Goal: Use online tool/utility: Utilize a website feature to perform a specific function

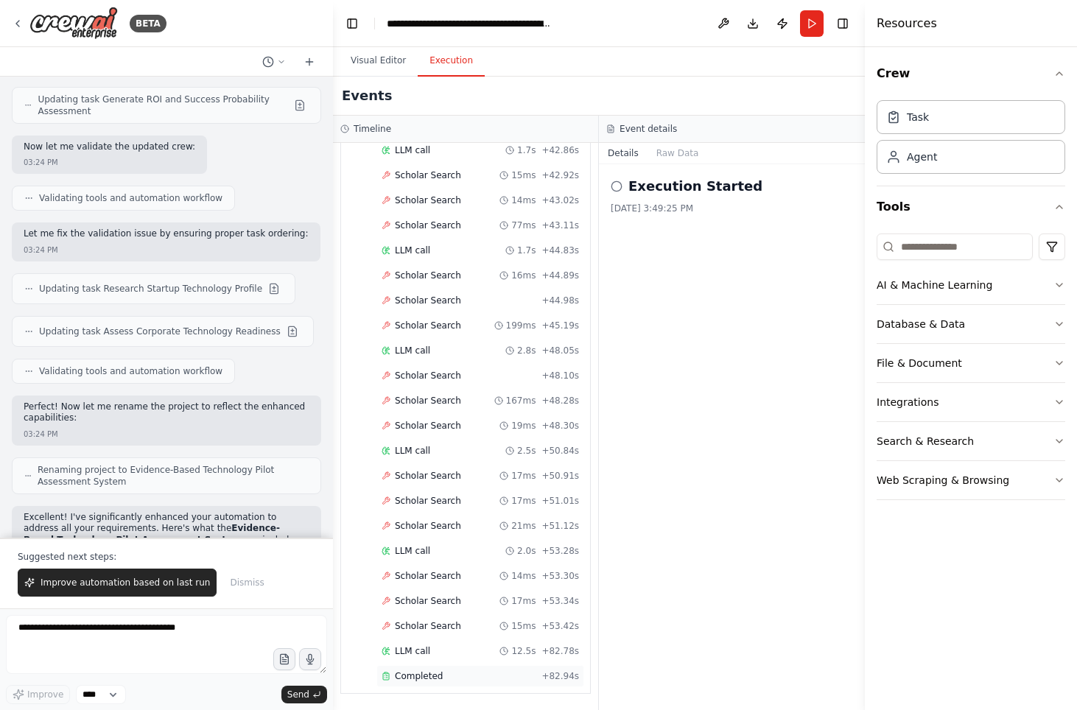
click at [438, 670] on span "Completed" at bounding box center [419, 676] width 48 height 12
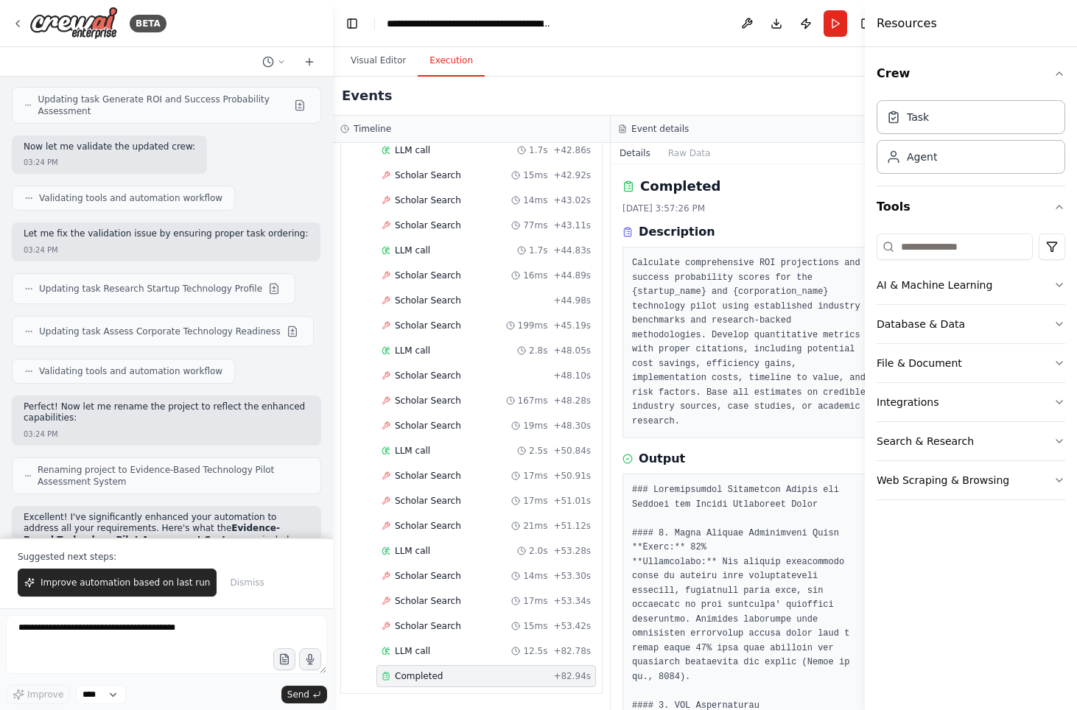
scroll to position [10226, 0]
click at [965, 354] on button "File & Document" at bounding box center [971, 363] width 189 height 38
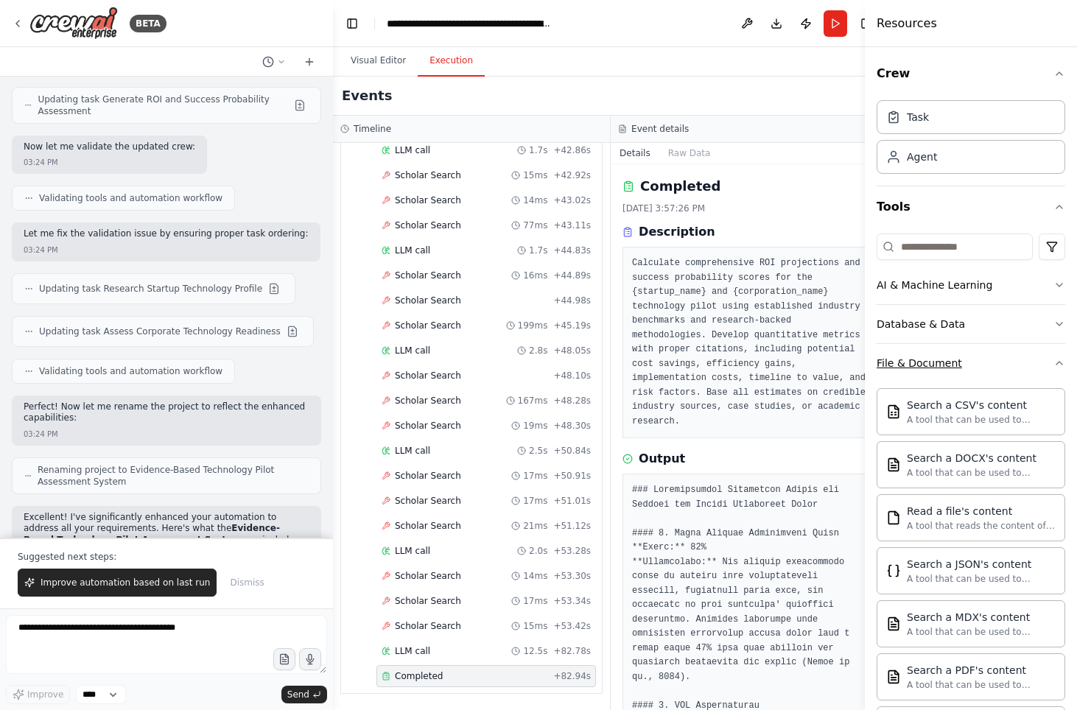
click at [976, 364] on button "File & Document" at bounding box center [971, 363] width 189 height 38
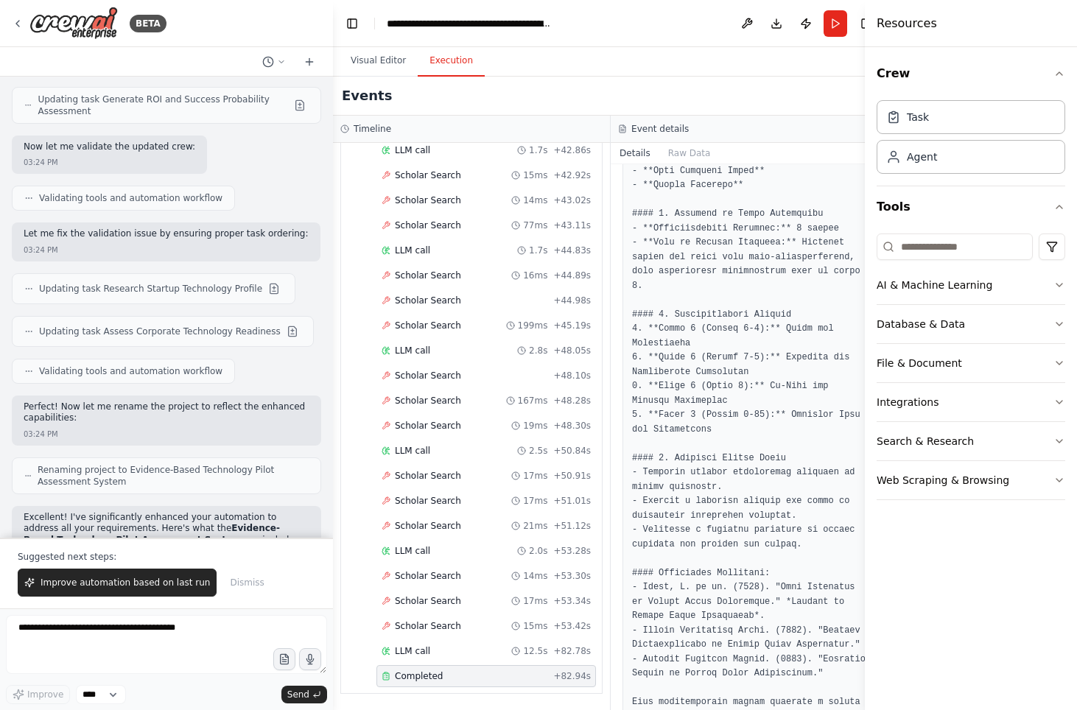
scroll to position [1459, 0]
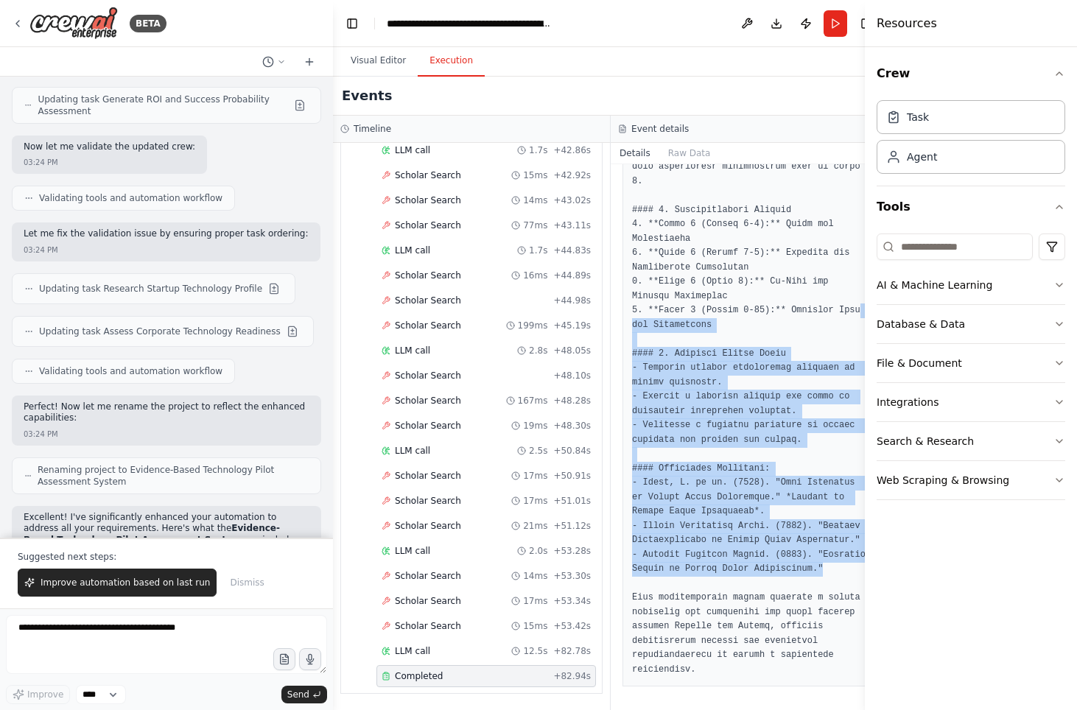
drag, startPoint x: 718, startPoint y: 564, endPoint x: 657, endPoint y: 285, distance: 285.1
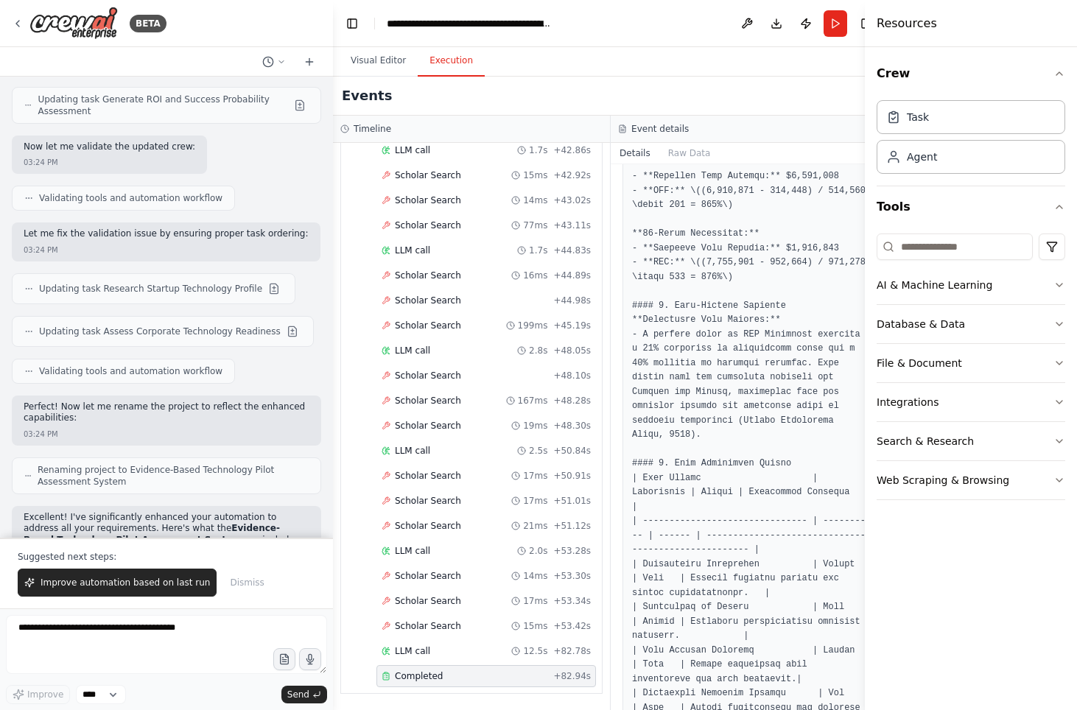
scroll to position [990, 0]
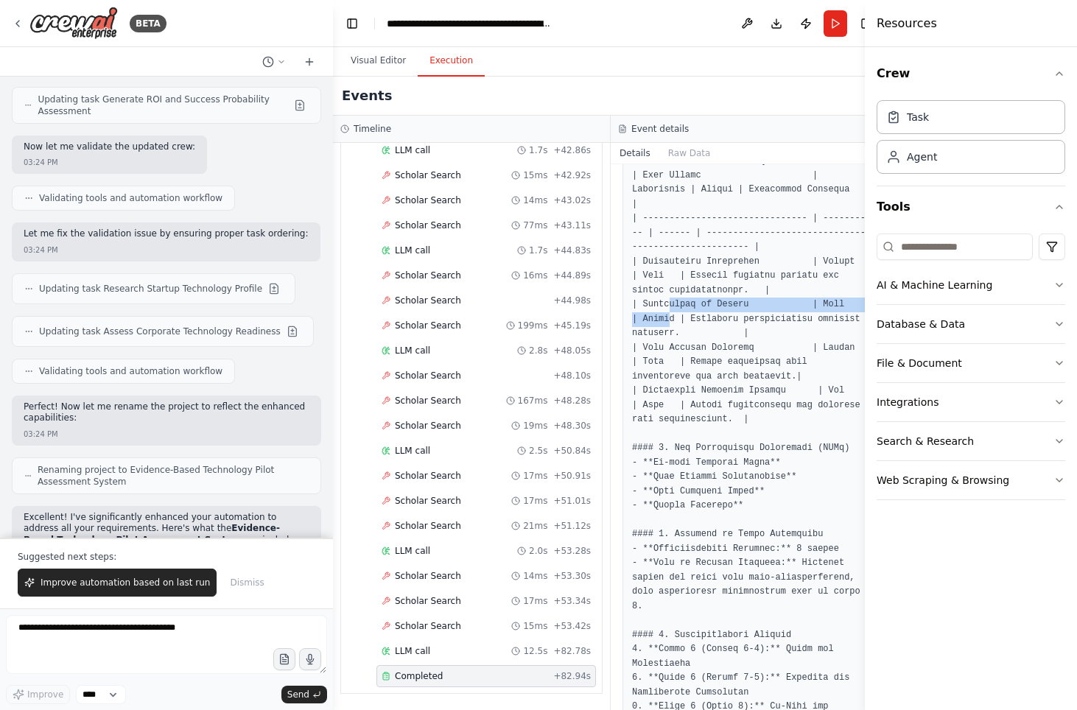
click at [673, 327] on pre at bounding box center [749, 297] width 235 height 1609
drag, startPoint x: 694, startPoint y: 316, endPoint x: 717, endPoint y: 361, distance: 50.4
click at [717, 356] on pre at bounding box center [749, 297] width 235 height 1609
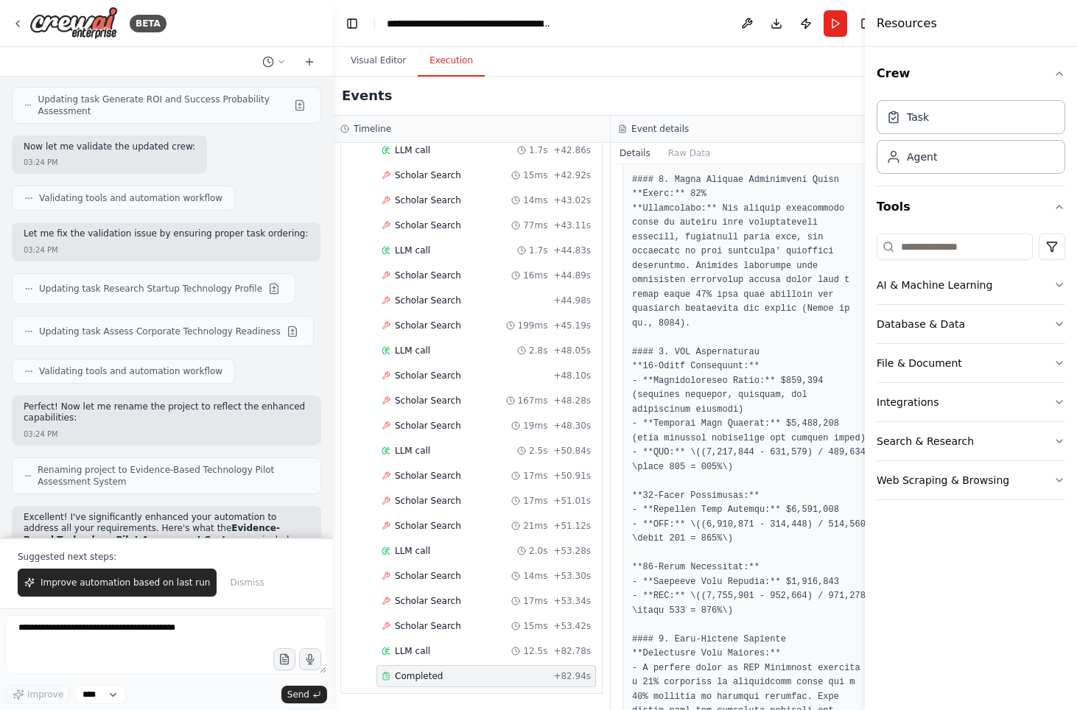
scroll to position [214, 0]
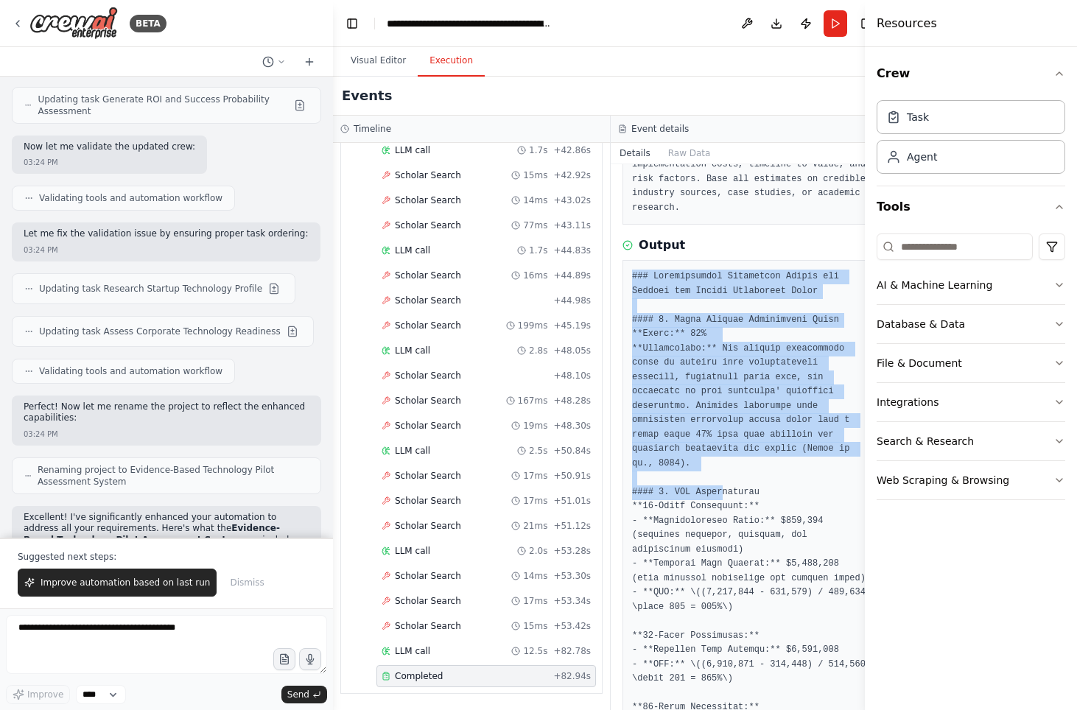
drag, startPoint x: 632, startPoint y: 272, endPoint x: 721, endPoint y: 490, distance: 235.3
drag, startPoint x: 723, startPoint y: 476, endPoint x: 637, endPoint y: 275, distance: 218.8
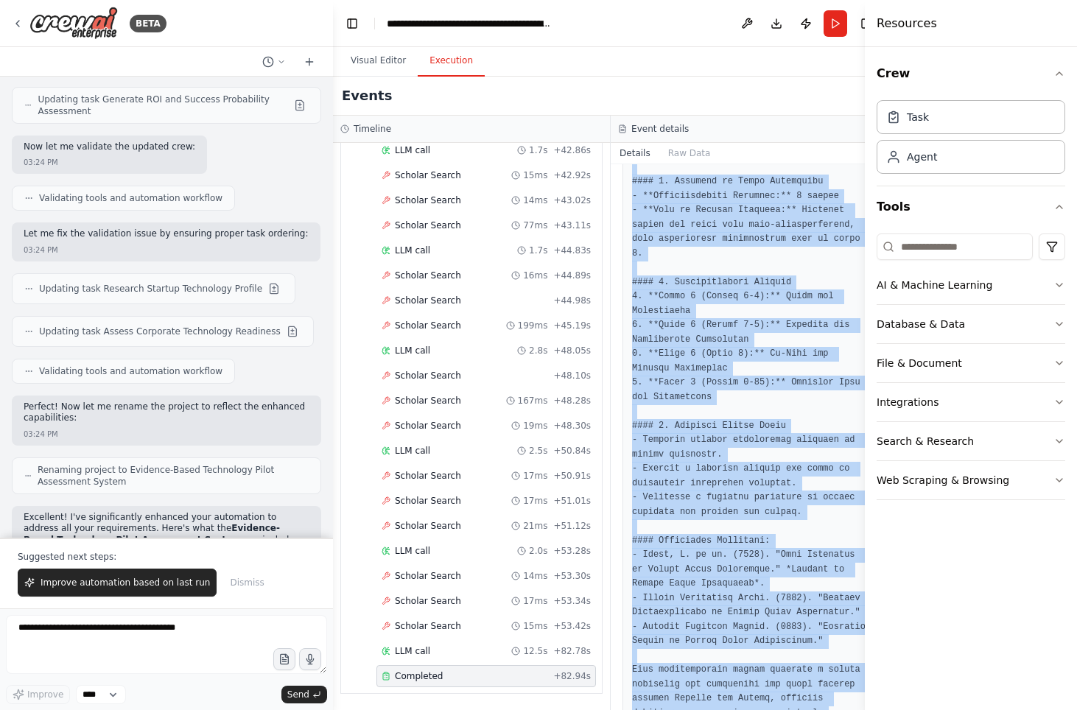
scroll to position [1459, 0]
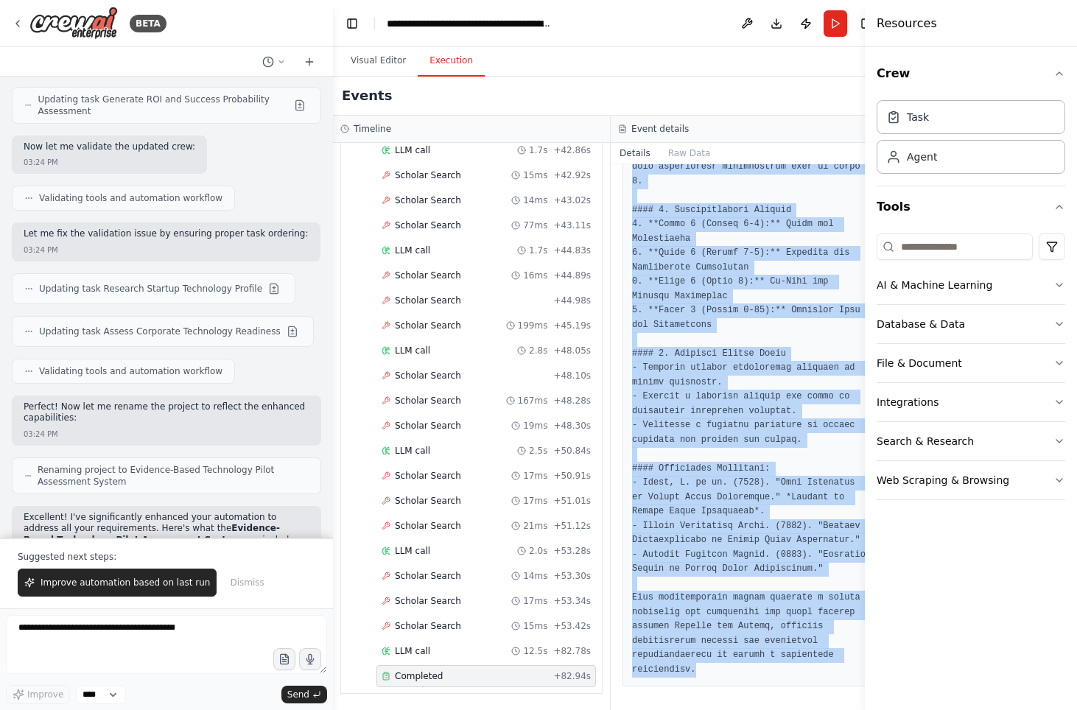
drag, startPoint x: 636, startPoint y: 276, endPoint x: 793, endPoint y: 667, distance: 420.9
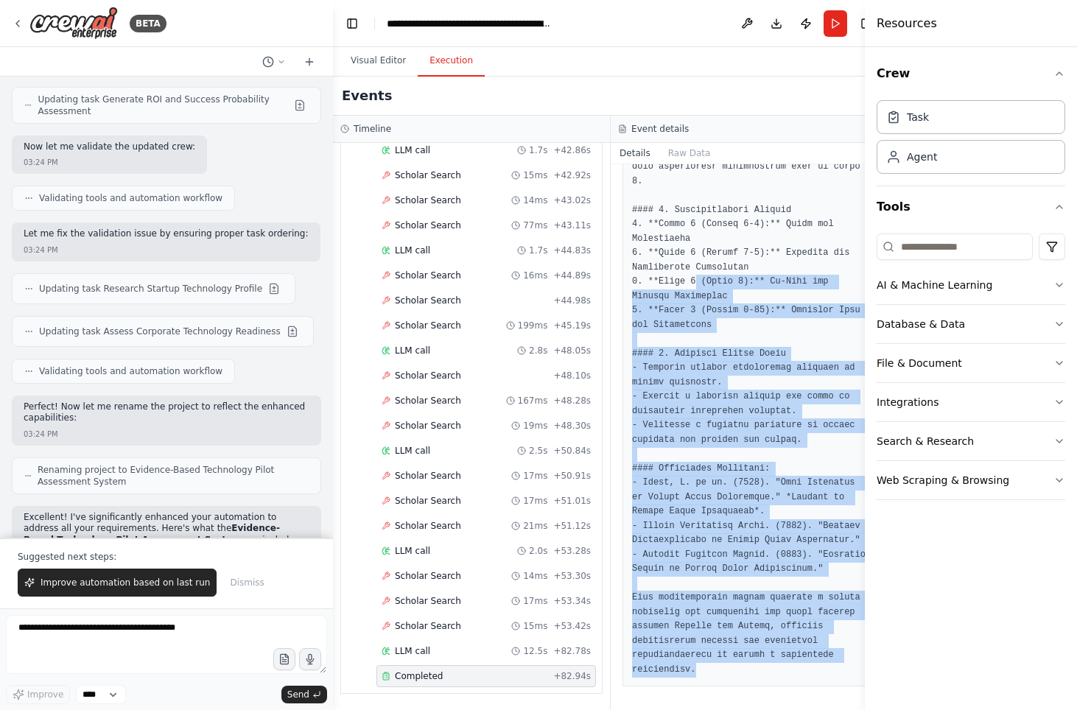
drag, startPoint x: 790, startPoint y: 665, endPoint x: 697, endPoint y: 232, distance: 442.3
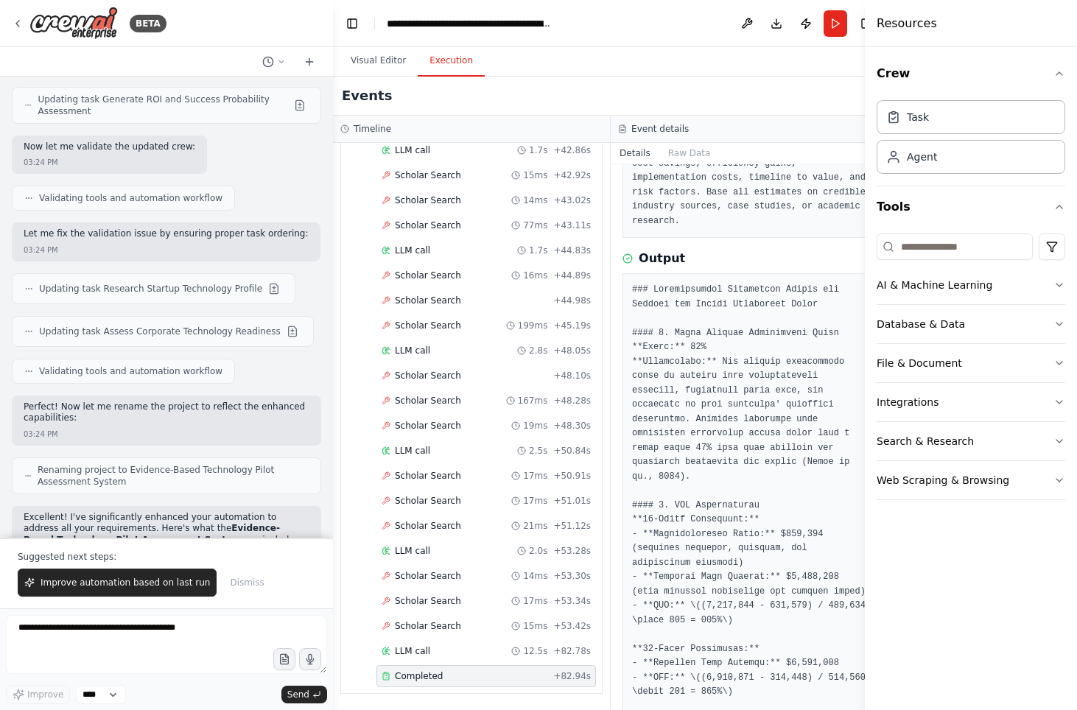
scroll to position [161, 0]
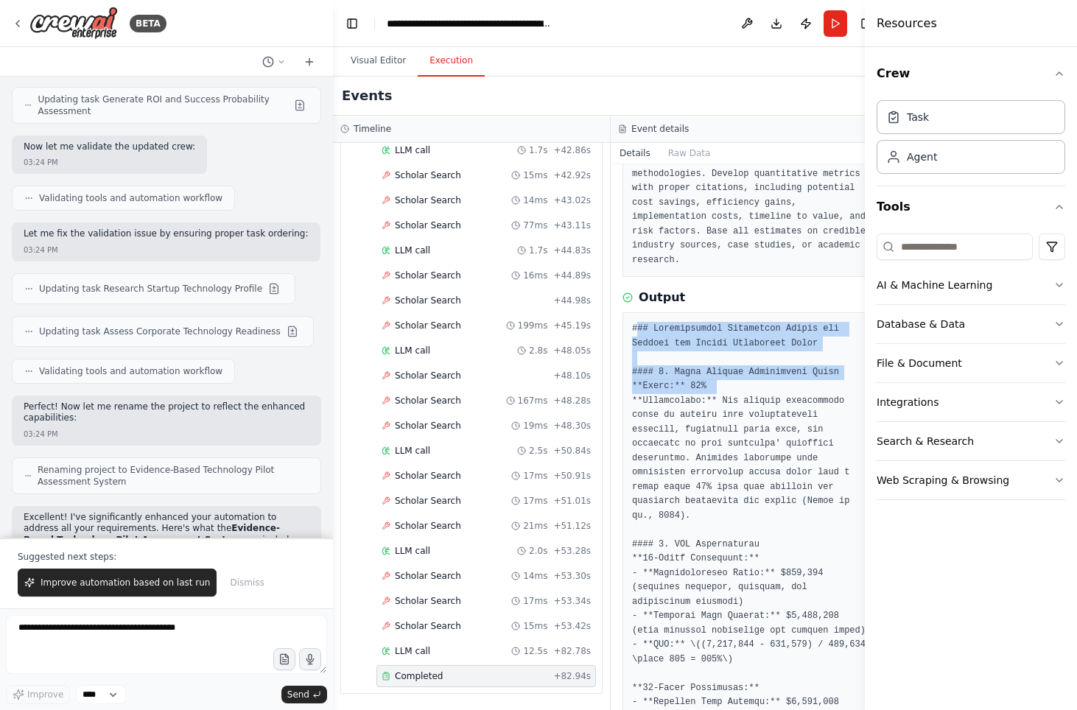
drag, startPoint x: 675, startPoint y: 343, endPoint x: 815, endPoint y: 384, distance: 145.7
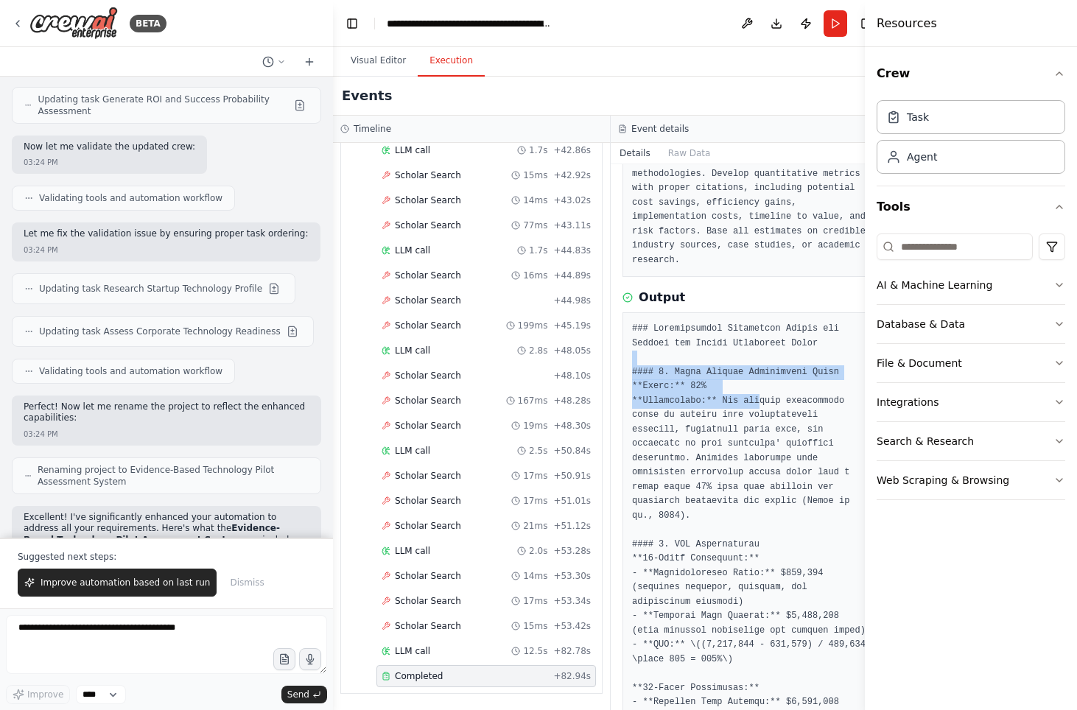
drag, startPoint x: 684, startPoint y: 362, endPoint x: 765, endPoint y: 397, distance: 88.4
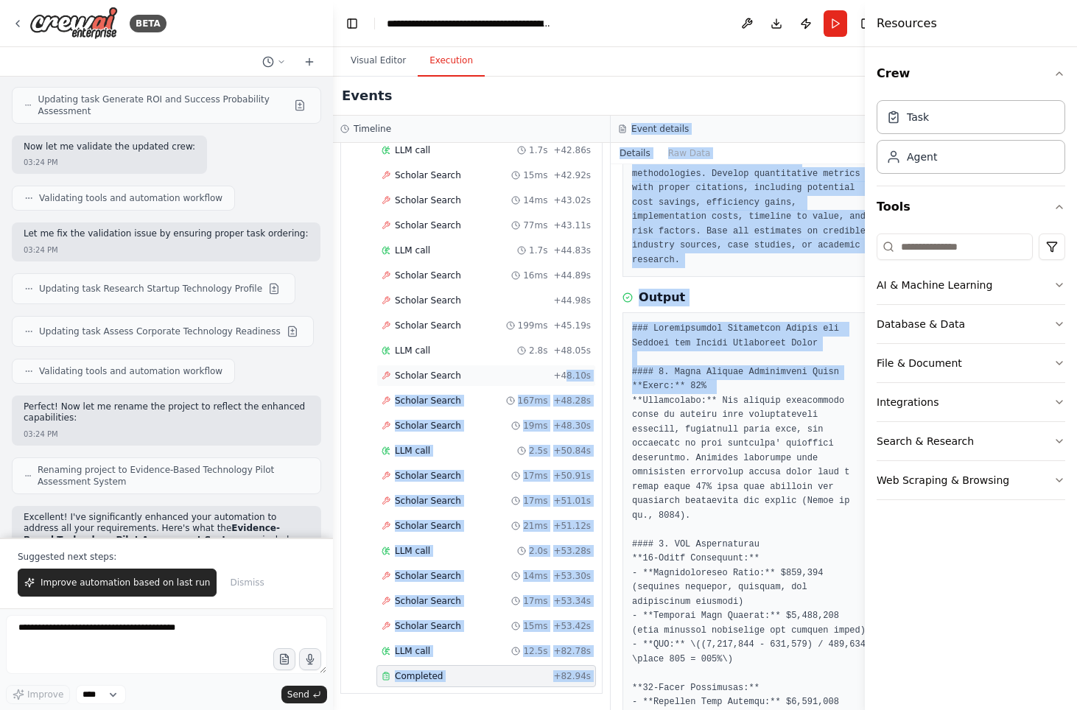
drag, startPoint x: 663, startPoint y: 383, endPoint x: 558, endPoint y: 360, distance: 107.1
click at [558, 361] on div "Timeline ▼ Innovation Best Practices Research Specialist 6.91s (+98.31s) • 1 ta…" at bounding box center [611, 413] width 556 height 595
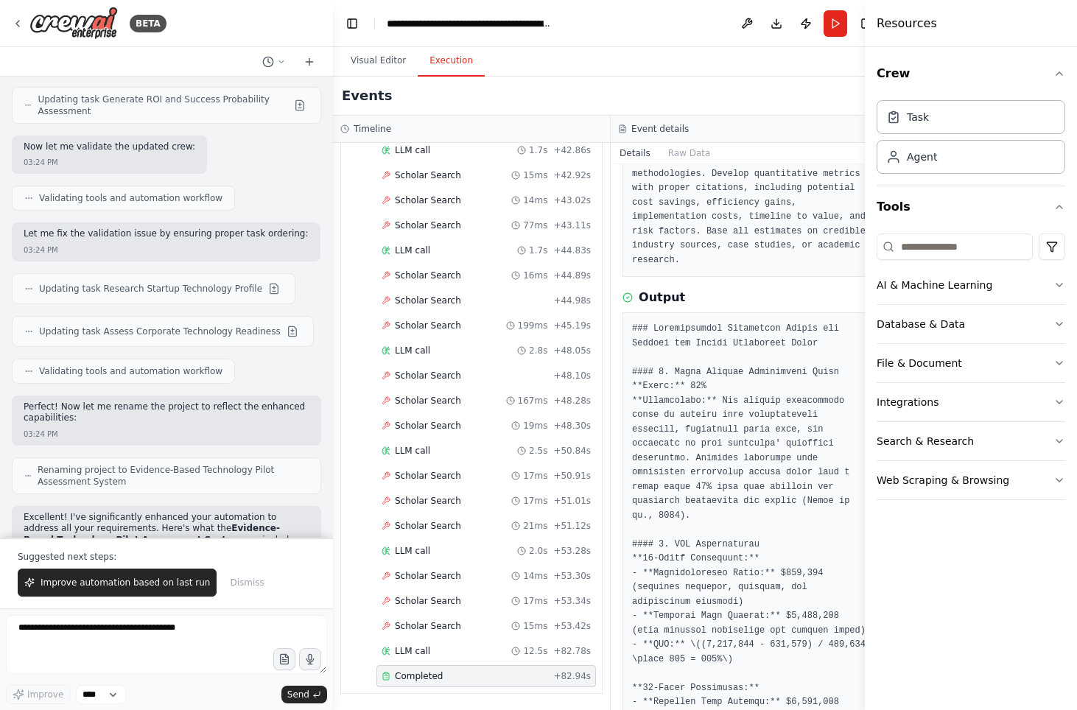
drag, startPoint x: 735, startPoint y: 364, endPoint x: 721, endPoint y: 369, distance: 14.9
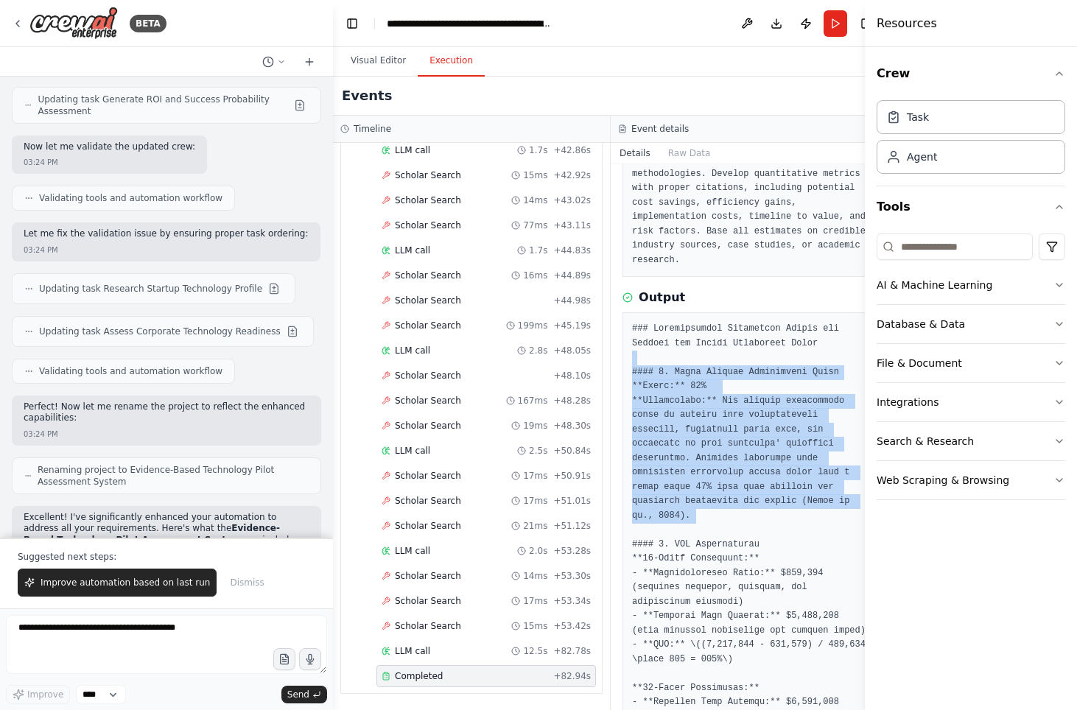
drag, startPoint x: 763, startPoint y: 452, endPoint x: 819, endPoint y: 520, distance: 88.0
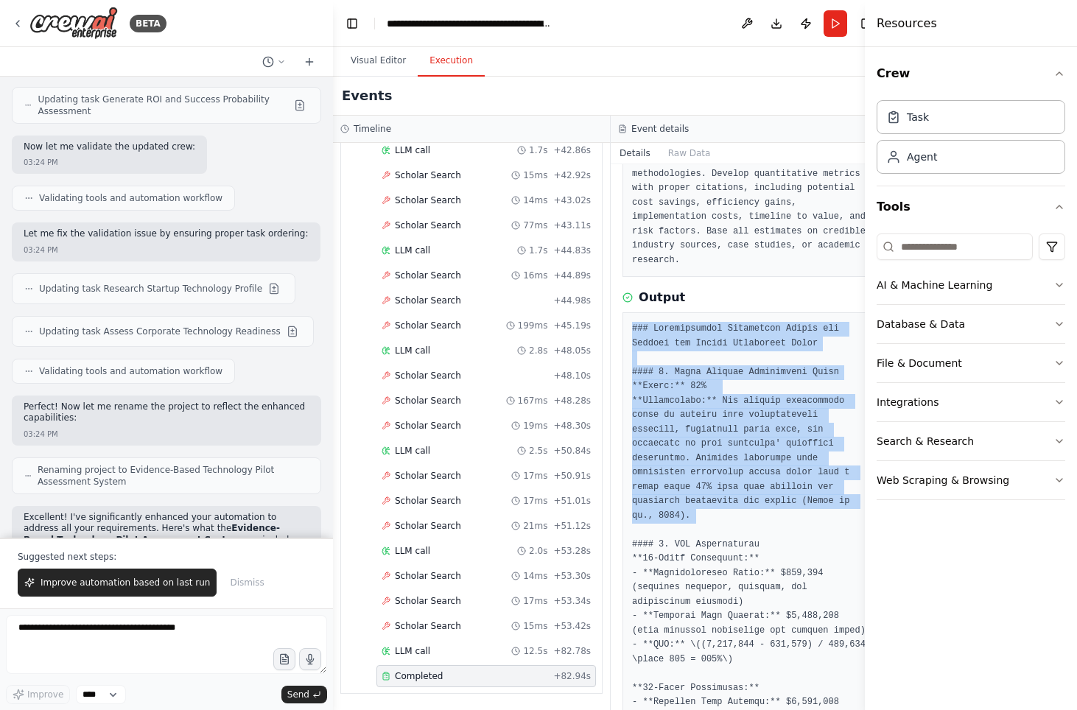
drag, startPoint x: 789, startPoint y: 515, endPoint x: 642, endPoint y: 328, distance: 237.7
drag, startPoint x: 633, startPoint y: 327, endPoint x: 741, endPoint y: 518, distance: 219.4
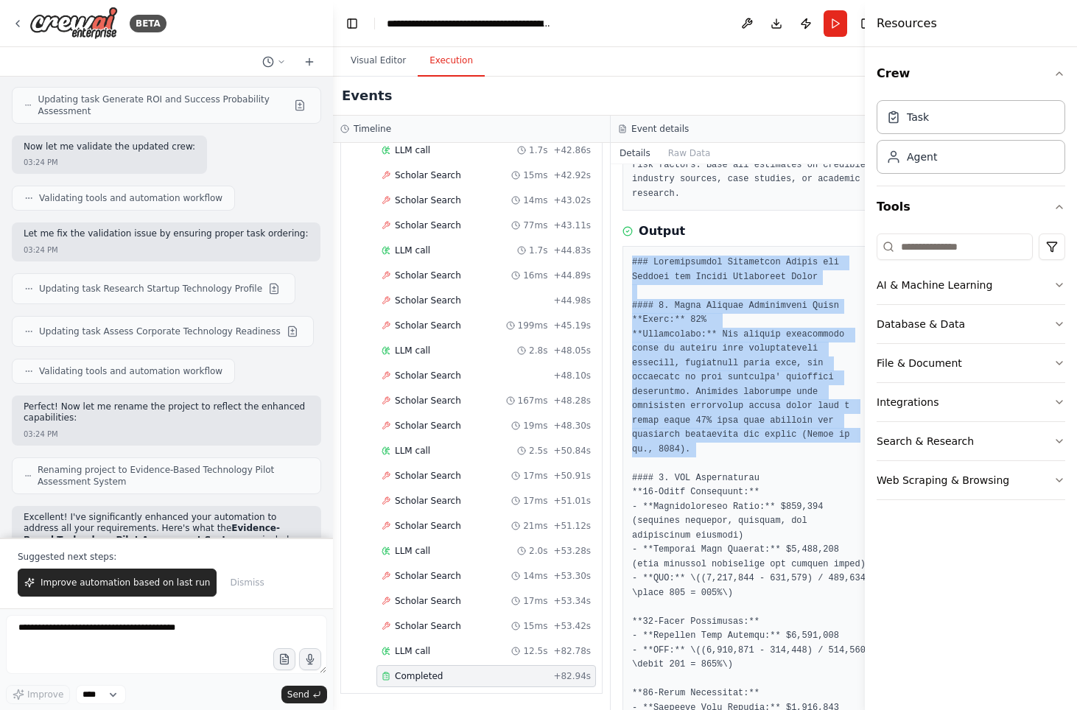
scroll to position [258, 0]
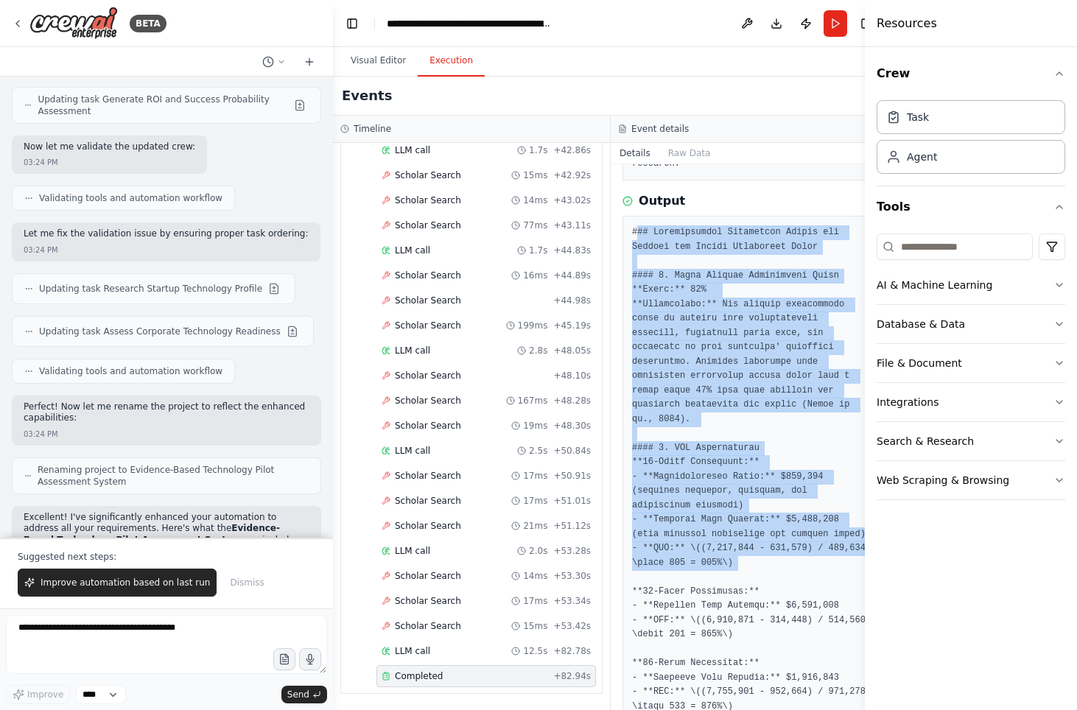
drag, startPoint x: 768, startPoint y: 584, endPoint x: 643, endPoint y: 239, distance: 366.9
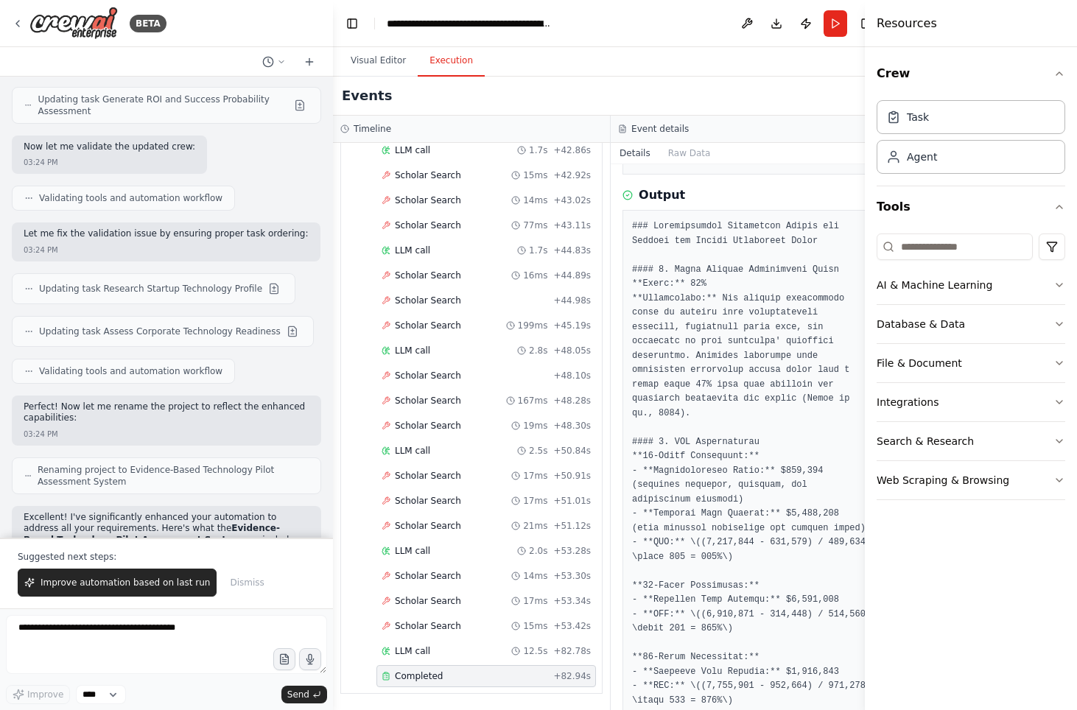
scroll to position [276, 0]
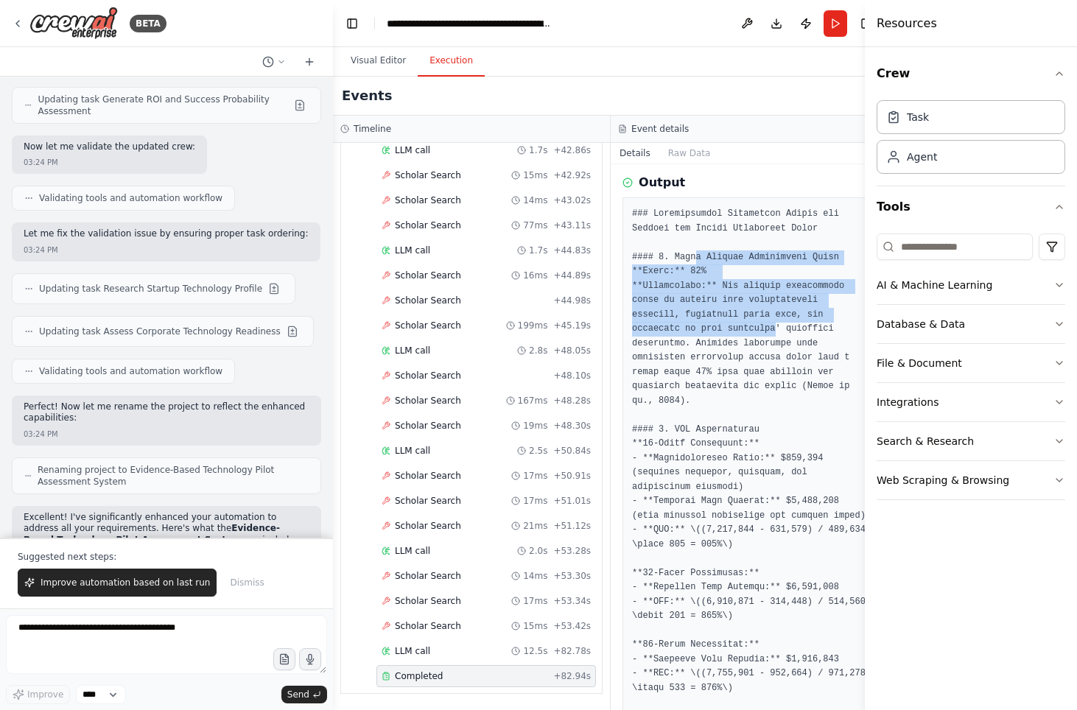
drag, startPoint x: 698, startPoint y: 256, endPoint x: 777, endPoint y: 322, distance: 102.5
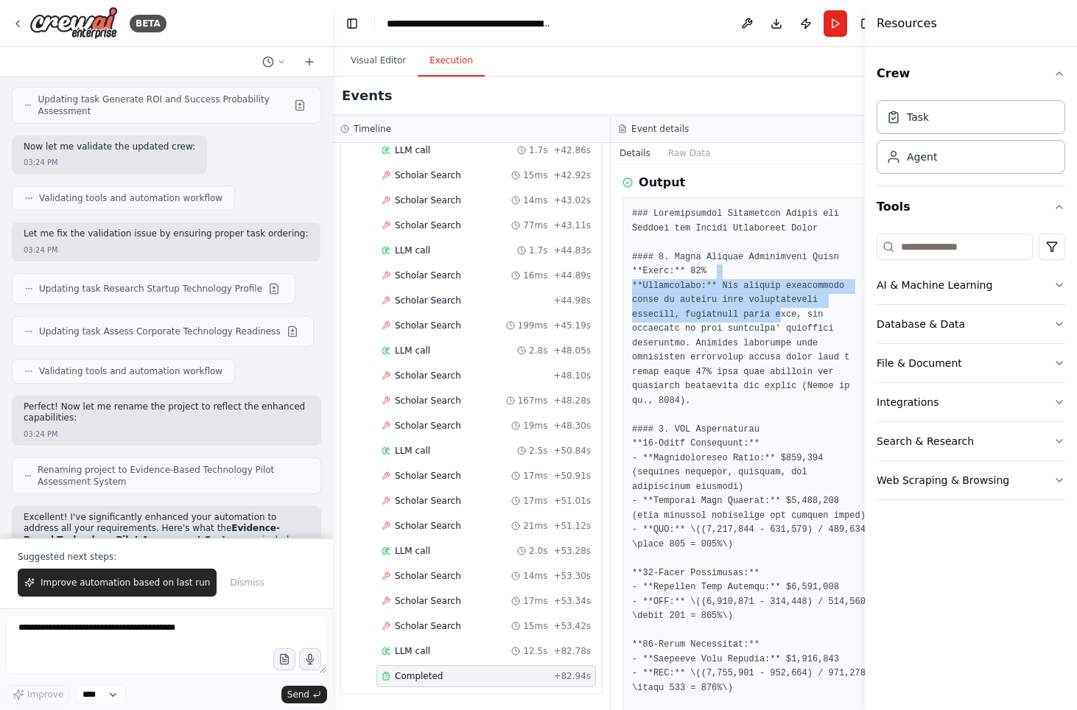
drag, startPoint x: 740, startPoint y: 278, endPoint x: 782, endPoint y: 316, distance: 56.8
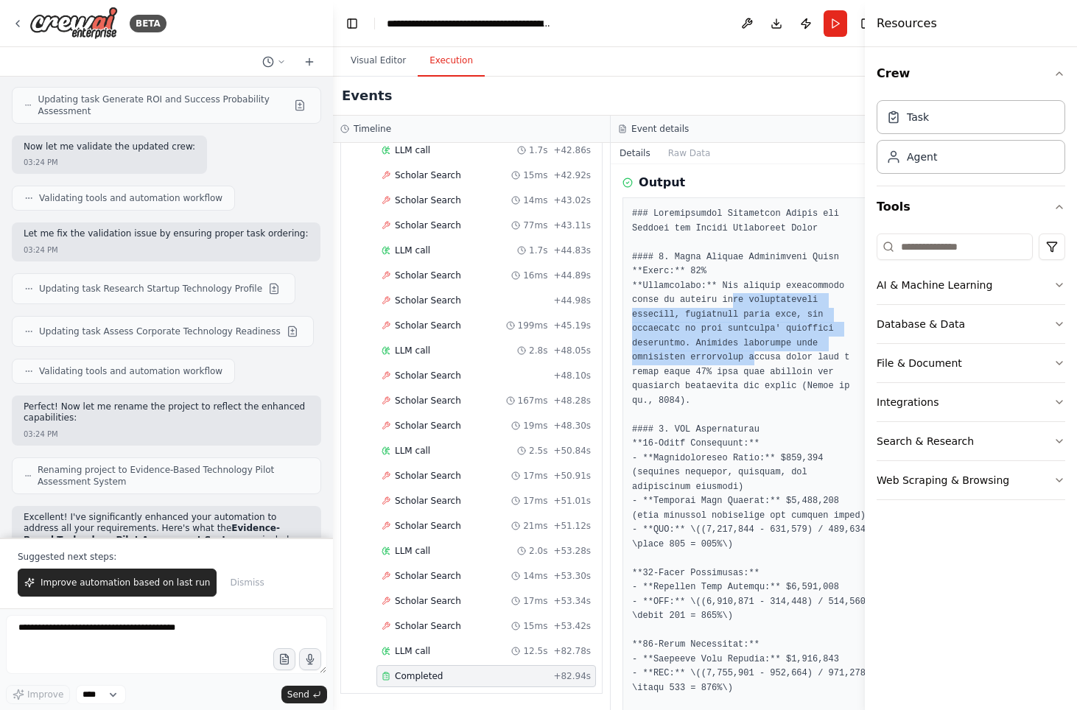
drag, startPoint x: 735, startPoint y: 298, endPoint x: 759, endPoint y: 352, distance: 58.7
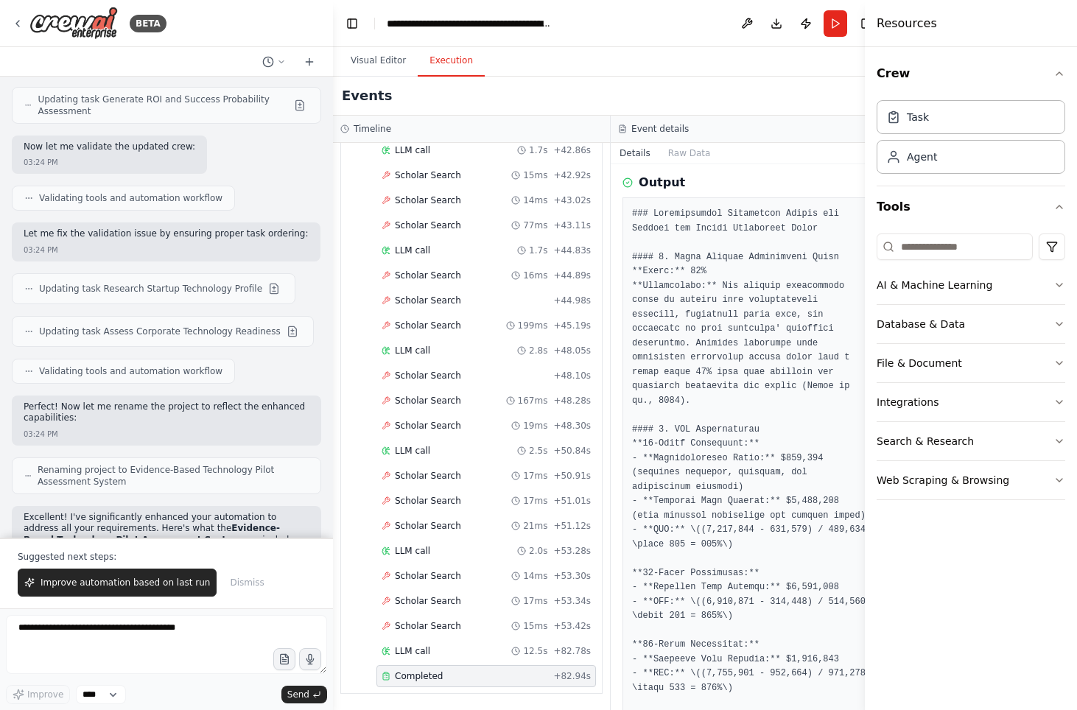
drag, startPoint x: 695, startPoint y: 315, endPoint x: 759, endPoint y: 323, distance: 64.6
drag, startPoint x: 746, startPoint y: 338, endPoint x: 744, endPoint y: 382, distance: 43.5
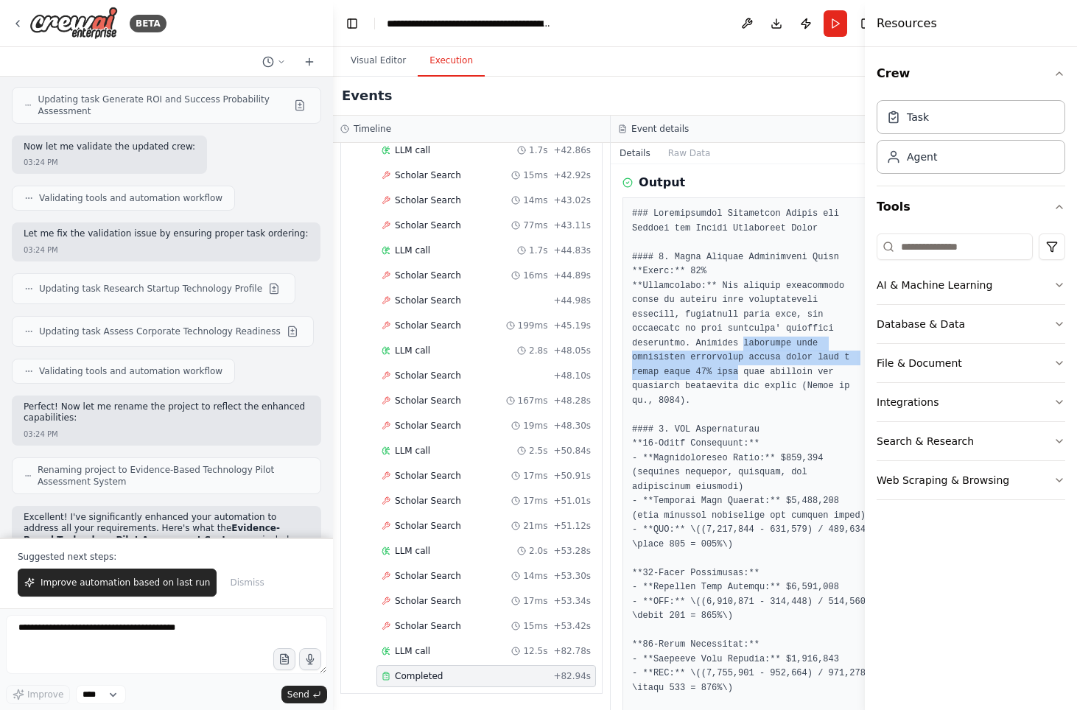
drag, startPoint x: 725, startPoint y: 340, endPoint x: 739, endPoint y: 357, distance: 22.0
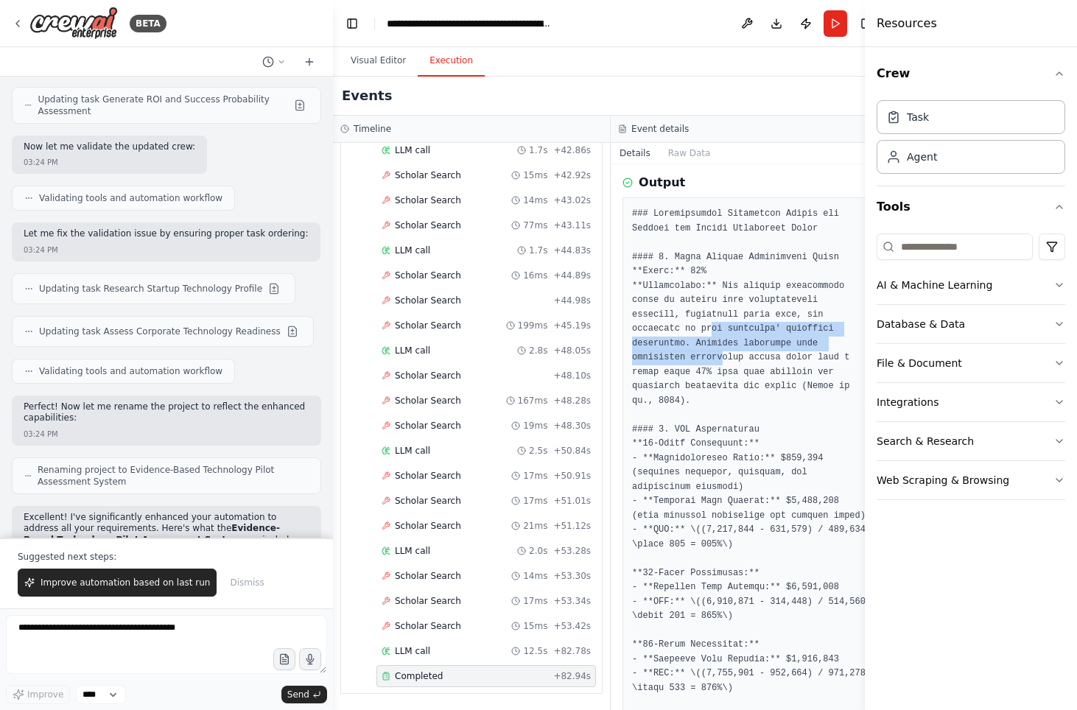
drag, startPoint x: 724, startPoint y: 349, endPoint x: 719, endPoint y: 356, distance: 8.4
drag, startPoint x: 709, startPoint y: 348, endPoint x: 703, endPoint y: 341, distance: 8.9
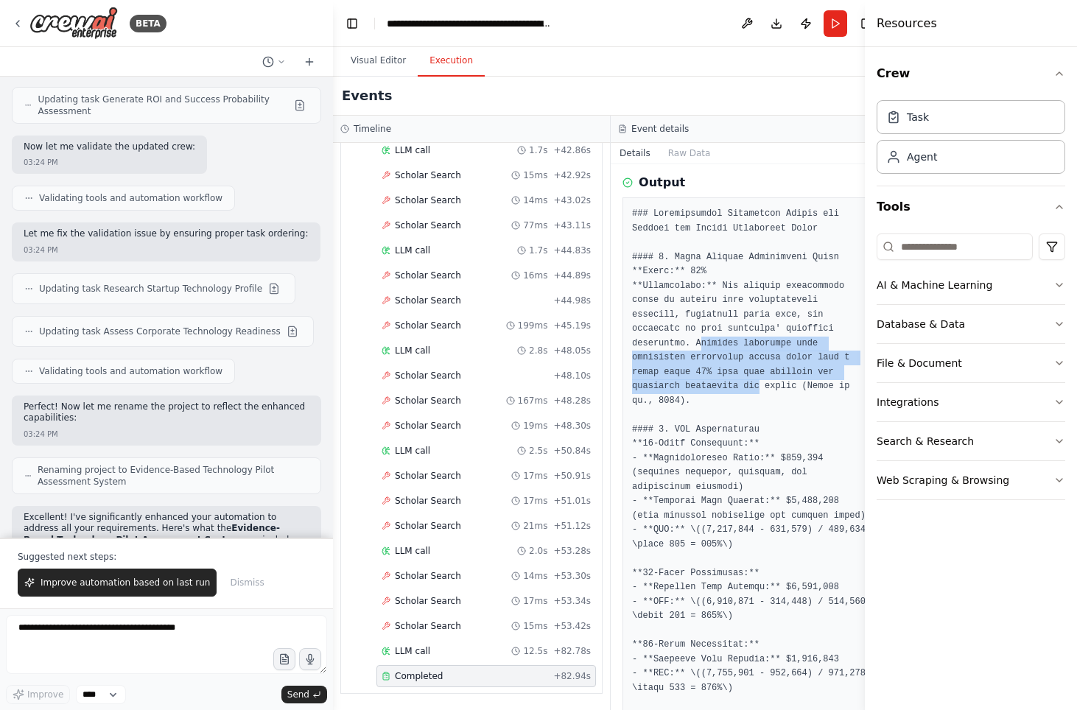
drag, startPoint x: 716, startPoint y: 349, endPoint x: 761, endPoint y: 391, distance: 62.0
drag, startPoint x: 742, startPoint y: 396, endPoint x: 713, endPoint y: 338, distance: 64.3
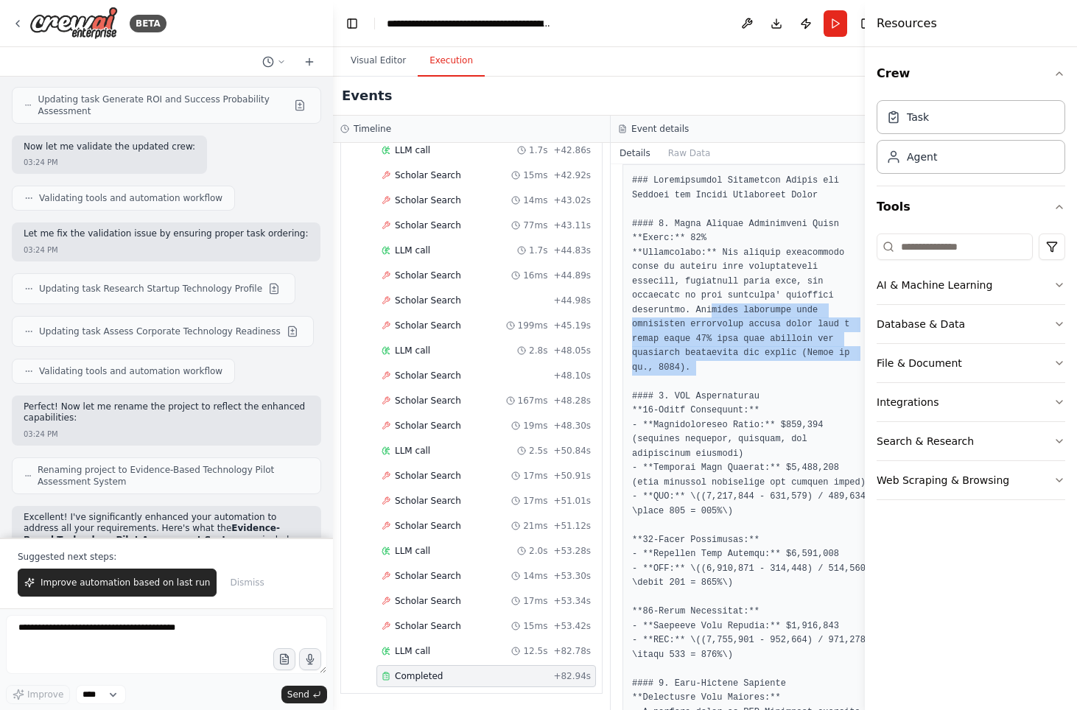
scroll to position [314, 0]
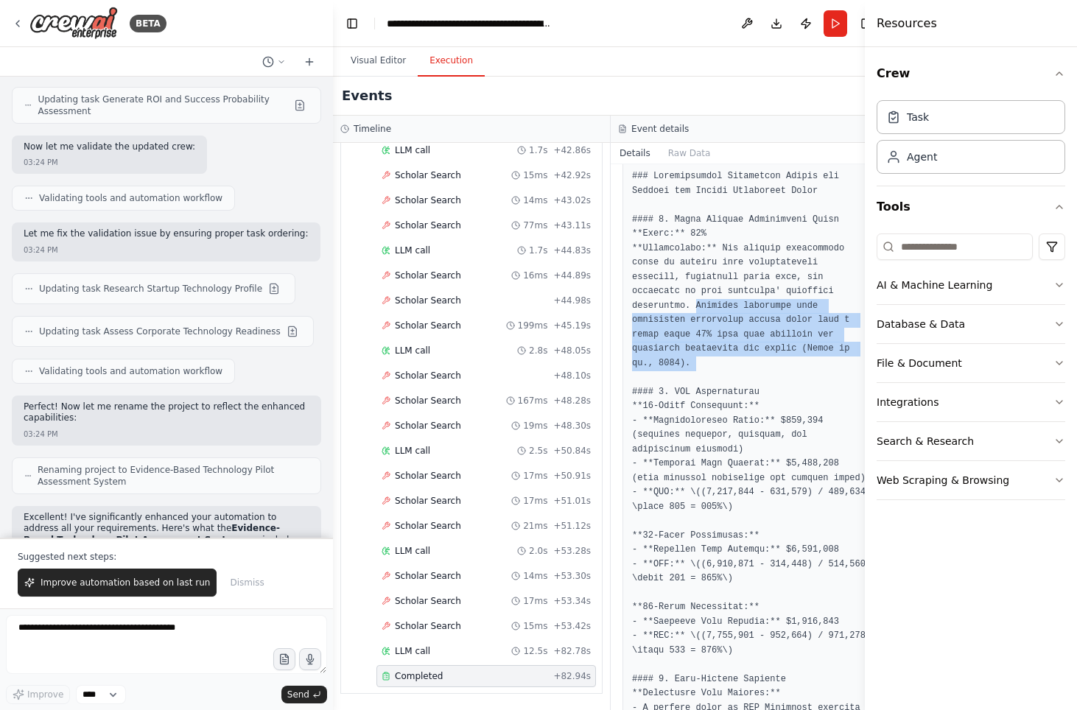
drag, startPoint x: 722, startPoint y: 365, endPoint x: 696, endPoint y: 307, distance: 63.7
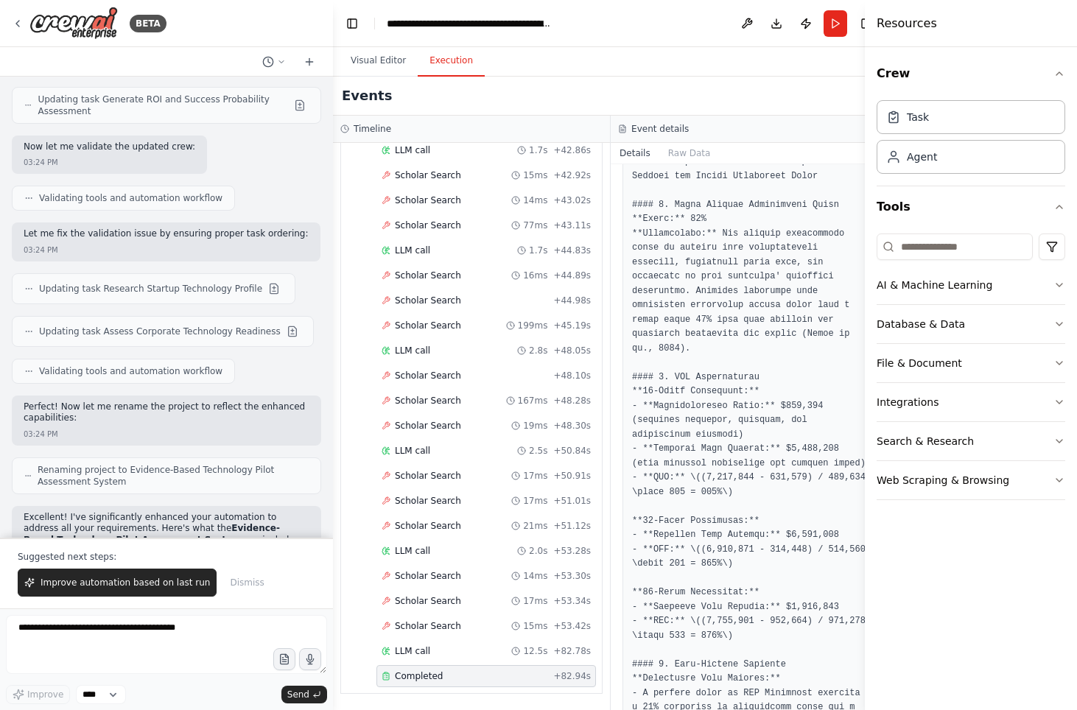
scroll to position [419, 0]
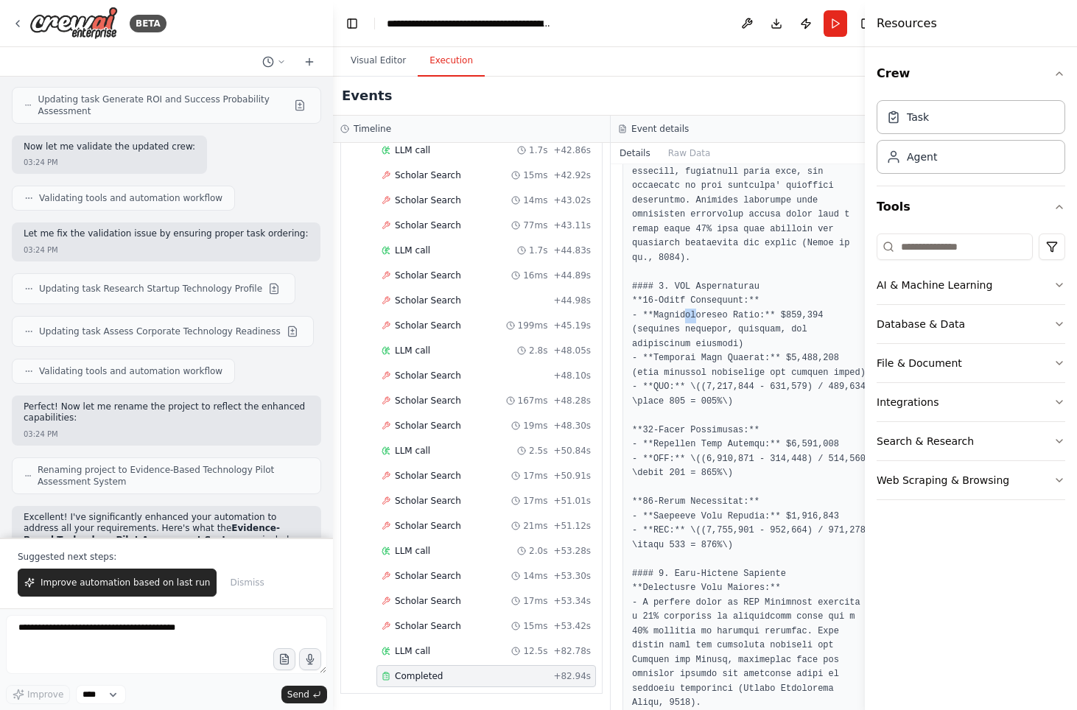
drag, startPoint x: 688, startPoint y: 309, endPoint x: 703, endPoint y: 310, distance: 14.8
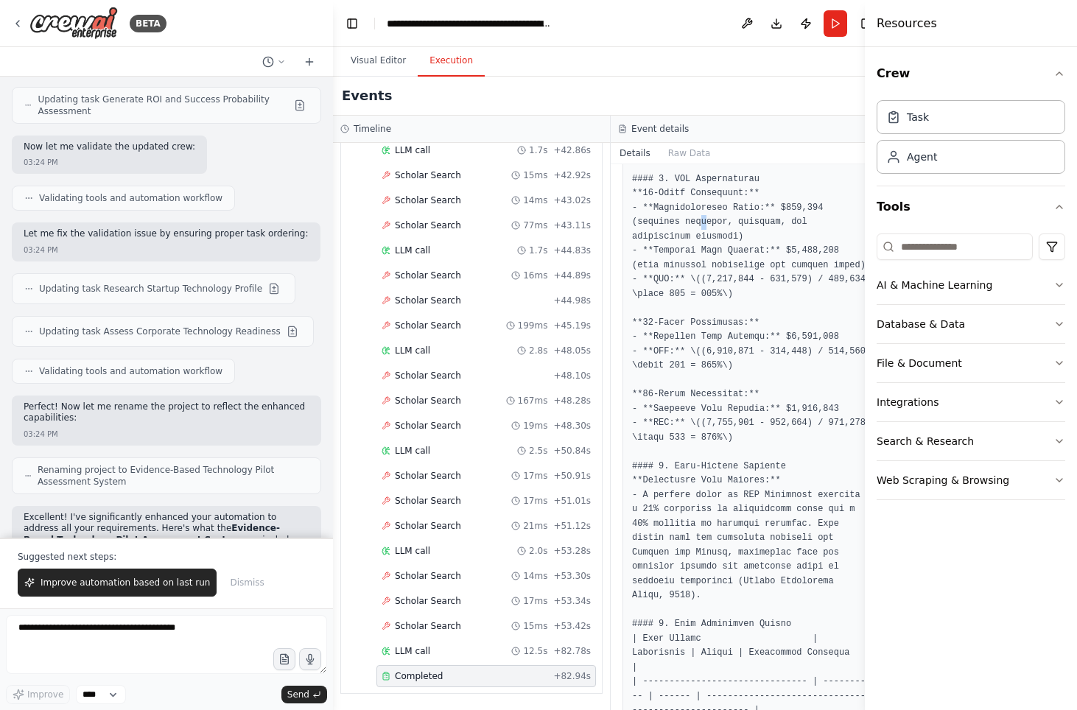
scroll to position [538, 0]
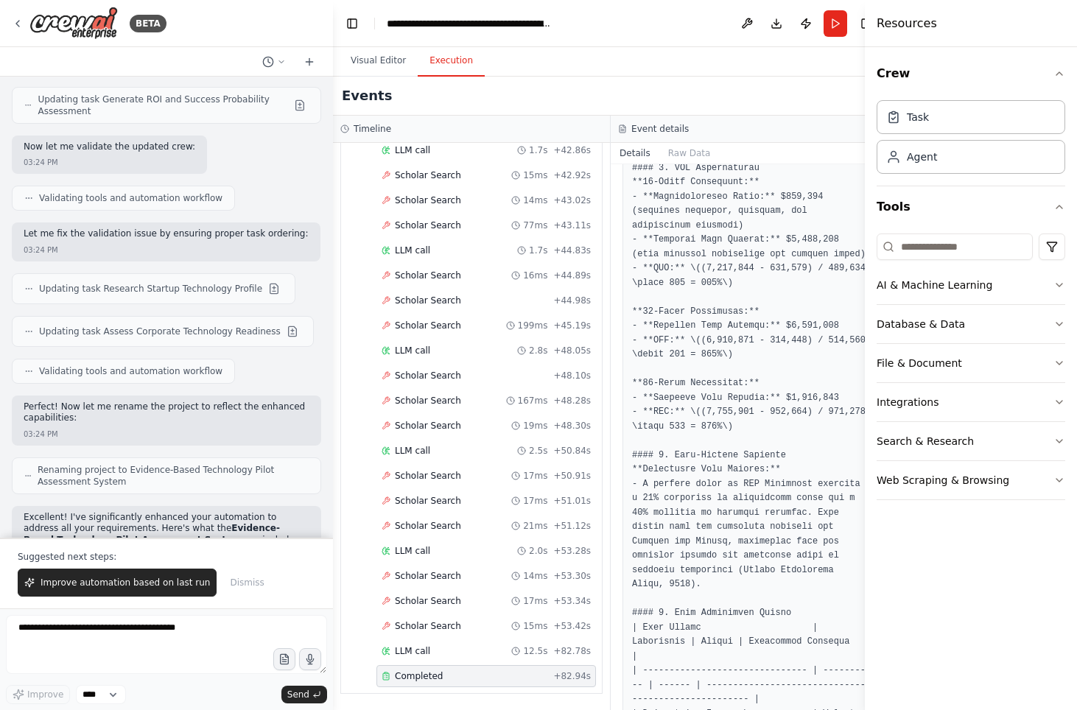
drag, startPoint x: 698, startPoint y: 177, endPoint x: 729, endPoint y: 239, distance: 69.5
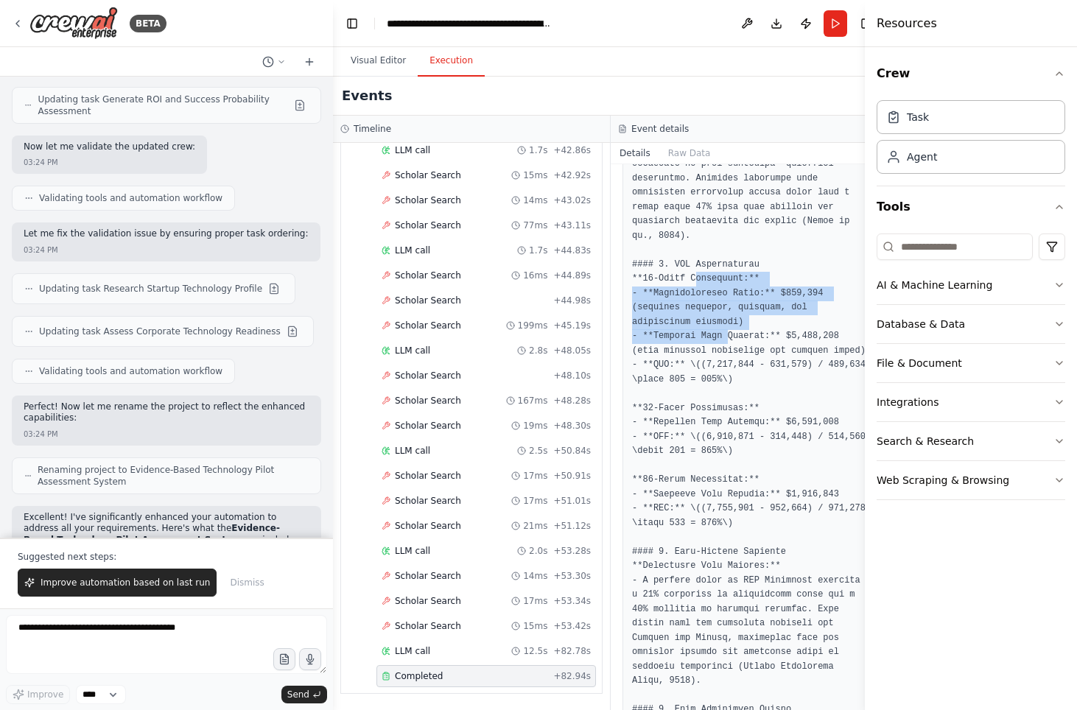
scroll to position [435, 0]
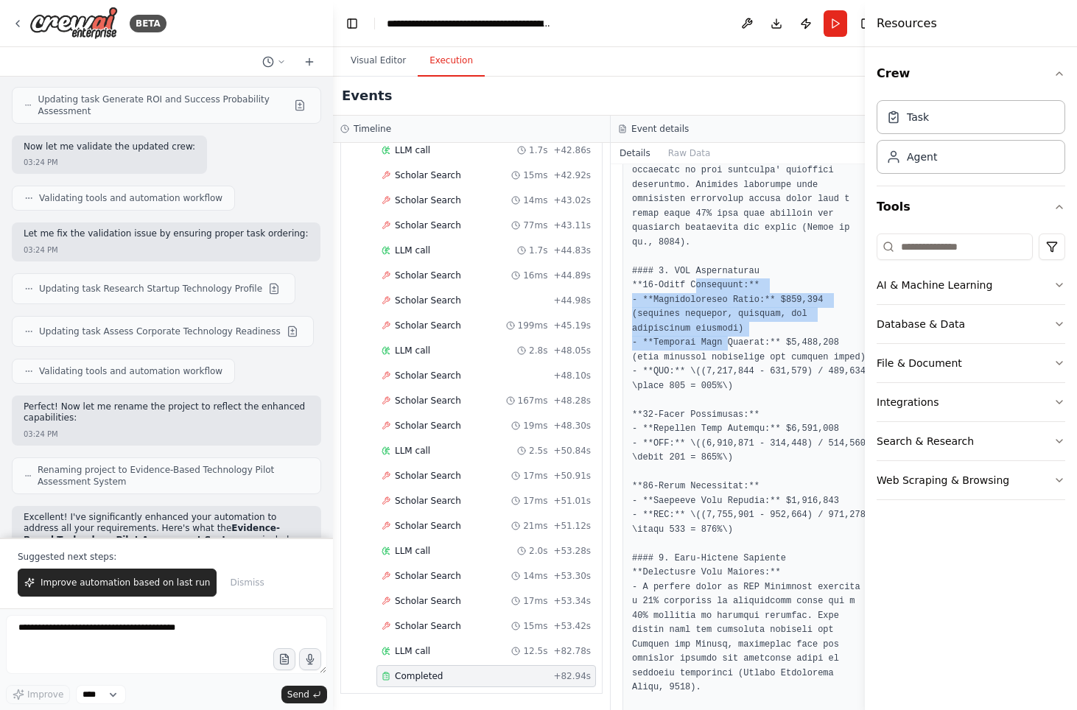
drag, startPoint x: 707, startPoint y: 304, endPoint x: 735, endPoint y: 327, distance: 36.0
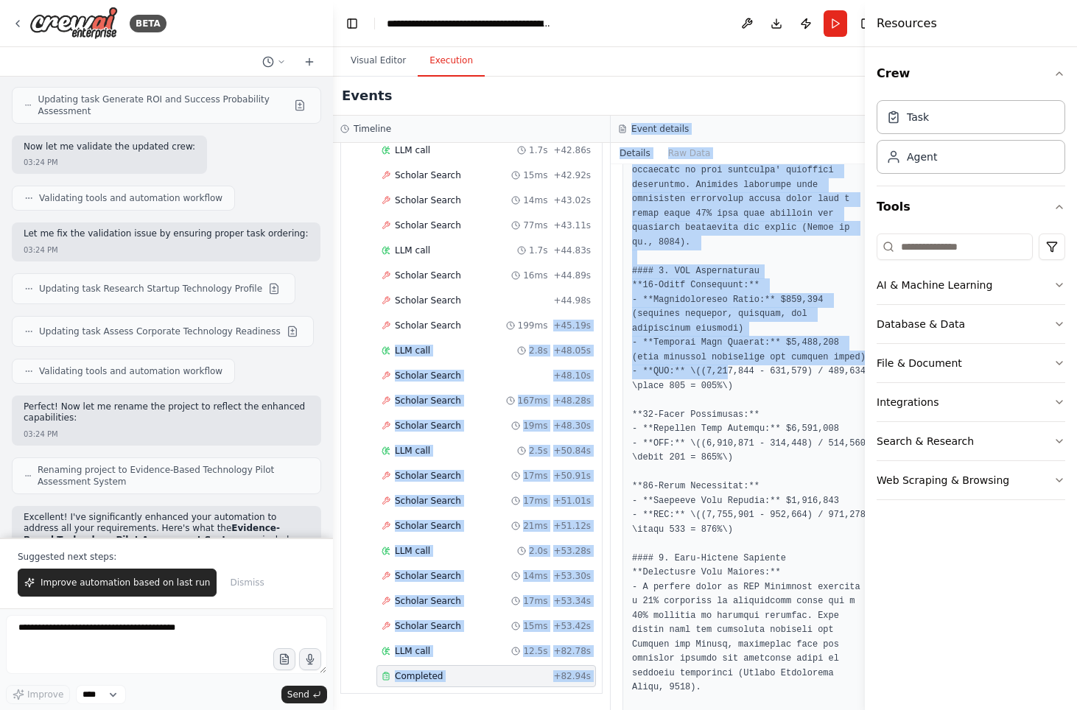
drag, startPoint x: 728, startPoint y: 382, endPoint x: 591, endPoint y: 286, distance: 167.6
click at [592, 290] on div "Timeline ▼ Innovation Best Practices Research Specialist 6.91s (+98.31s) • 1 ta…" at bounding box center [611, 413] width 556 height 595
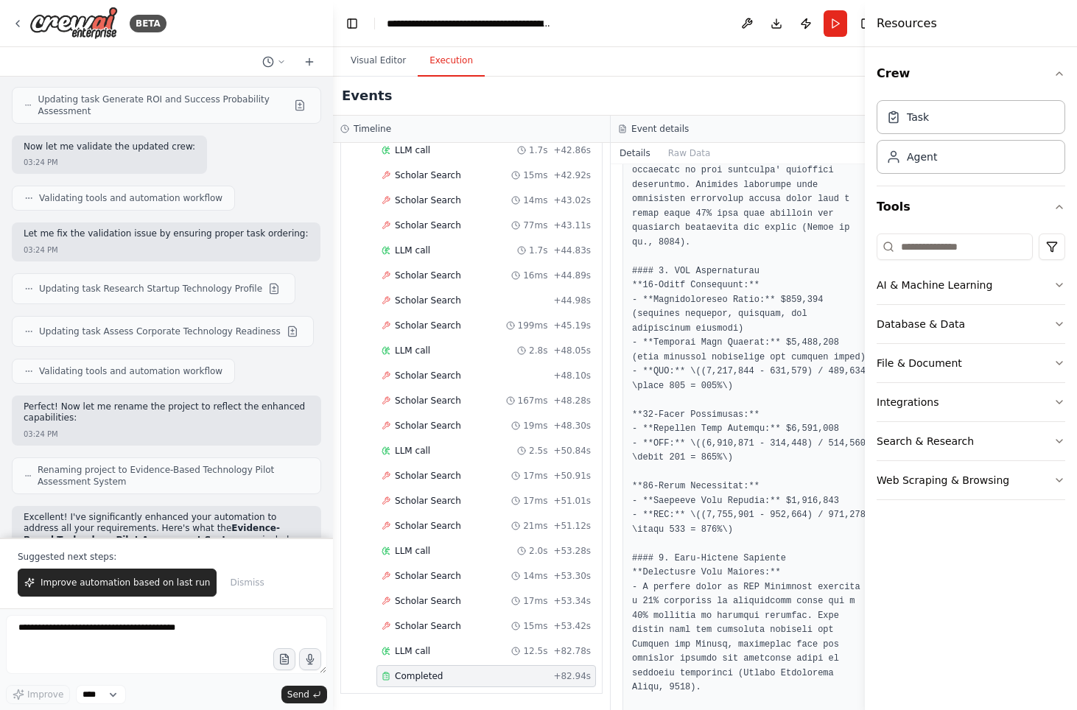
drag, startPoint x: 673, startPoint y: 291, endPoint x: 752, endPoint y: 316, distance: 82.0
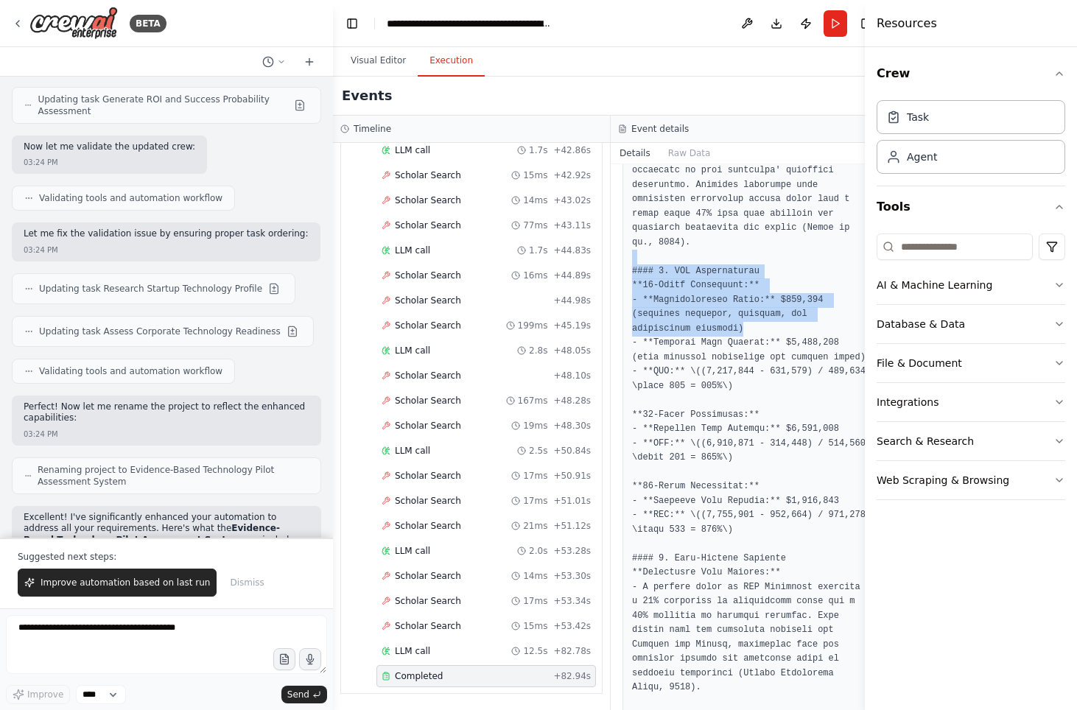
drag, startPoint x: 777, startPoint y: 332, endPoint x: 635, endPoint y: 262, distance: 158.2
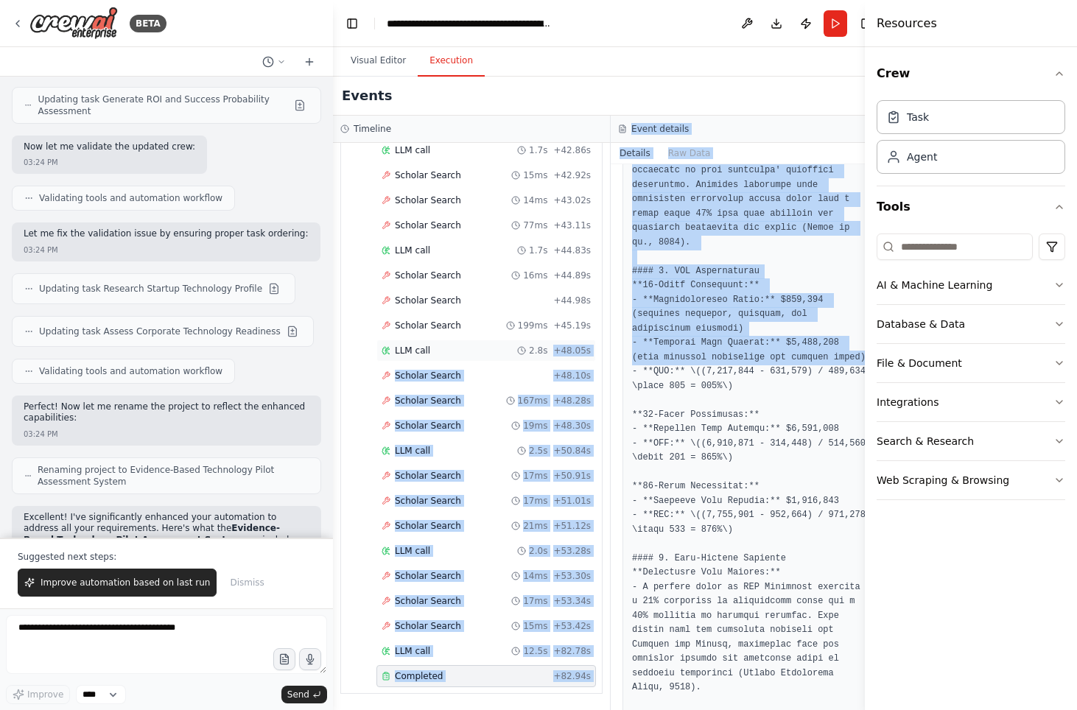
drag, startPoint x: 726, startPoint y: 369, endPoint x: 583, endPoint y: 328, distance: 149.5
click at [579, 329] on div "Timeline ▼ Innovation Best Practices Research Specialist 6.91s (+98.31s) • 1 ta…" at bounding box center [611, 413] width 556 height 595
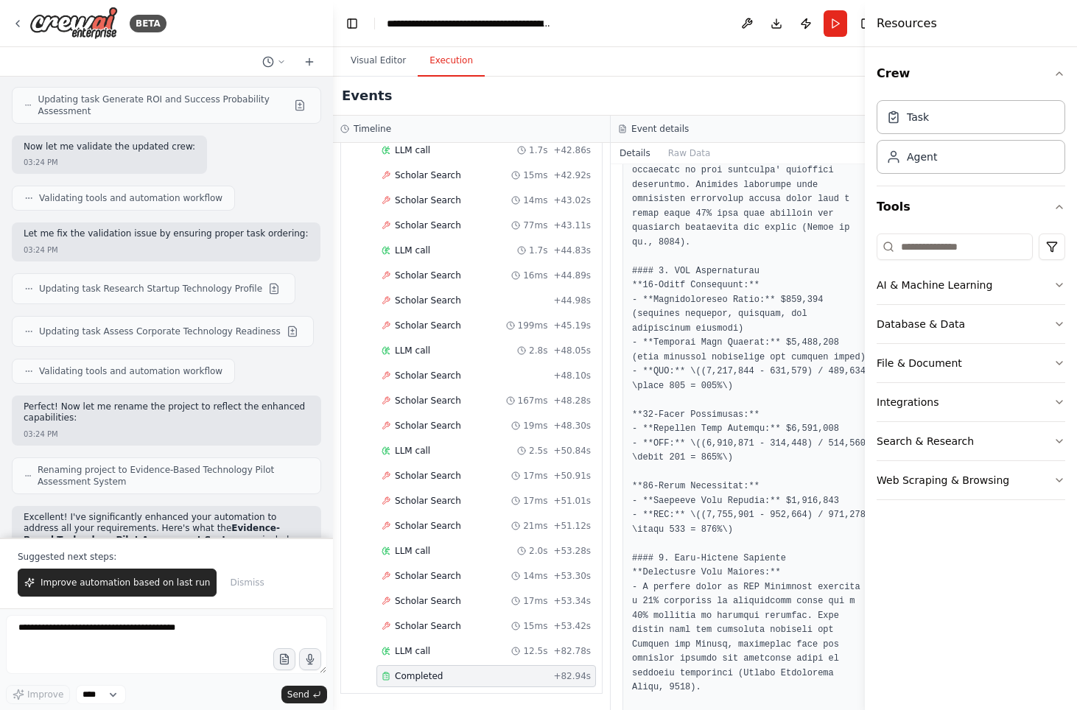
drag, startPoint x: 654, startPoint y: 348, endPoint x: 698, endPoint y: 399, distance: 67.5
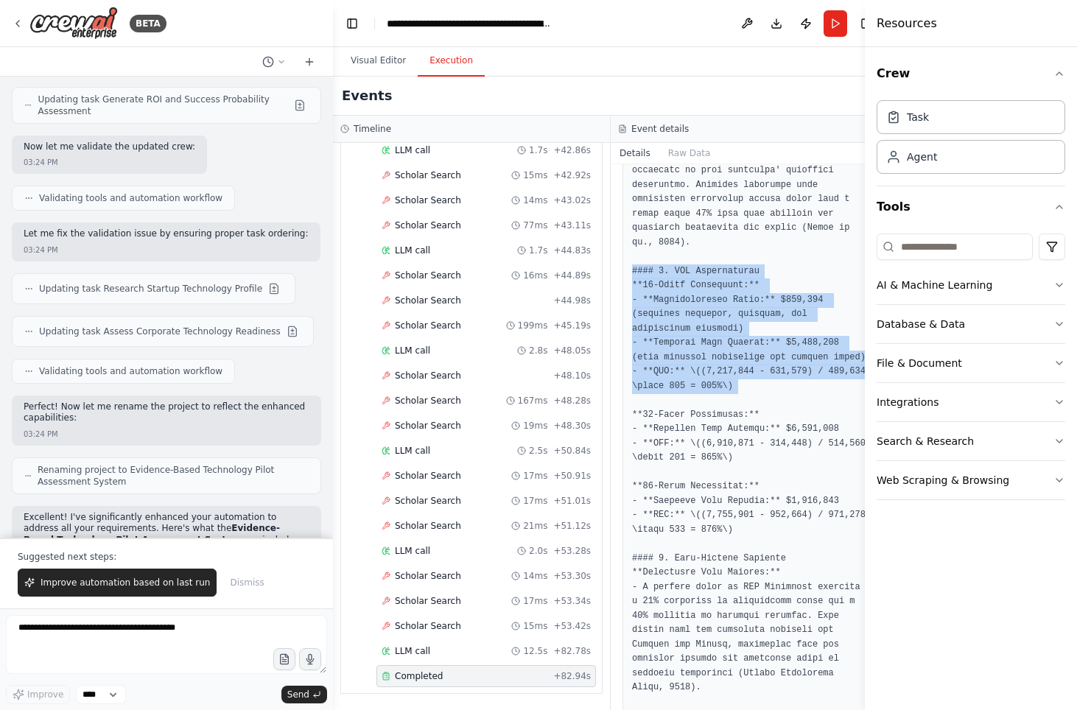
drag, startPoint x: 824, startPoint y: 409, endPoint x: 629, endPoint y: 270, distance: 238.8
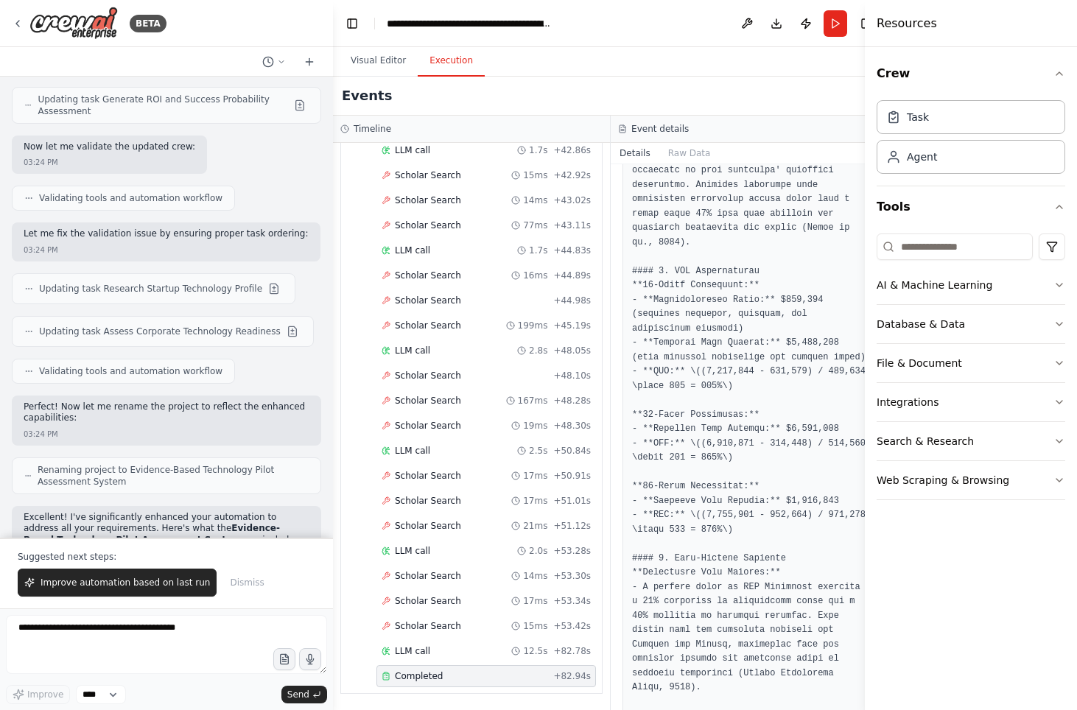
drag, startPoint x: 646, startPoint y: 265, endPoint x: 726, endPoint y: 314, distance: 93.9
drag, startPoint x: 736, startPoint y: 313, endPoint x: 771, endPoint y: 322, distance: 35.7
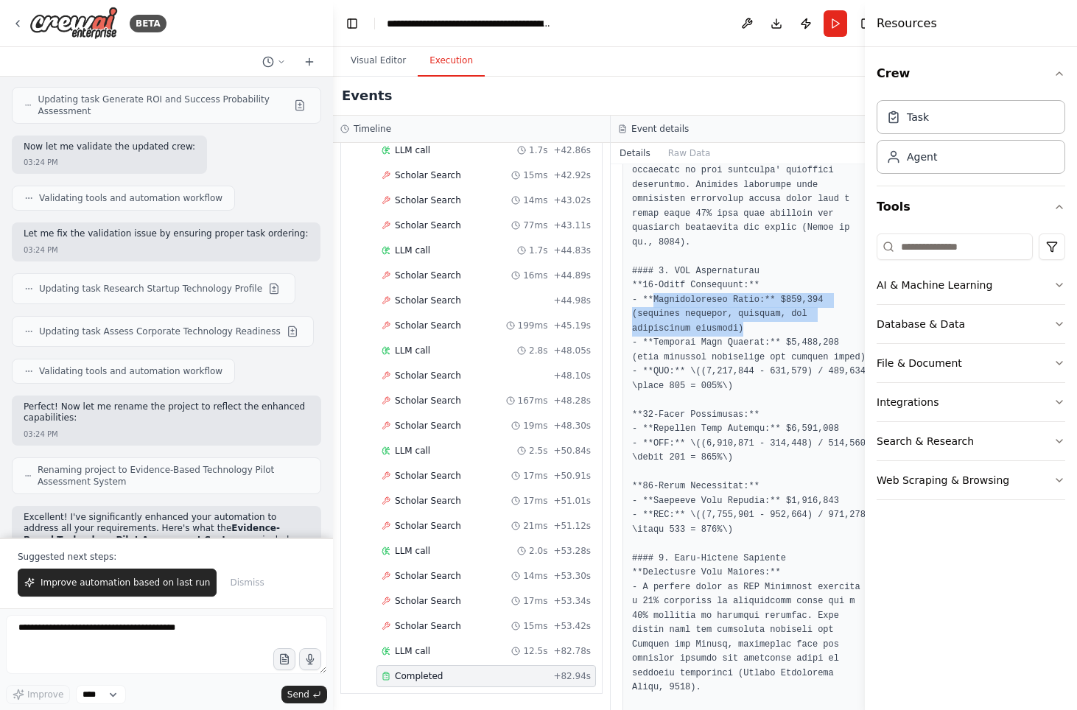
drag, startPoint x: 759, startPoint y: 311, endPoint x: 654, endPoint y: 287, distance: 107.2
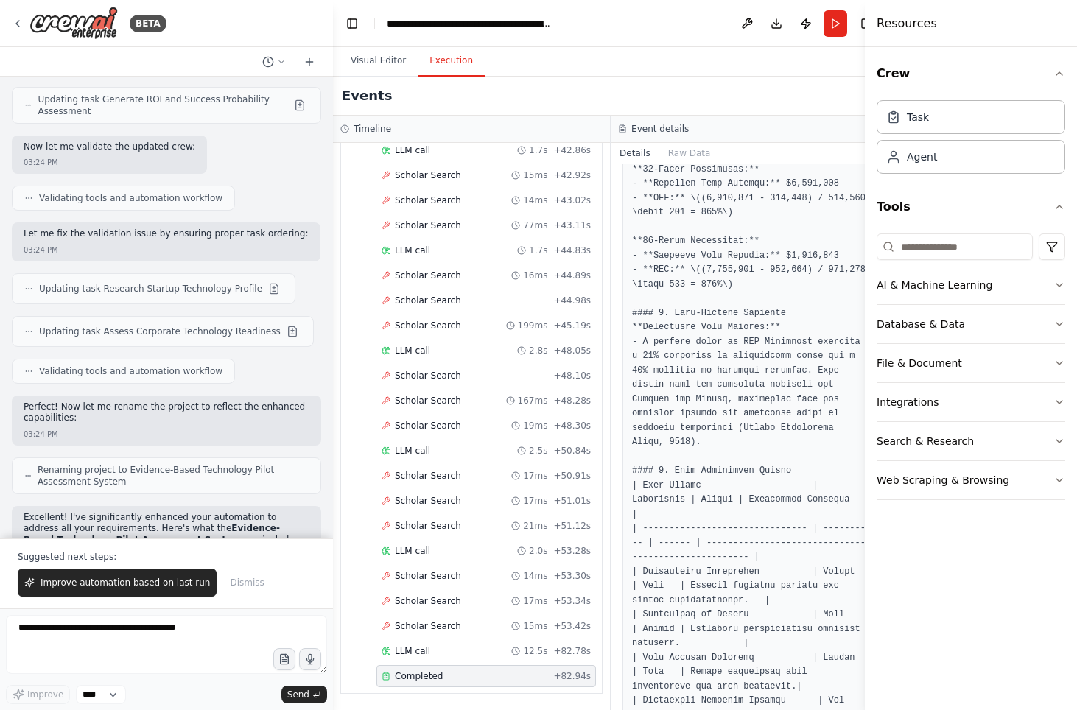
scroll to position [679, 0]
click at [774, 305] on pre at bounding box center [749, 608] width 235 height 1609
drag, startPoint x: 761, startPoint y: 312, endPoint x: 681, endPoint y: 290, distance: 83.5
click at [696, 298] on pre at bounding box center [749, 608] width 235 height 1609
click at [675, 277] on pre at bounding box center [749, 608] width 235 height 1609
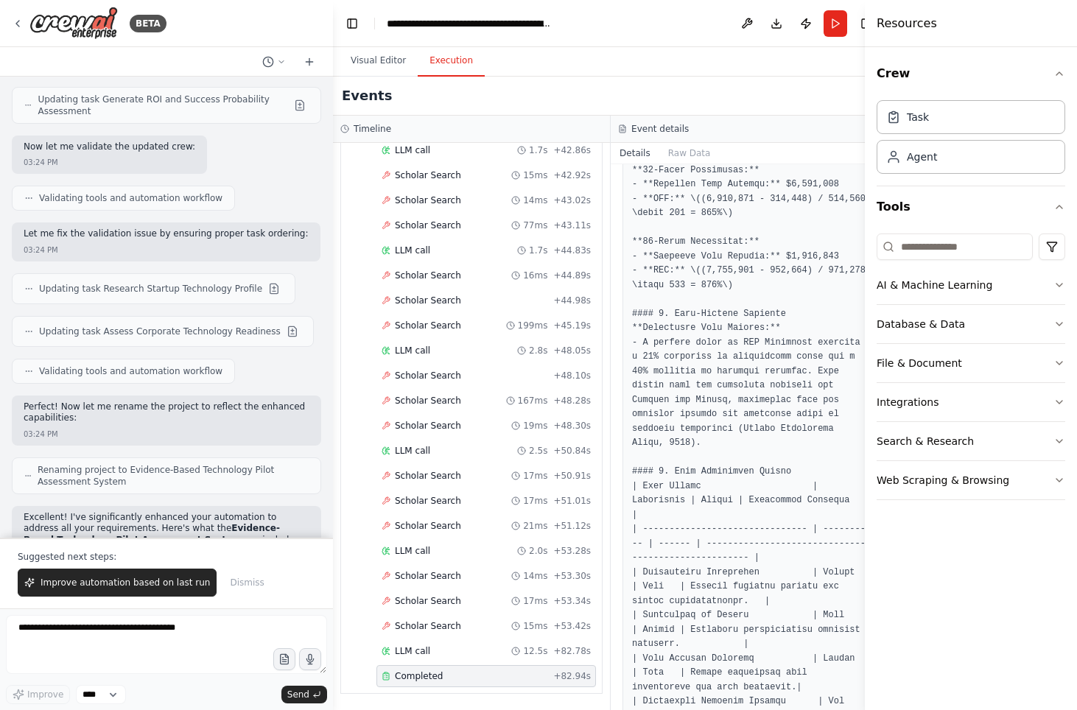
drag, startPoint x: 724, startPoint y: 340, endPoint x: 728, endPoint y: 348, distance: 8.2
click at [724, 342] on pre at bounding box center [749, 608] width 235 height 1609
drag, startPoint x: 686, startPoint y: 333, endPoint x: 706, endPoint y: 353, distance: 28.1
click at [704, 349] on pre at bounding box center [749, 608] width 235 height 1609
click at [726, 355] on pre at bounding box center [749, 608] width 235 height 1609
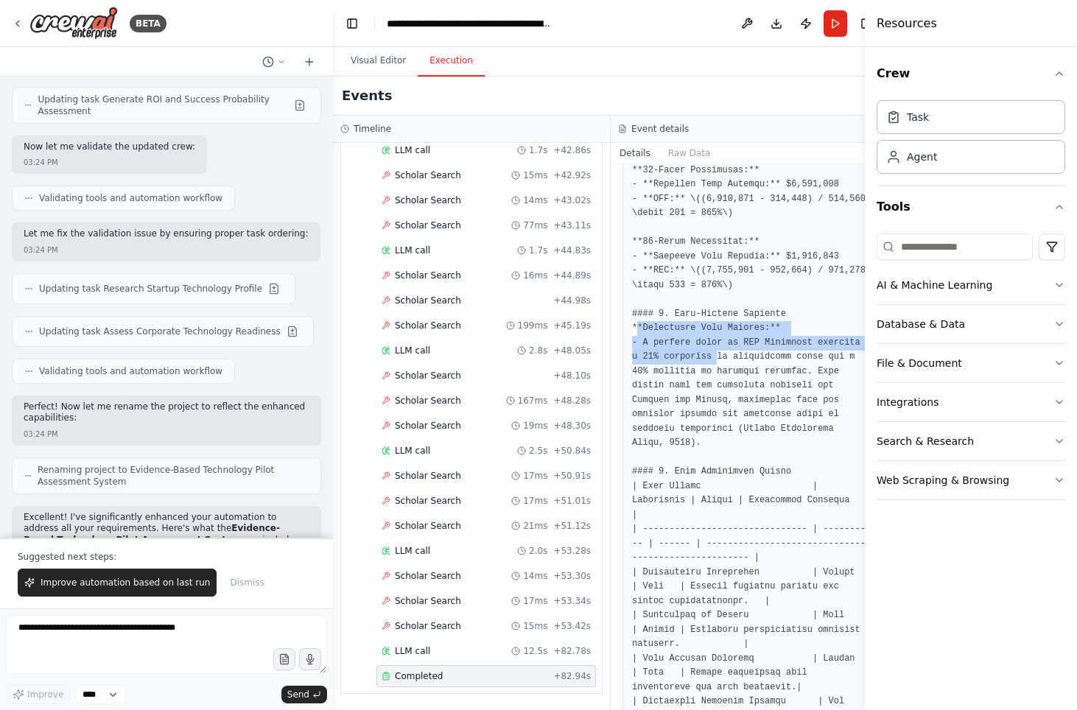
drag, startPoint x: 766, startPoint y: 371, endPoint x: 642, endPoint y: 340, distance: 126.9
click at [642, 341] on pre at bounding box center [749, 608] width 235 height 1609
click at [654, 331] on pre at bounding box center [749, 608] width 235 height 1609
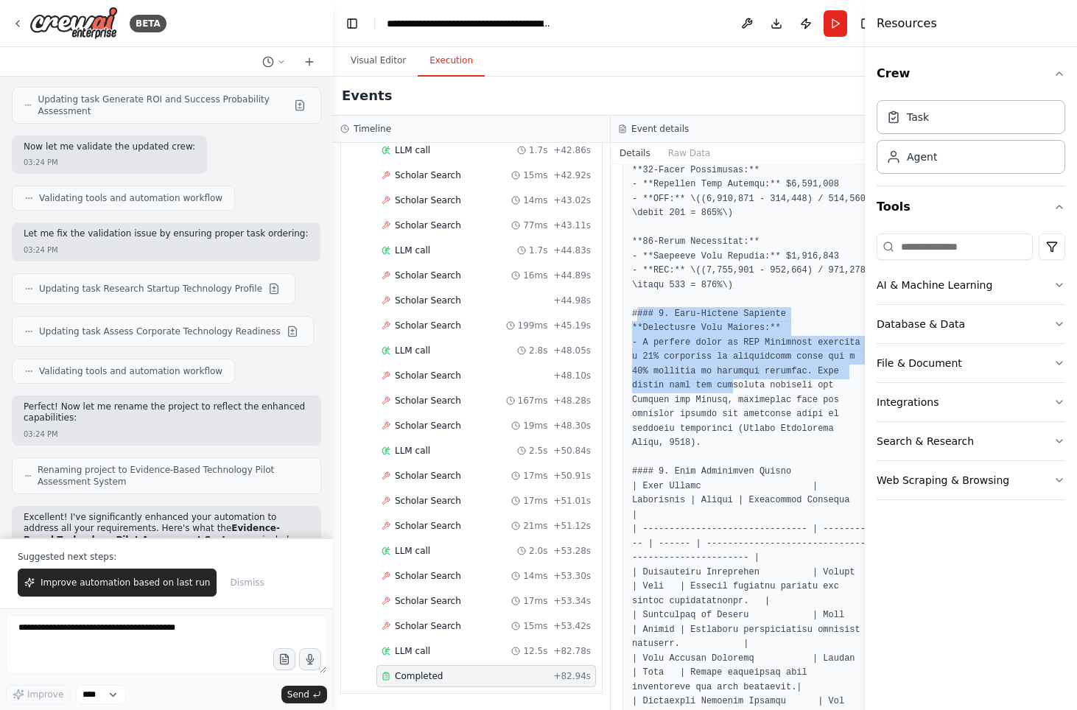
drag, startPoint x: 724, startPoint y: 360, endPoint x: 816, endPoint y: 398, distance: 99.7
click at [816, 398] on pre at bounding box center [749, 608] width 235 height 1609
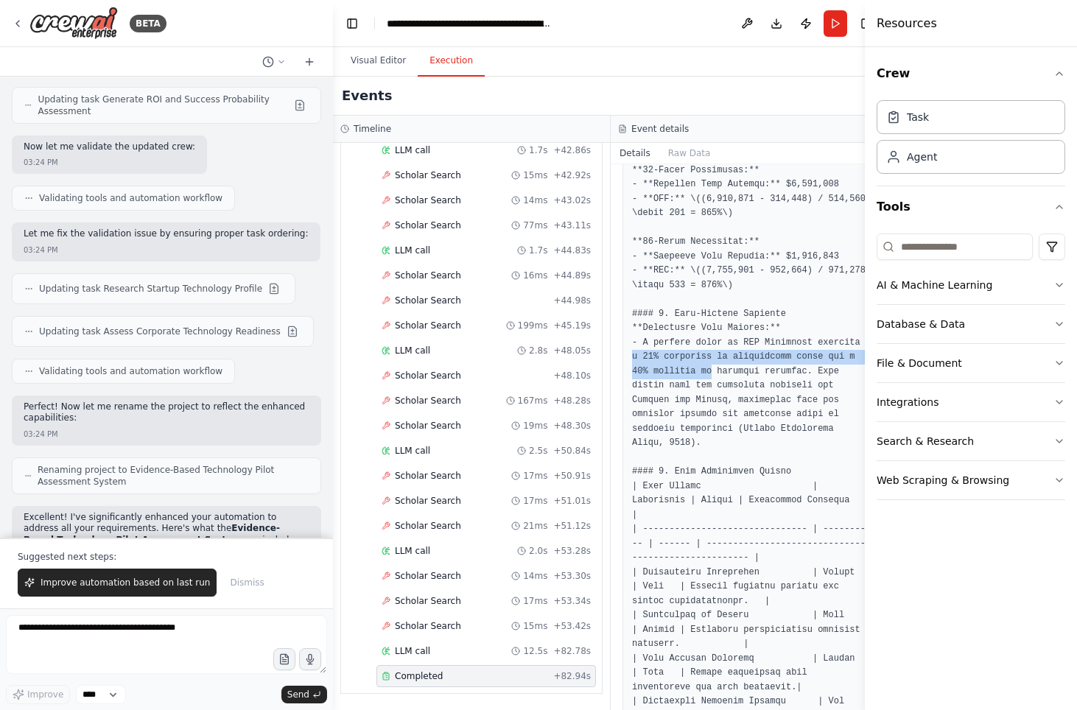
drag, startPoint x: 685, startPoint y: 374, endPoint x: 807, endPoint y: 396, distance: 123.7
click at [807, 396] on pre at bounding box center [749, 608] width 235 height 1609
click at [788, 407] on pre at bounding box center [749, 608] width 235 height 1609
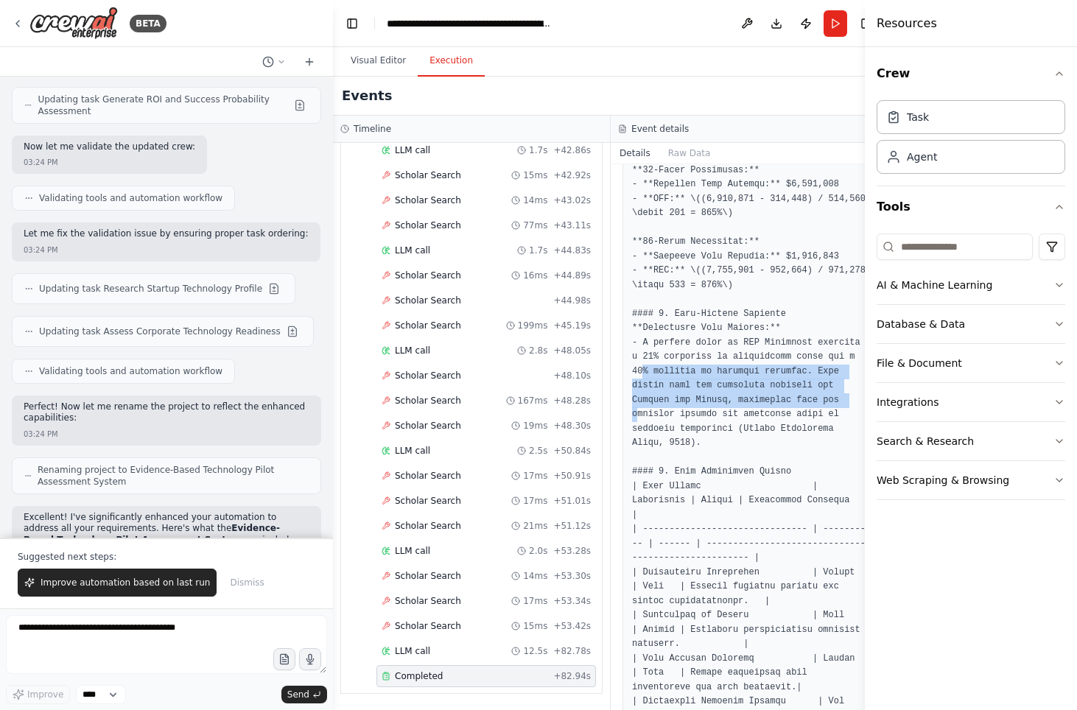
drag, startPoint x: 707, startPoint y: 388, endPoint x: 744, endPoint y: 429, distance: 55.3
click at [746, 428] on pre at bounding box center [749, 608] width 235 height 1609
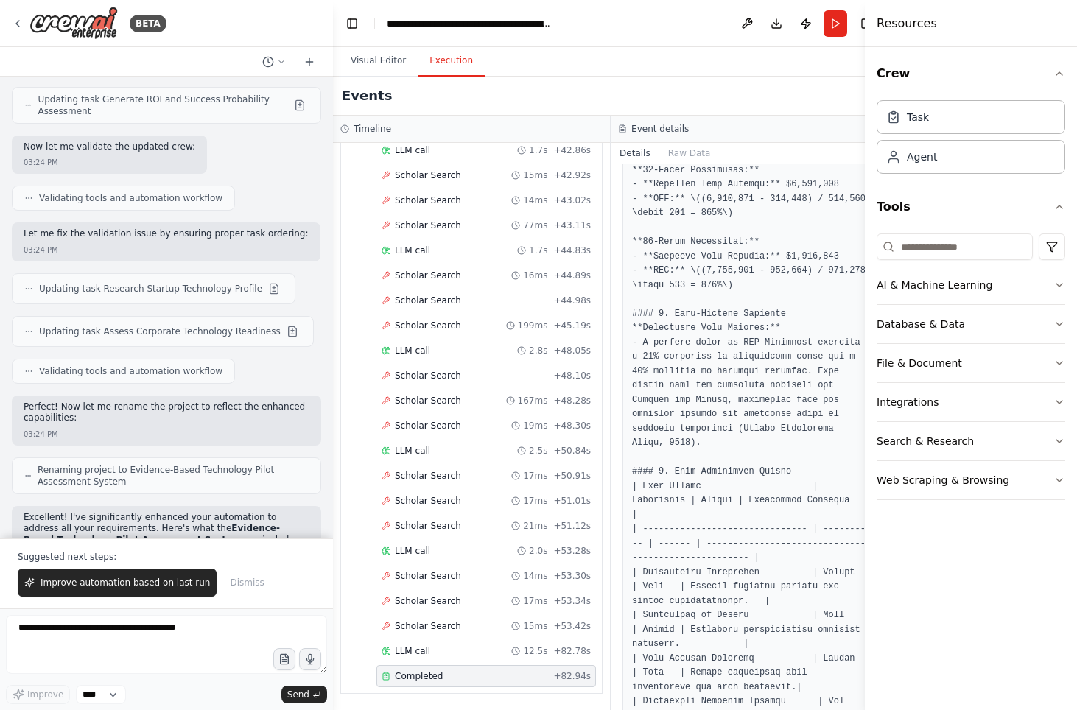
click at [742, 432] on pre at bounding box center [749, 608] width 235 height 1609
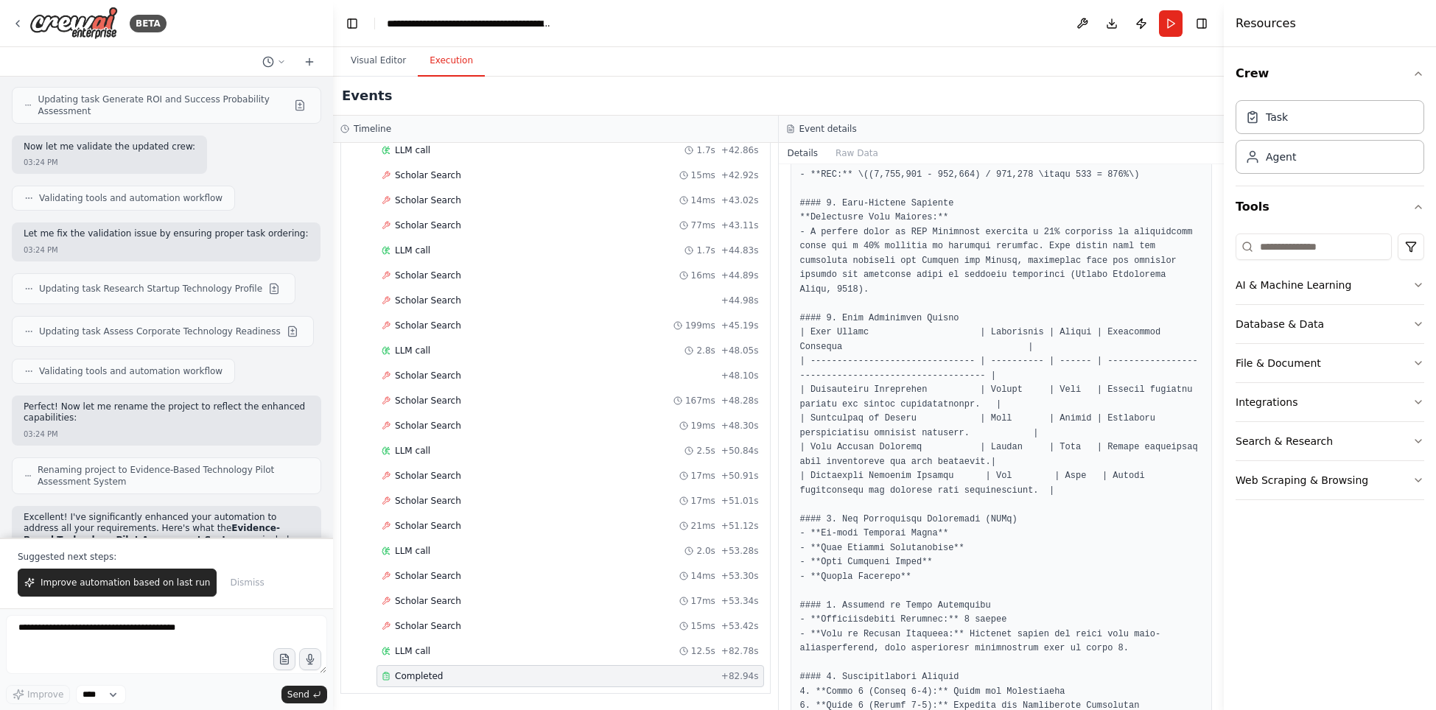
scroll to position [590, 0]
click at [1048, 217] on pre at bounding box center [1001, 404] width 403 height 1164
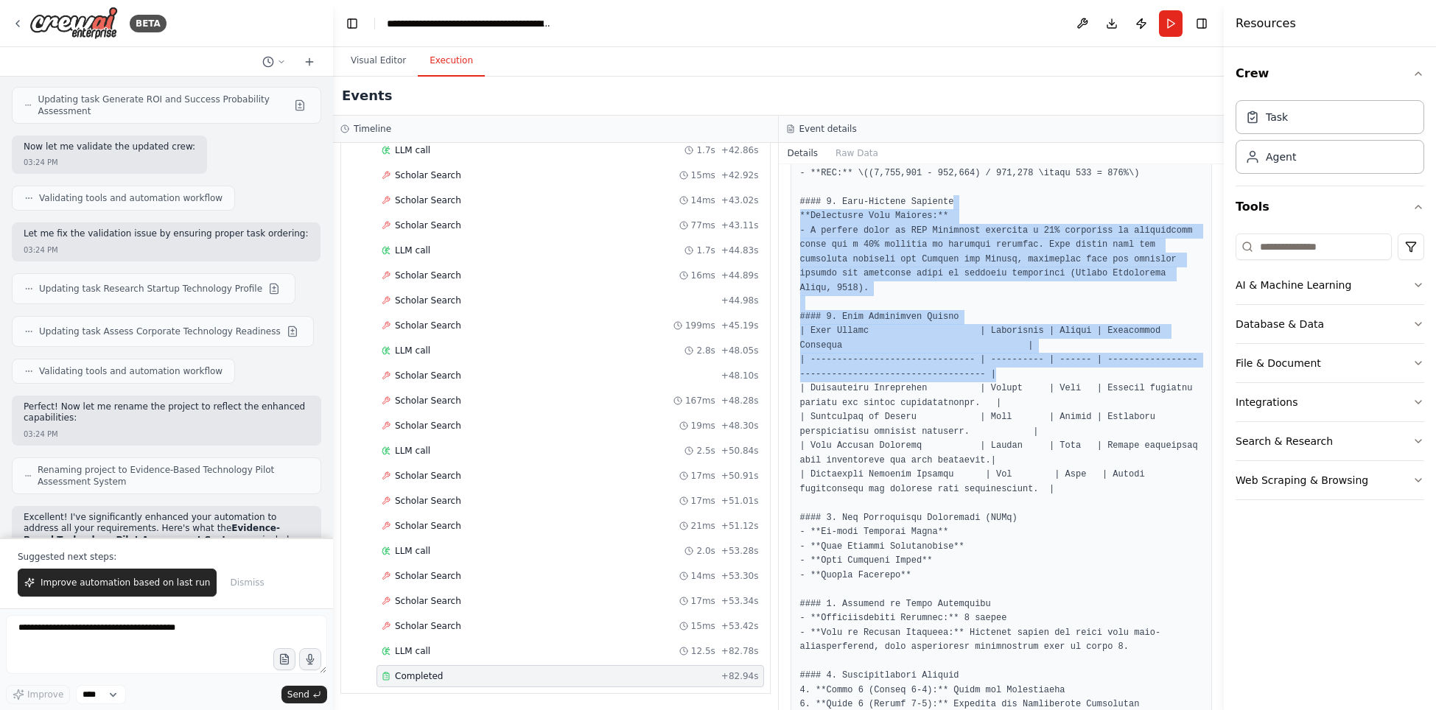
drag, startPoint x: 1006, startPoint y: 248, endPoint x: 1110, endPoint y: 413, distance: 195.0
click at [1076, 407] on pre at bounding box center [1001, 404] width 403 height 1164
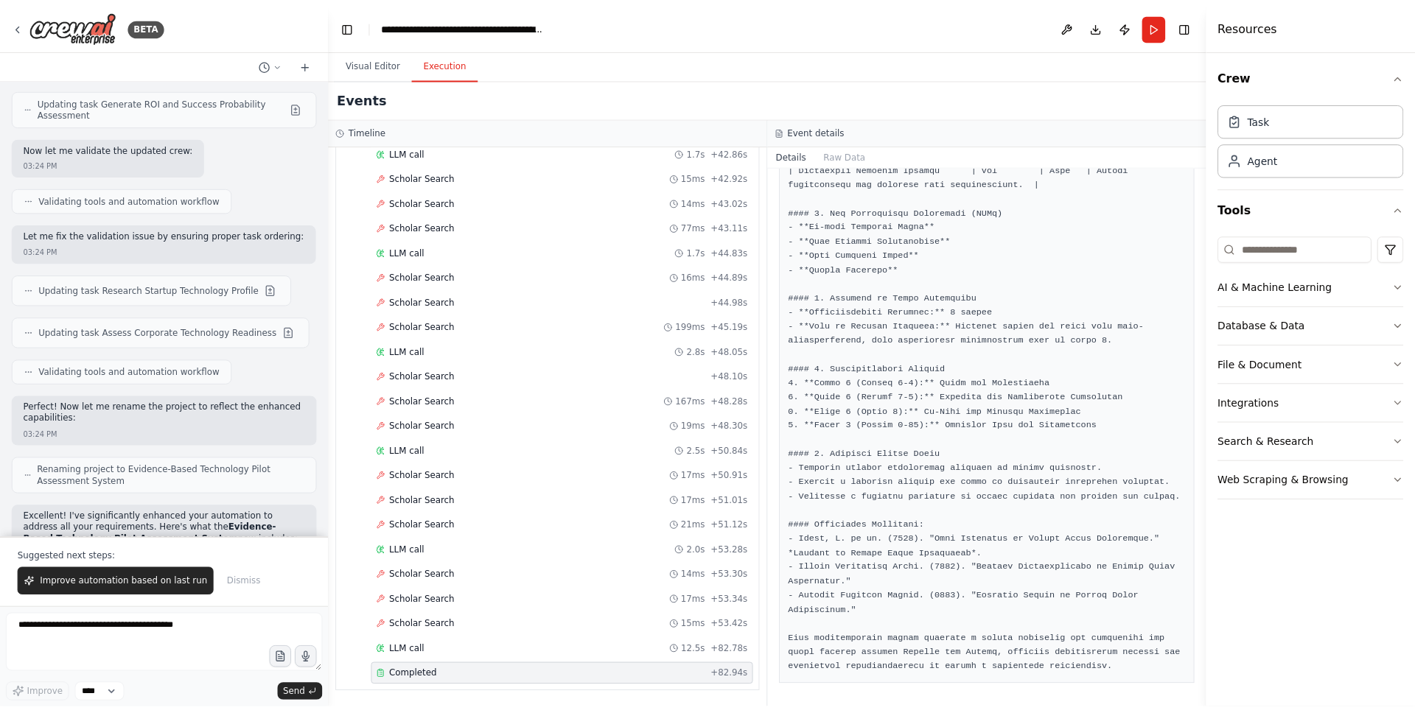
scroll to position [927, 0]
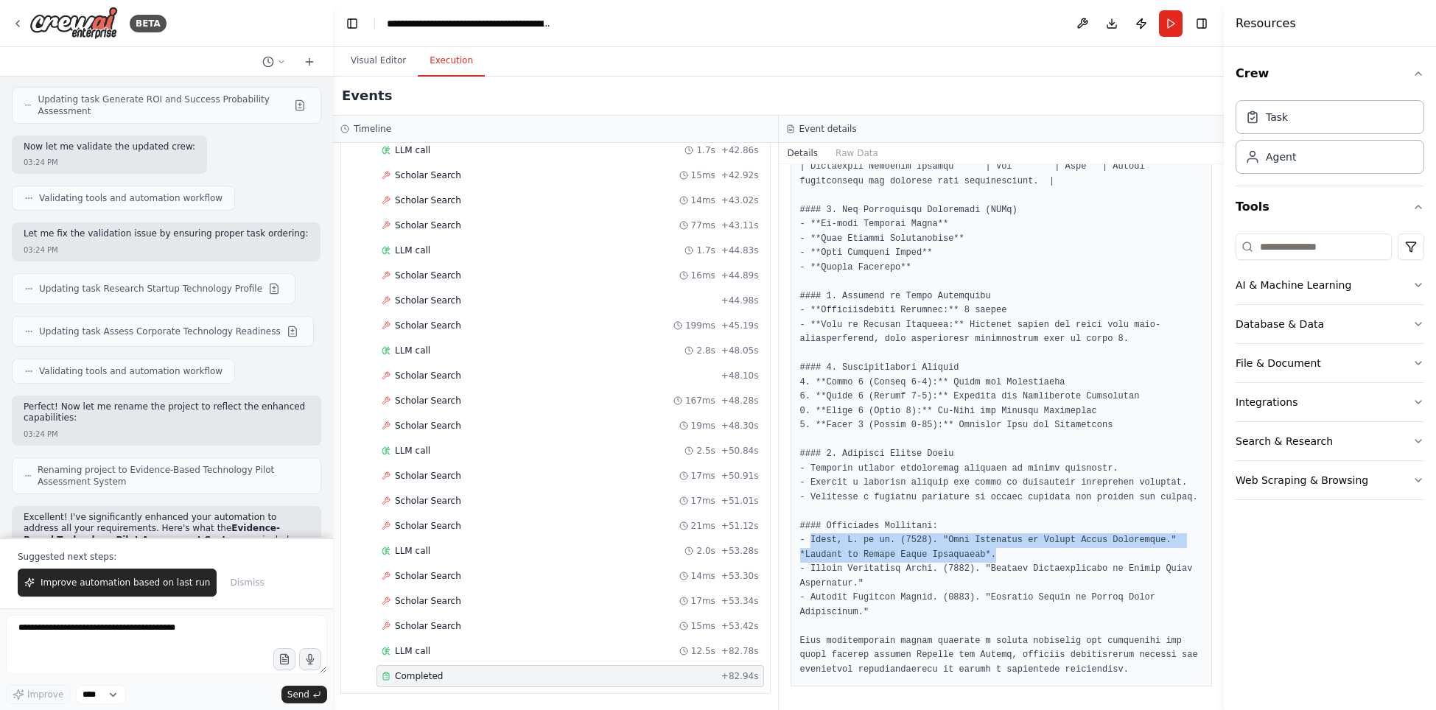
drag, startPoint x: 1005, startPoint y: 553, endPoint x: 813, endPoint y: 536, distance: 193.1
click at [812, 536] on pre at bounding box center [1001, 96] width 403 height 1164
click at [836, 537] on pre at bounding box center [1001, 96] width 403 height 1164
drag, startPoint x: 986, startPoint y: 552, endPoint x: 812, endPoint y: 539, distance: 174.4
click at [810, 539] on pre at bounding box center [1001, 96] width 403 height 1164
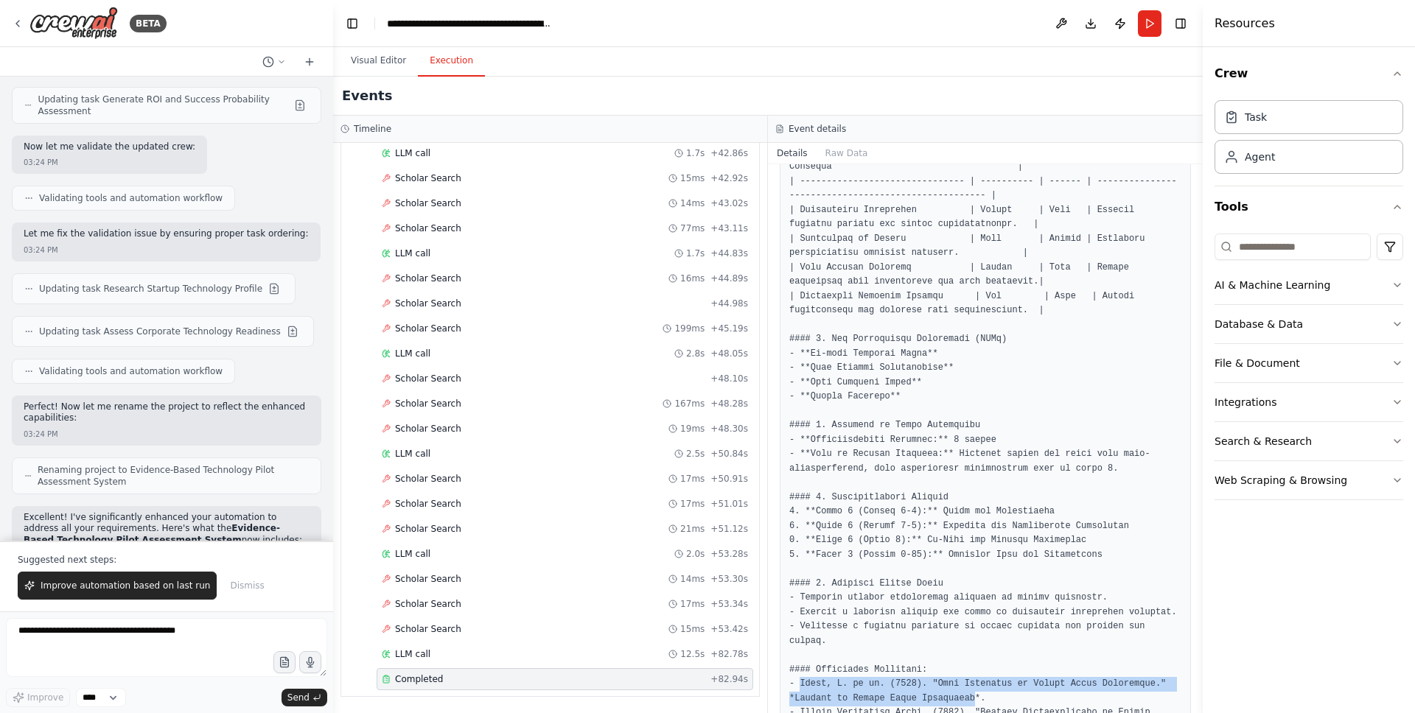
scroll to position [847, 0]
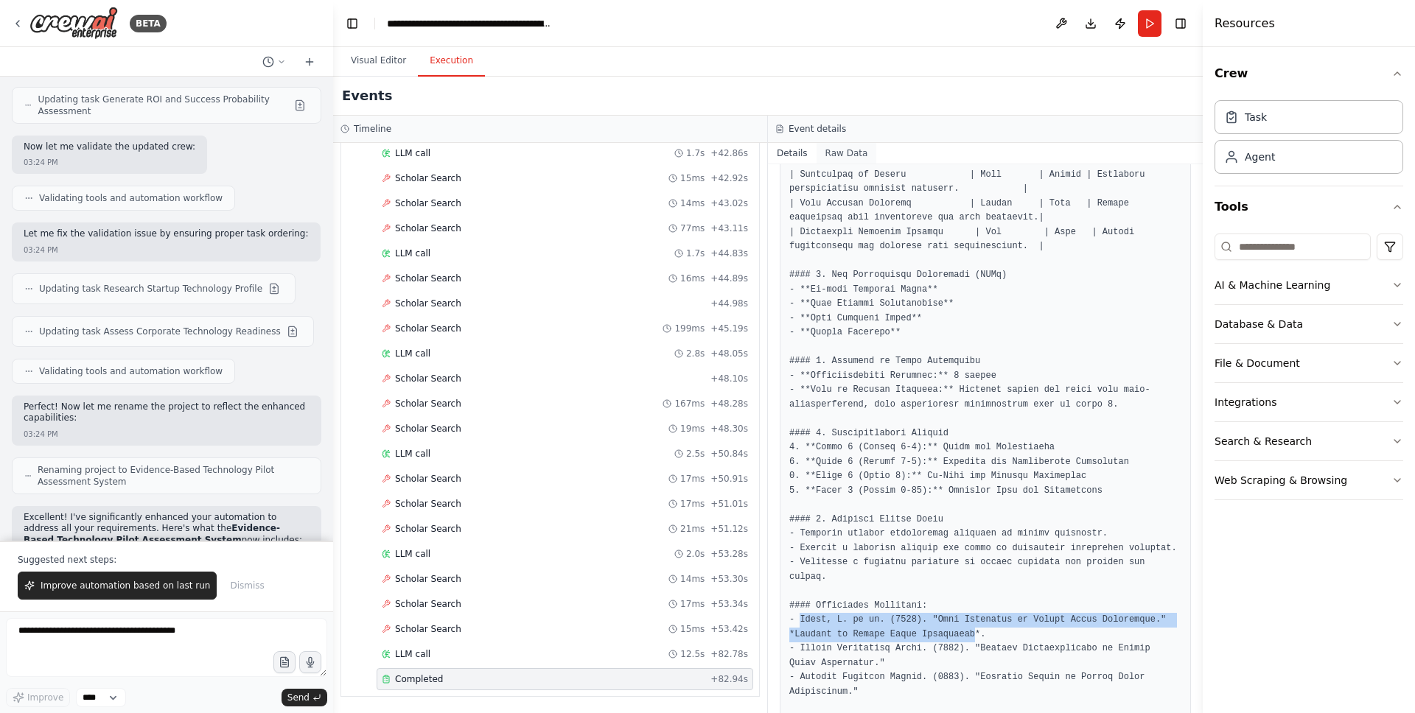
click at [850, 150] on button "Raw Data" at bounding box center [846, 153] width 60 height 21
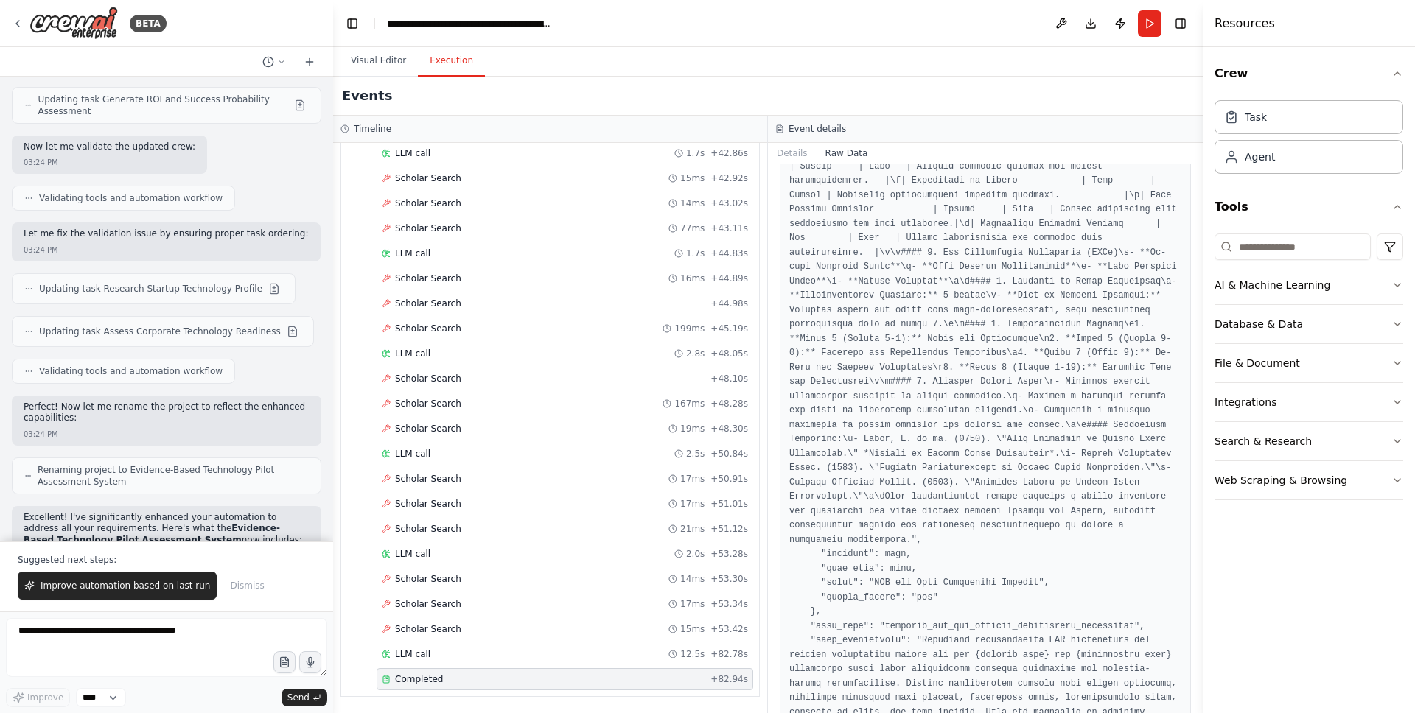
scroll to position [2354, 0]
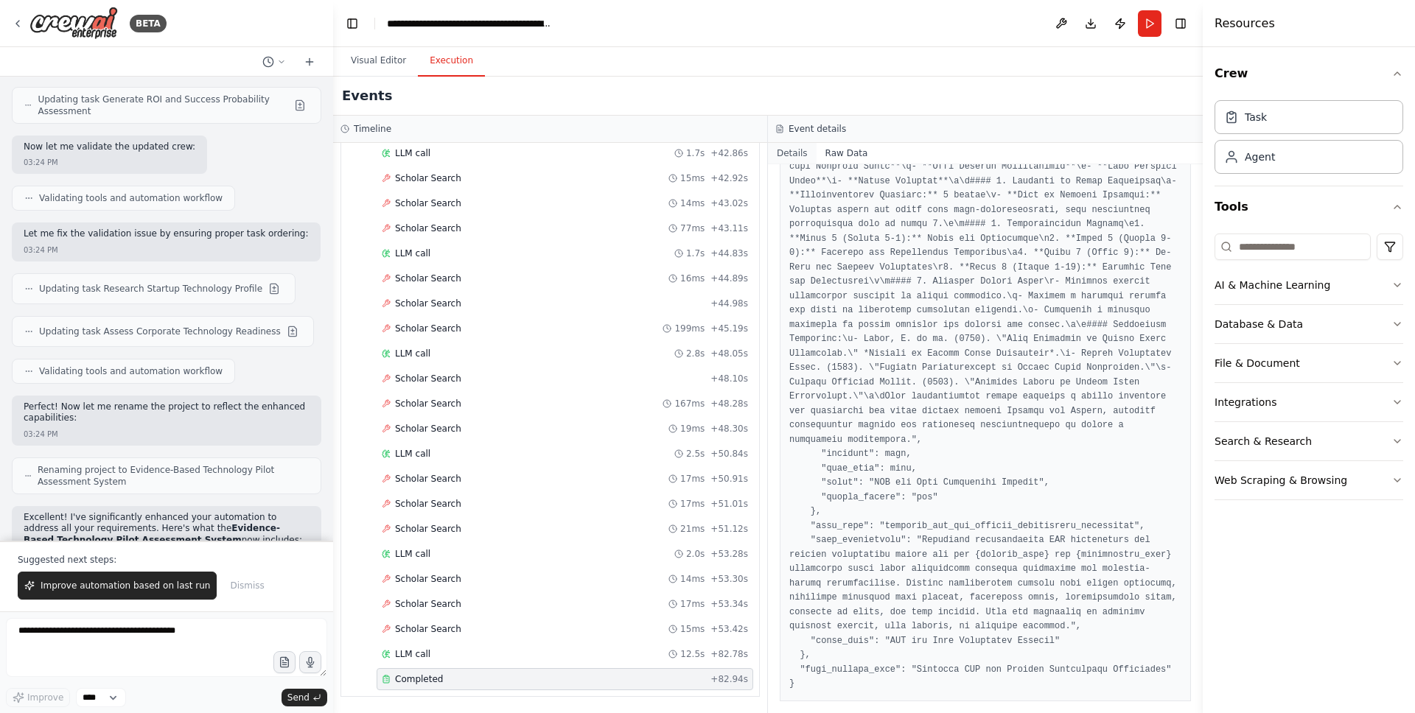
click at [788, 151] on button "Details" at bounding box center [792, 153] width 49 height 21
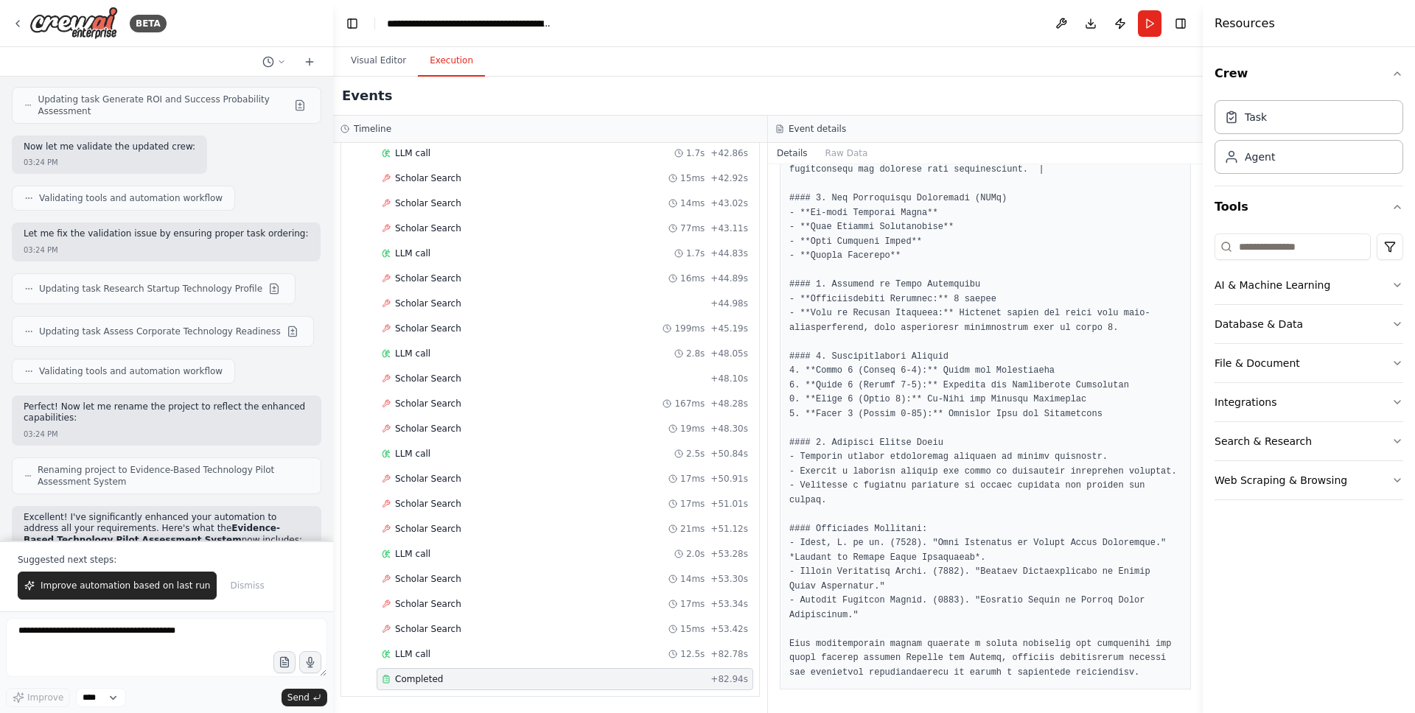
scroll to position [953, 0]
click at [212, 655] on textarea at bounding box center [166, 647] width 321 height 59
click at [192, 645] on textarea at bounding box center [166, 647] width 321 height 59
type textarea "**********"
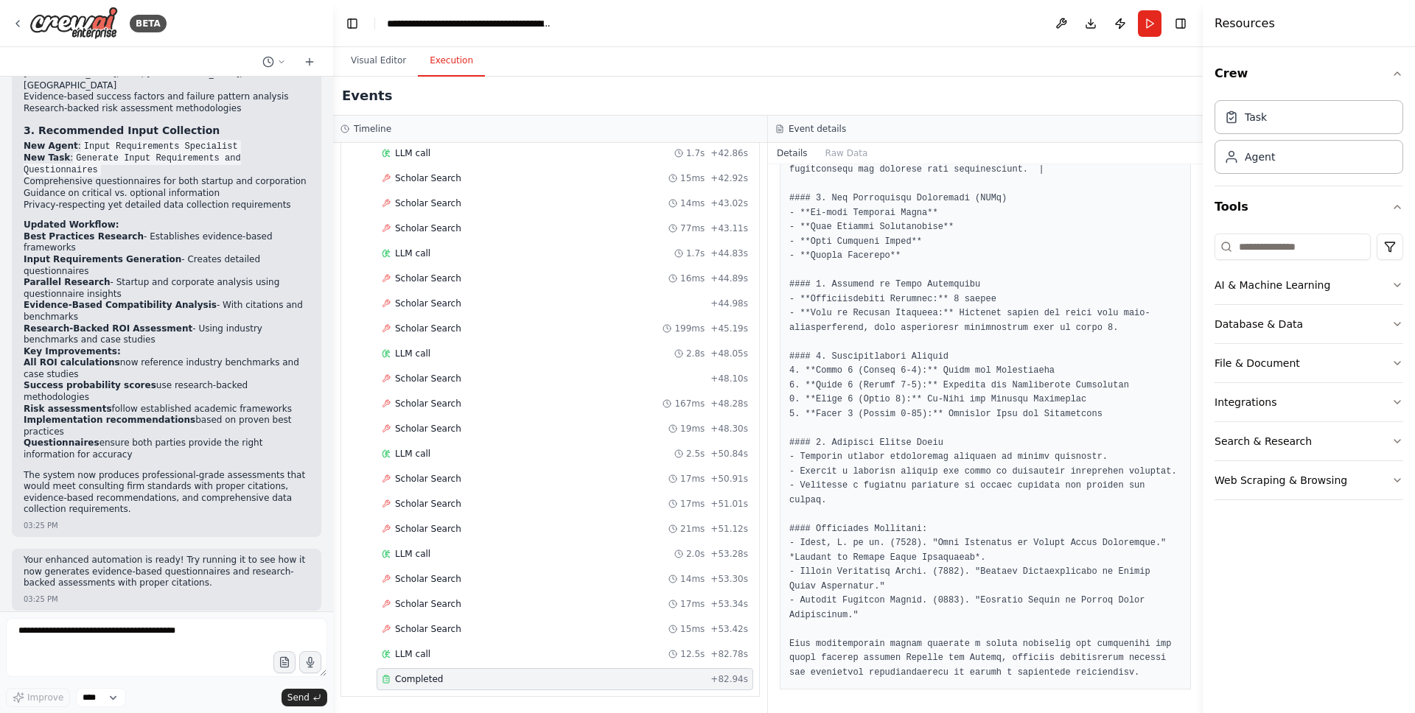
click at [830, 531] on pre at bounding box center [985, 84] width 392 height 1193
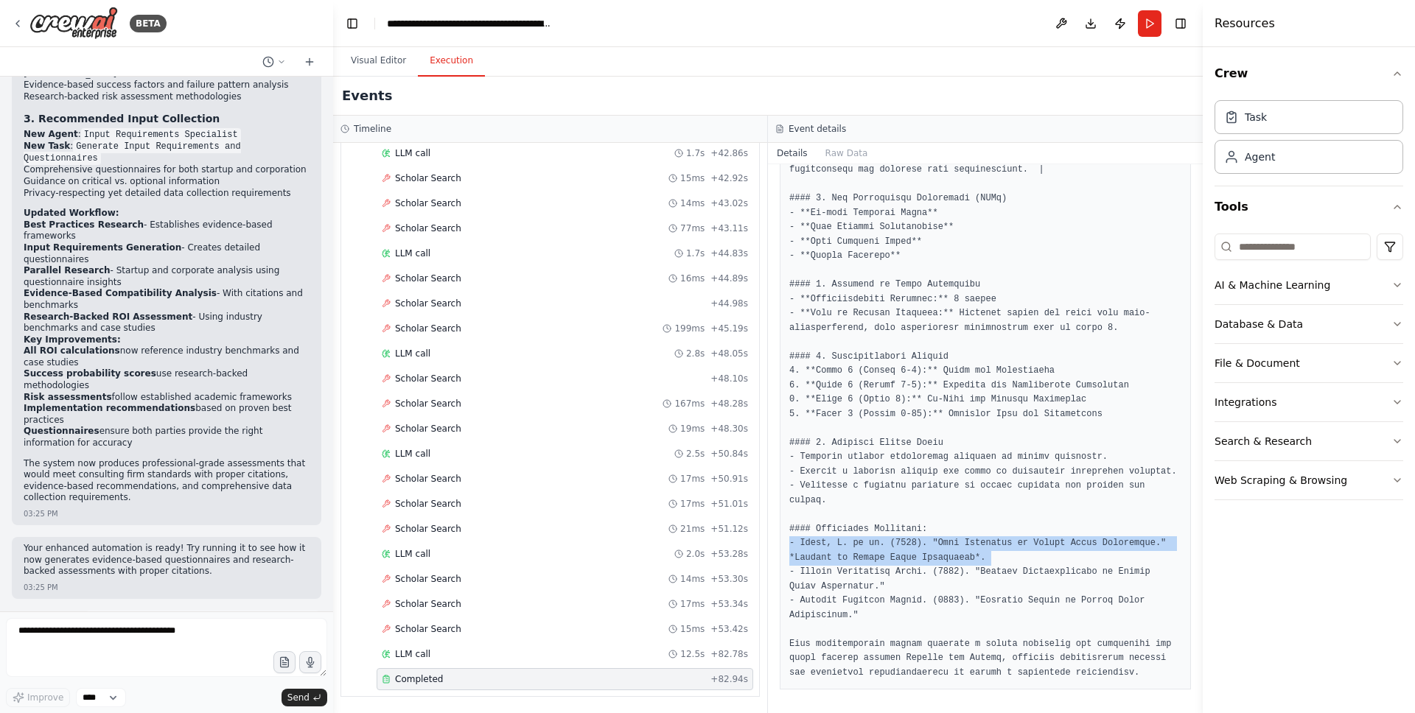
scroll to position [3111, 0]
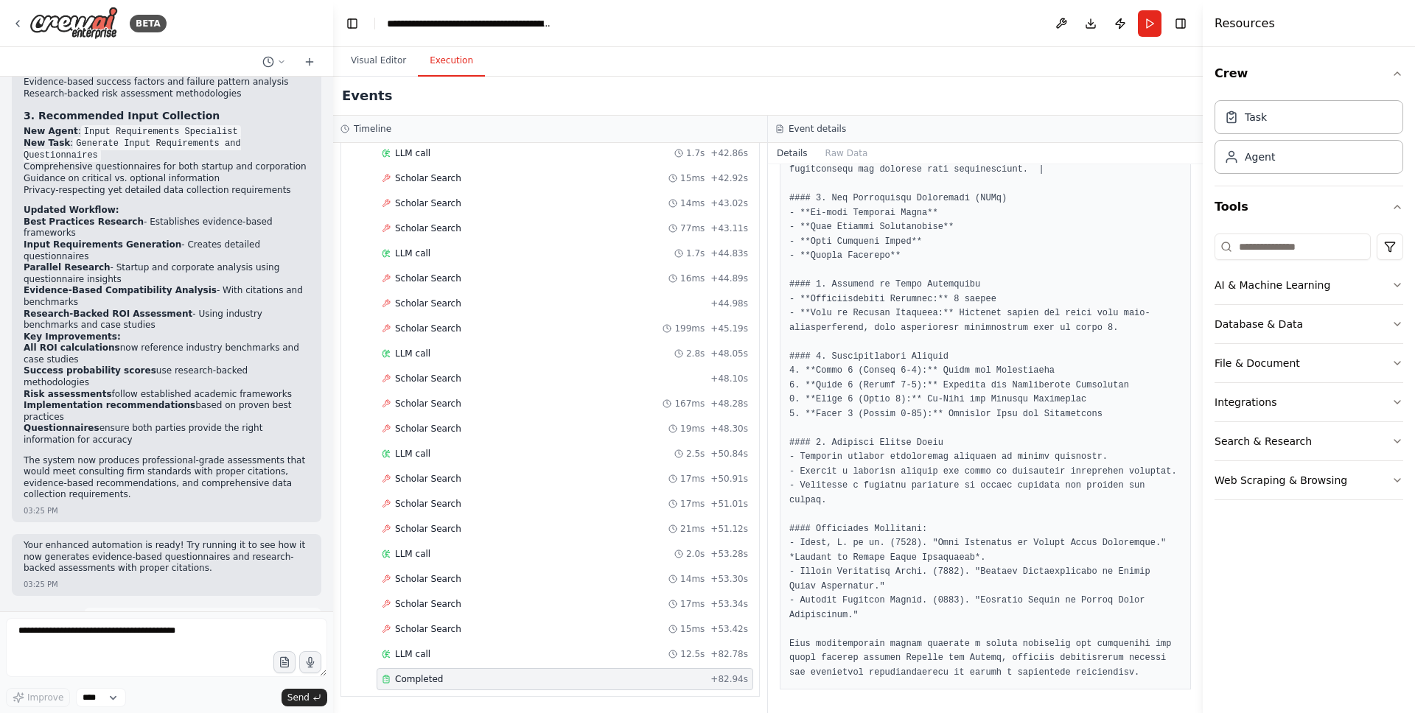
click at [154, 629] on div "10:48 AM" at bounding box center [203, 634] width 214 height 11
click at [150, 614] on p "How can this be exported into a nice google doc" at bounding box center [203, 620] width 214 height 12
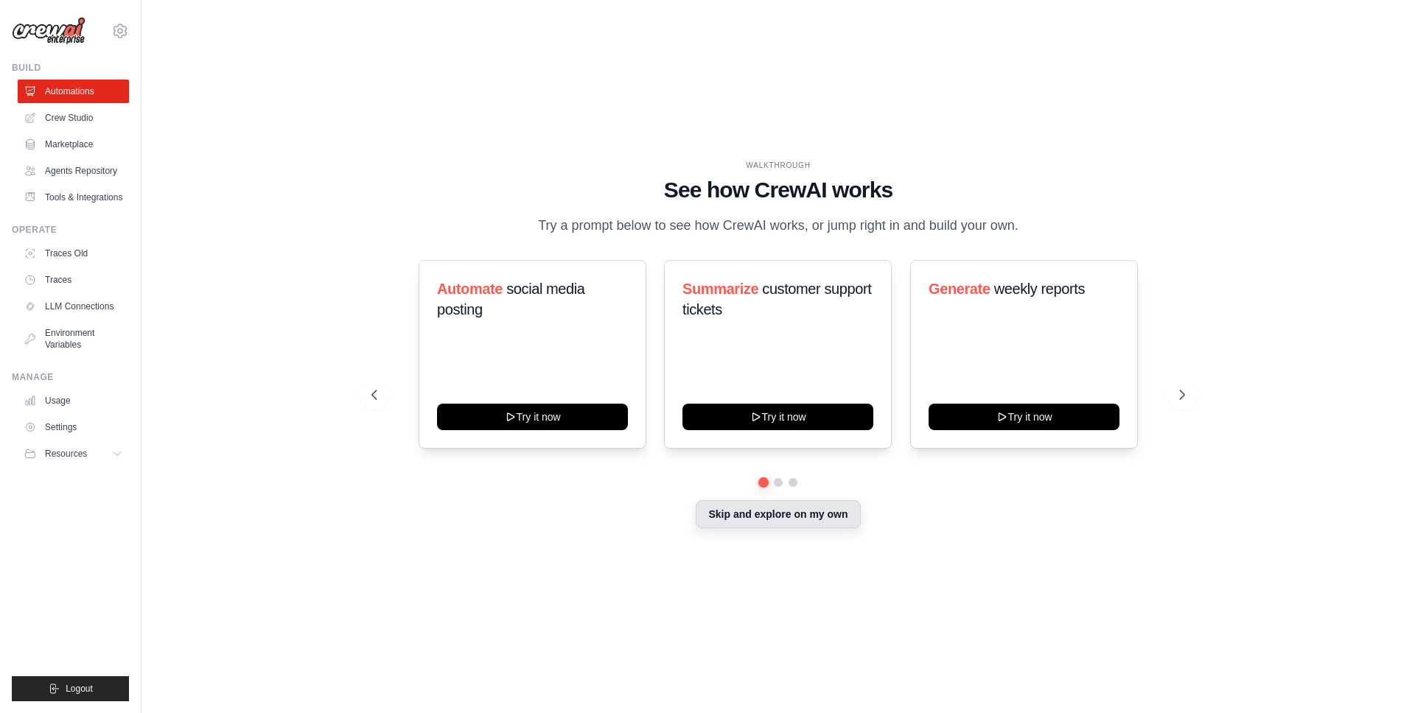
click at [742, 511] on button "Skip and explore on my own" at bounding box center [778, 514] width 164 height 28
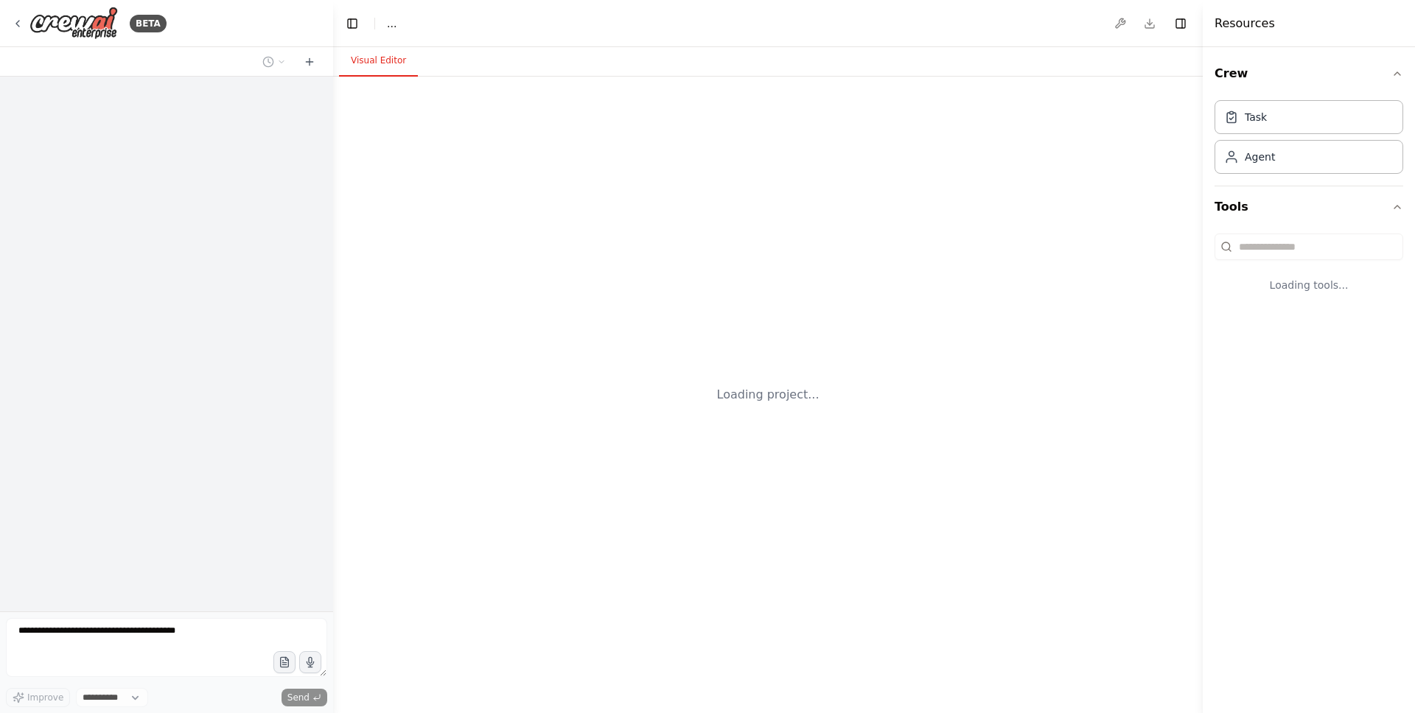
select select "****"
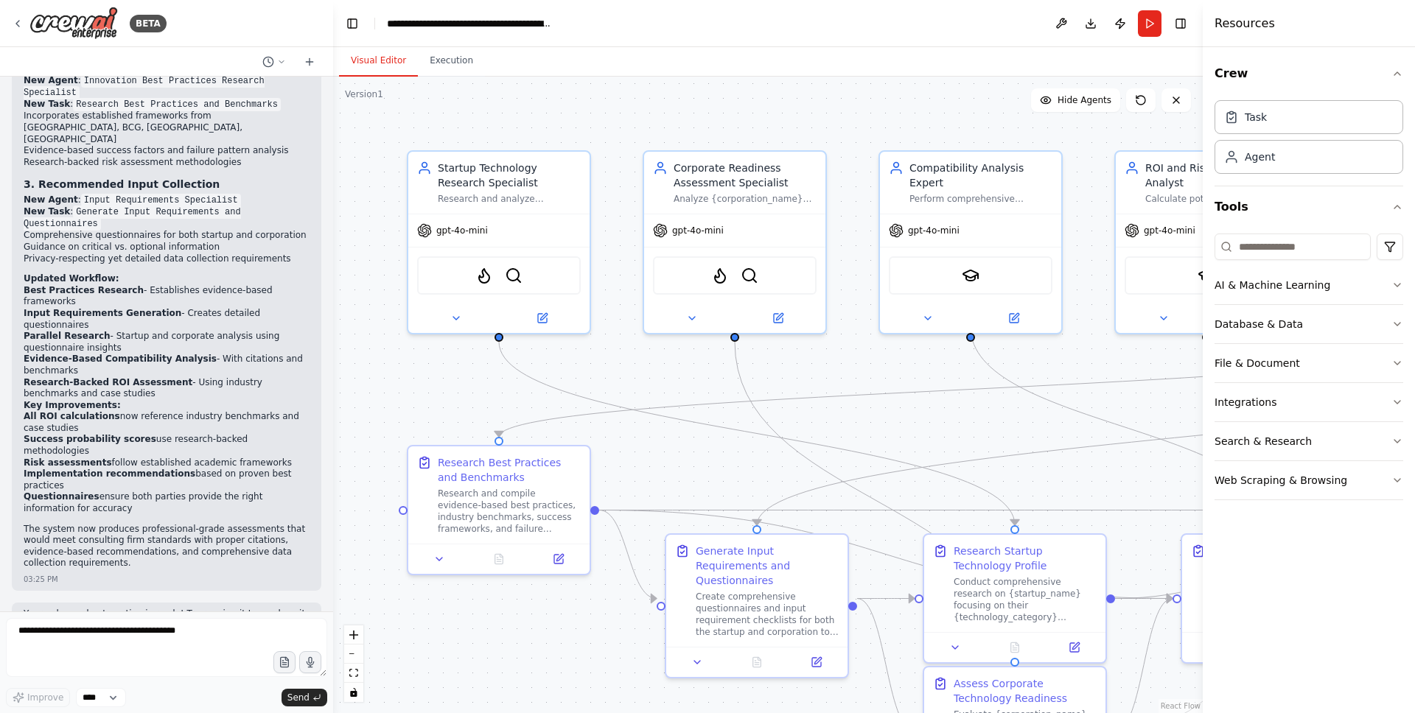
scroll to position [3061, 0]
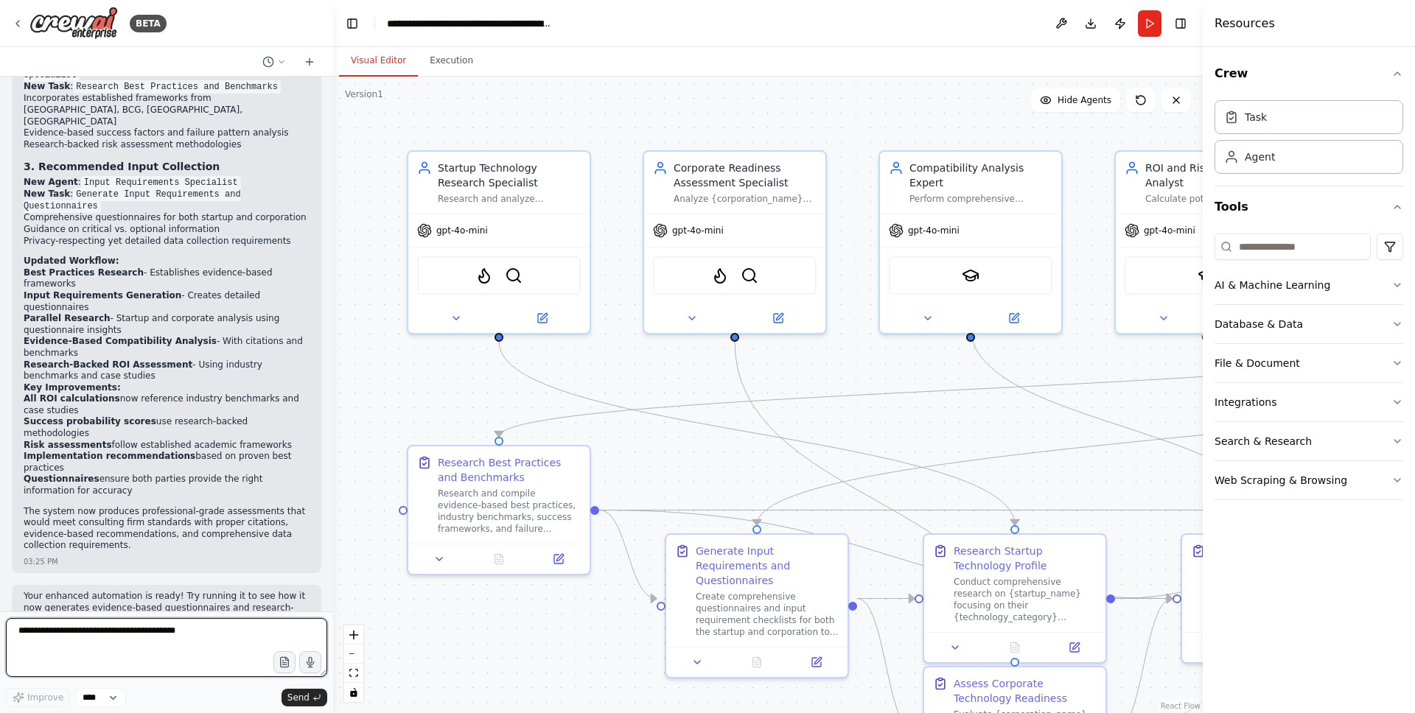
click at [96, 640] on textarea at bounding box center [166, 647] width 321 height 59
click at [95, 639] on textarea at bounding box center [166, 647] width 321 height 59
type textarea "**********"
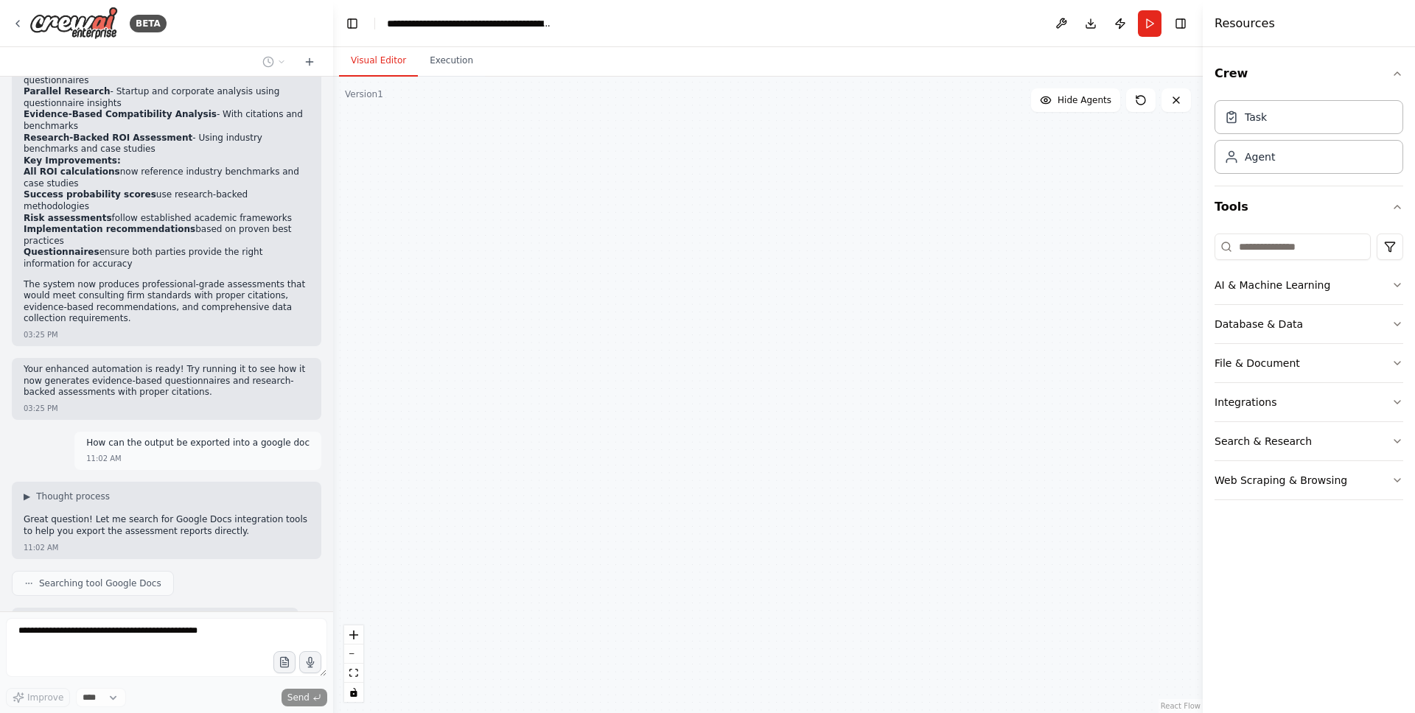
scroll to position [3363, 0]
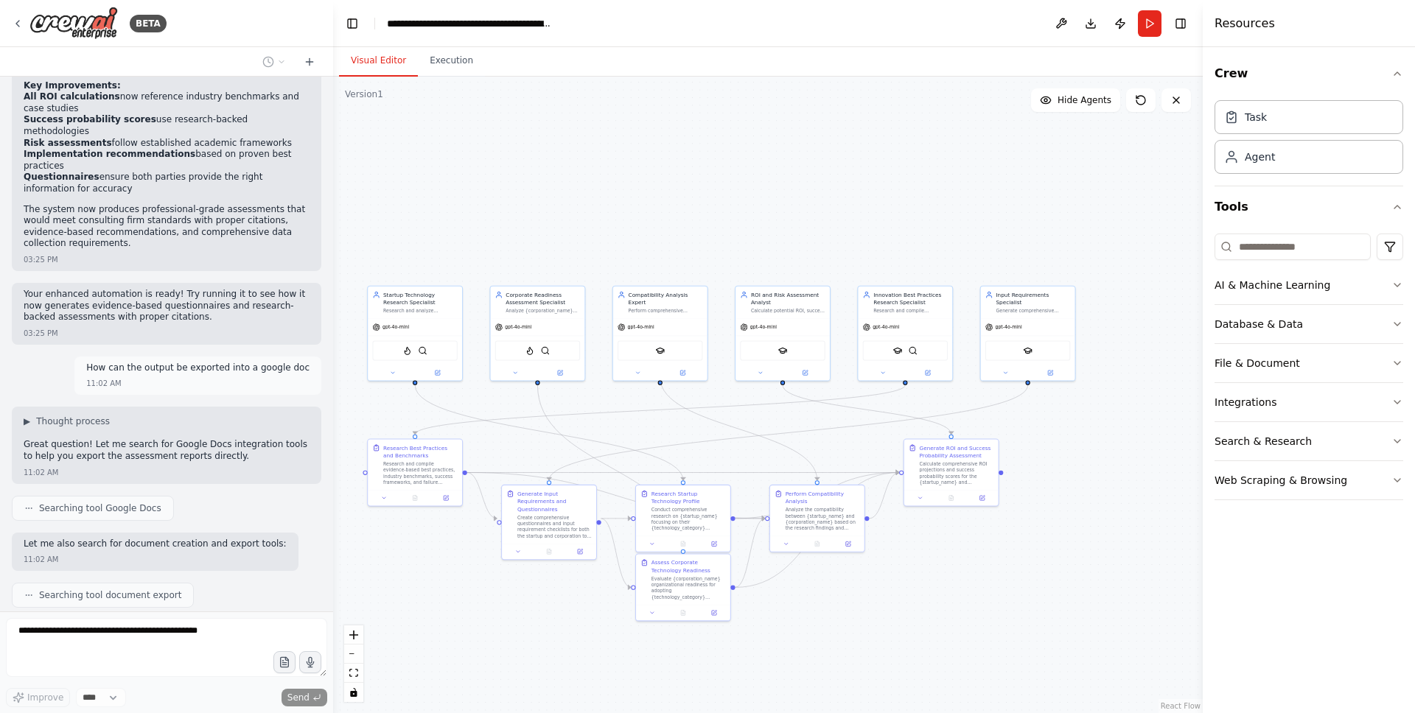
drag, startPoint x: 80, startPoint y: 496, endPoint x: 314, endPoint y: 496, distance: 233.6
click at [315, 496] on div "I want to build product that helps to determine the success rate or provides a …" at bounding box center [166, 344] width 333 height 535
click at [210, 539] on p "Let me also search for document creation and export tools:" at bounding box center [155, 545] width 263 height 12
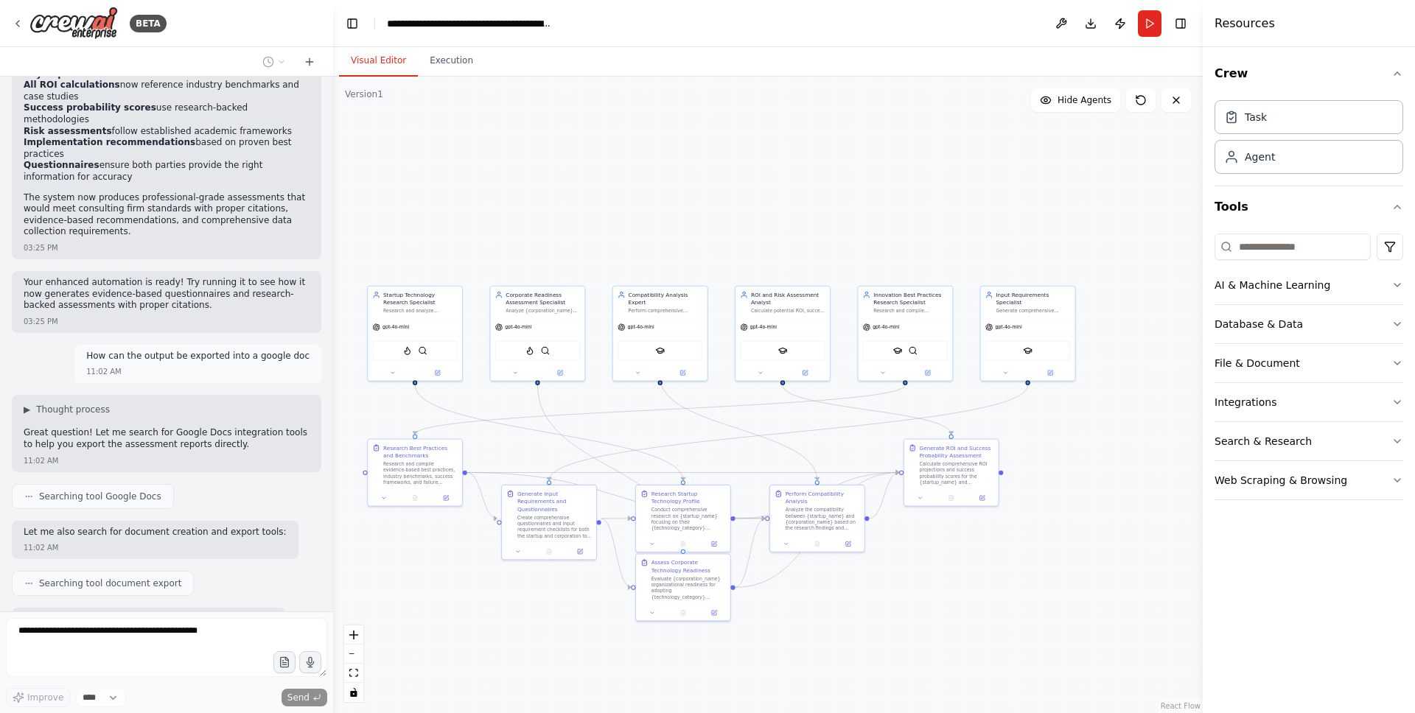
scroll to position [3461, 0]
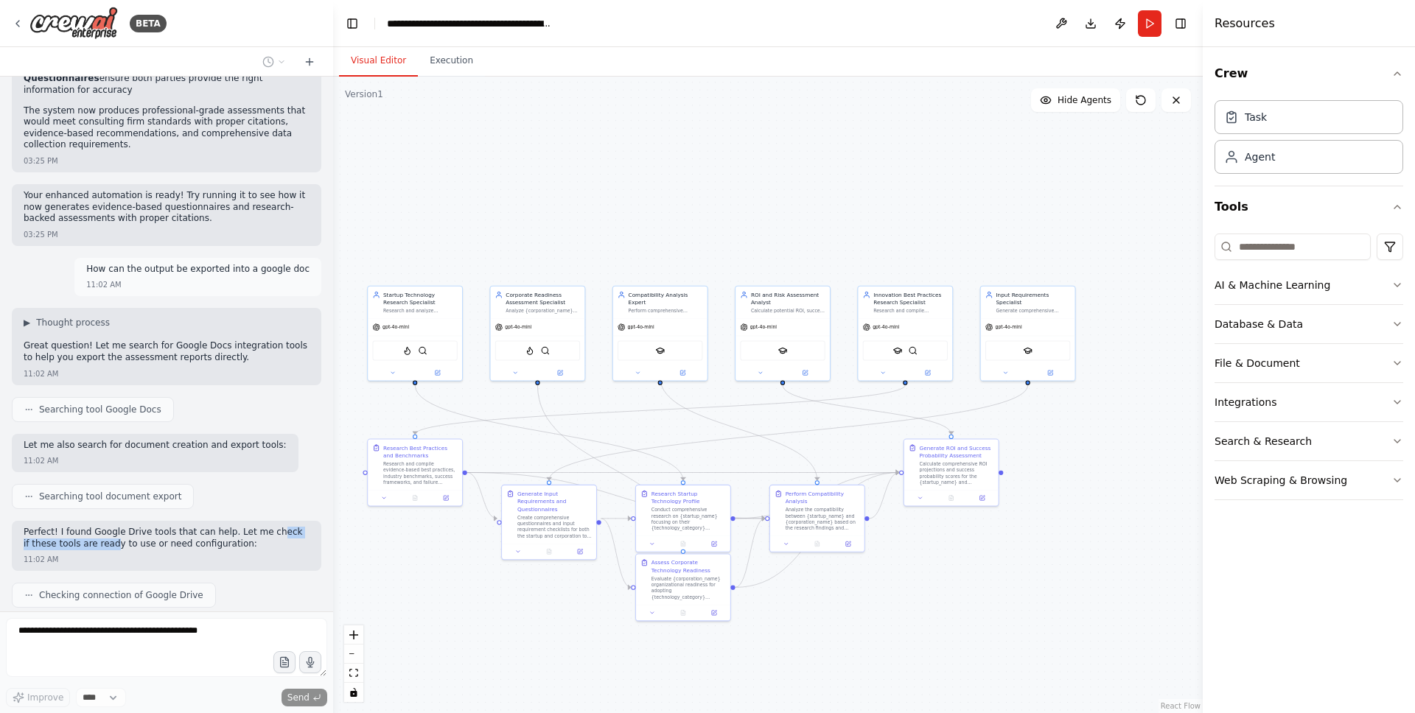
drag, startPoint x: 104, startPoint y: 494, endPoint x: 249, endPoint y: 494, distance: 145.1
click at [267, 527] on p "Perfect! I found Google Drive tools that can help. Let me check if these tools …" at bounding box center [167, 538] width 286 height 23
click at [248, 527] on p "Perfect! I found Google Drive tools that can help. Let me check if these tools …" at bounding box center [167, 538] width 286 height 23
drag, startPoint x: 244, startPoint y: 497, endPoint x: 32, endPoint y: 497, distance: 212.2
click at [32, 527] on p "Perfect! I found Google Drive tools that can help. Let me check if these tools …" at bounding box center [167, 538] width 286 height 23
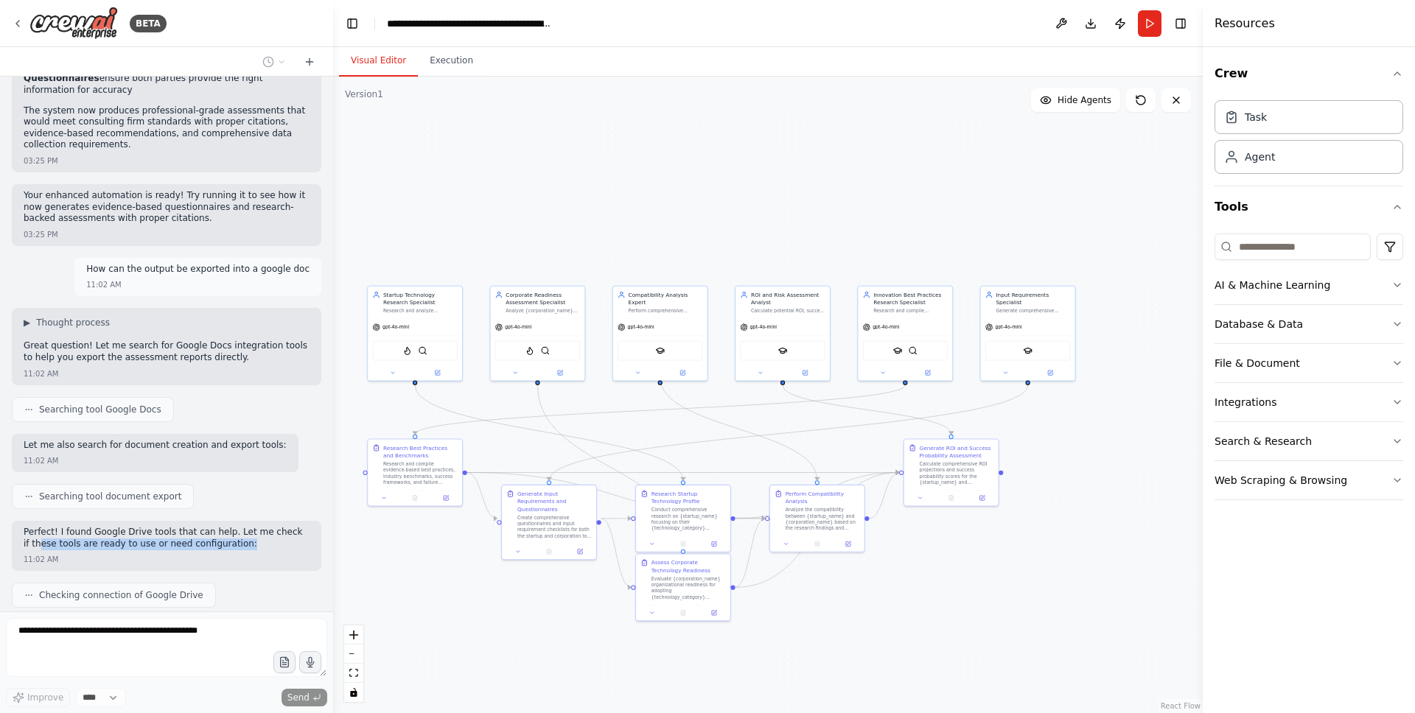
click at [44, 527] on p "Perfect! I found Google Drive tools that can help. Let me check if these tools …" at bounding box center [167, 538] width 286 height 23
click at [59, 527] on p "Perfect! I found Google Drive tools that can help. Let me check if these tools …" at bounding box center [167, 538] width 286 height 23
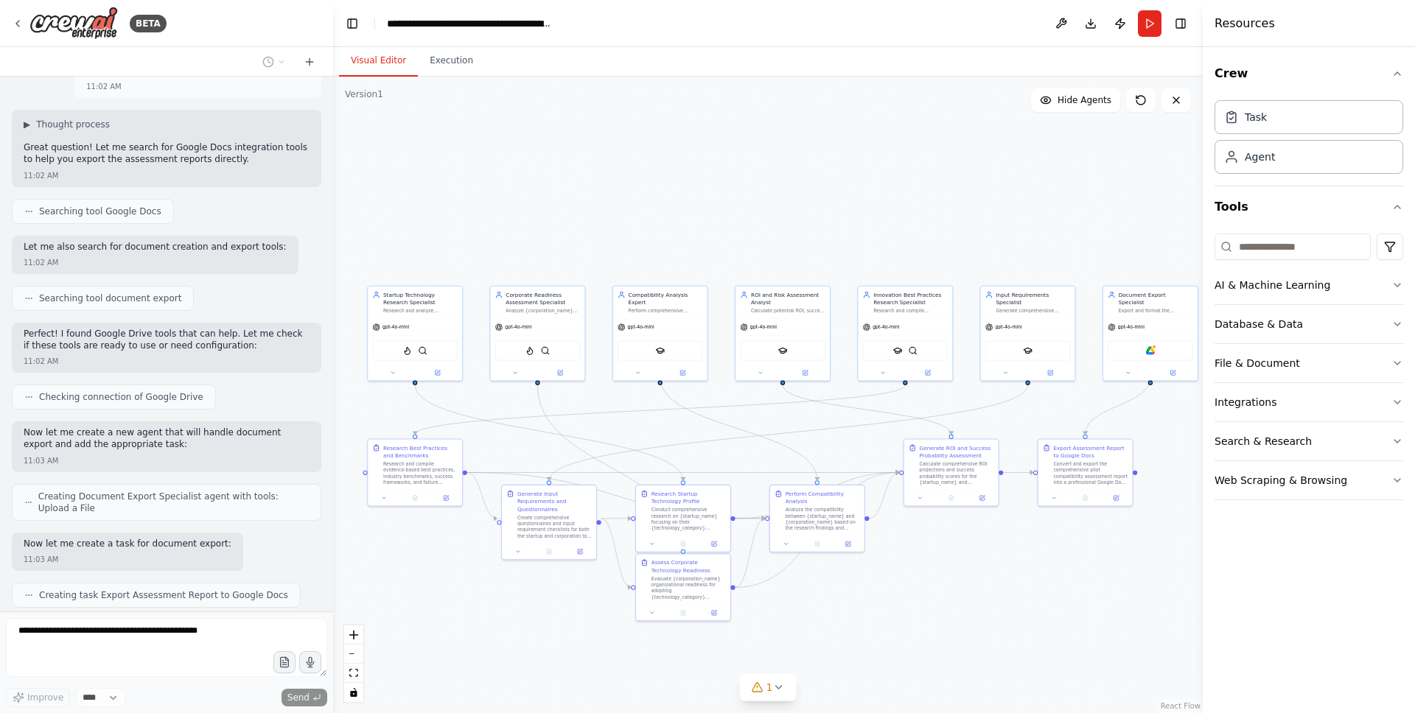
scroll to position [3696, 0]
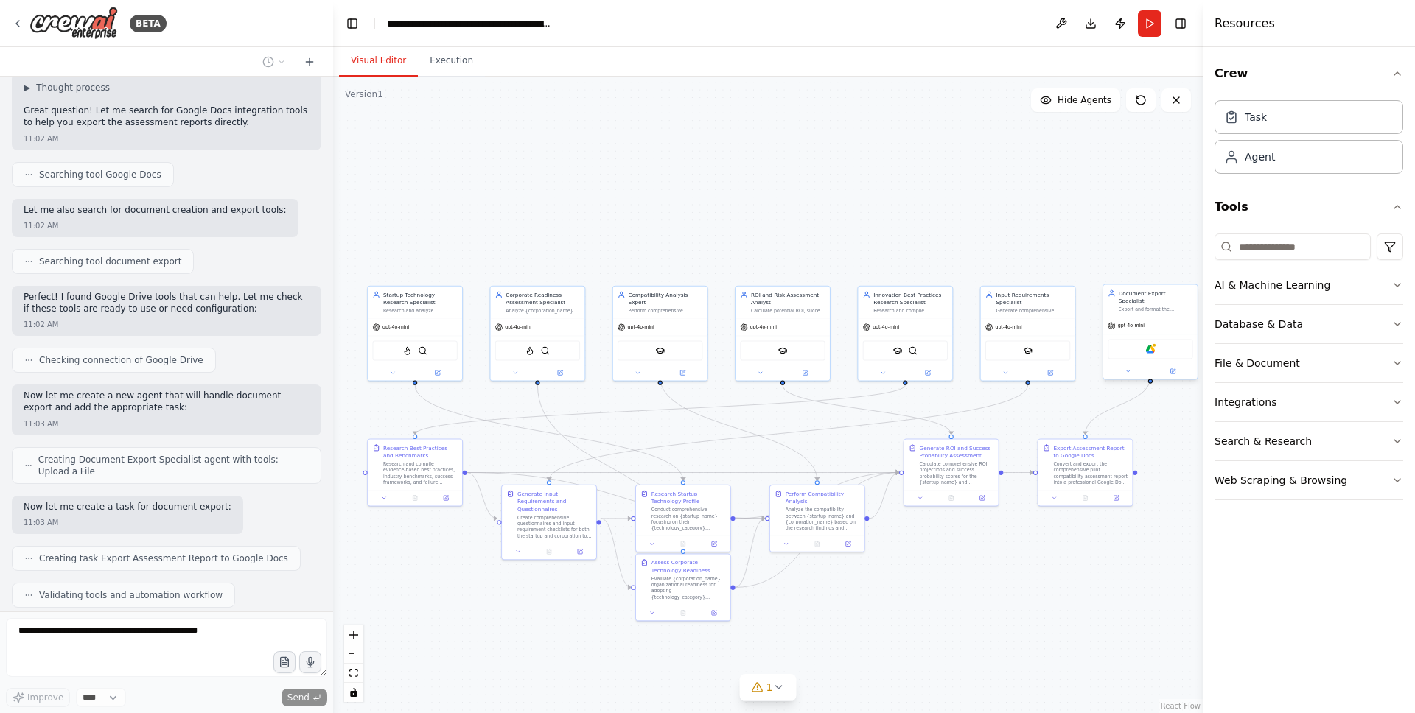
click at [1146, 347] on div "Google Drive" at bounding box center [1149, 349] width 85 height 20
click at [1139, 340] on div "Google Drive" at bounding box center [1149, 349] width 85 height 20
click at [1146, 345] on img at bounding box center [1150, 349] width 9 height 9
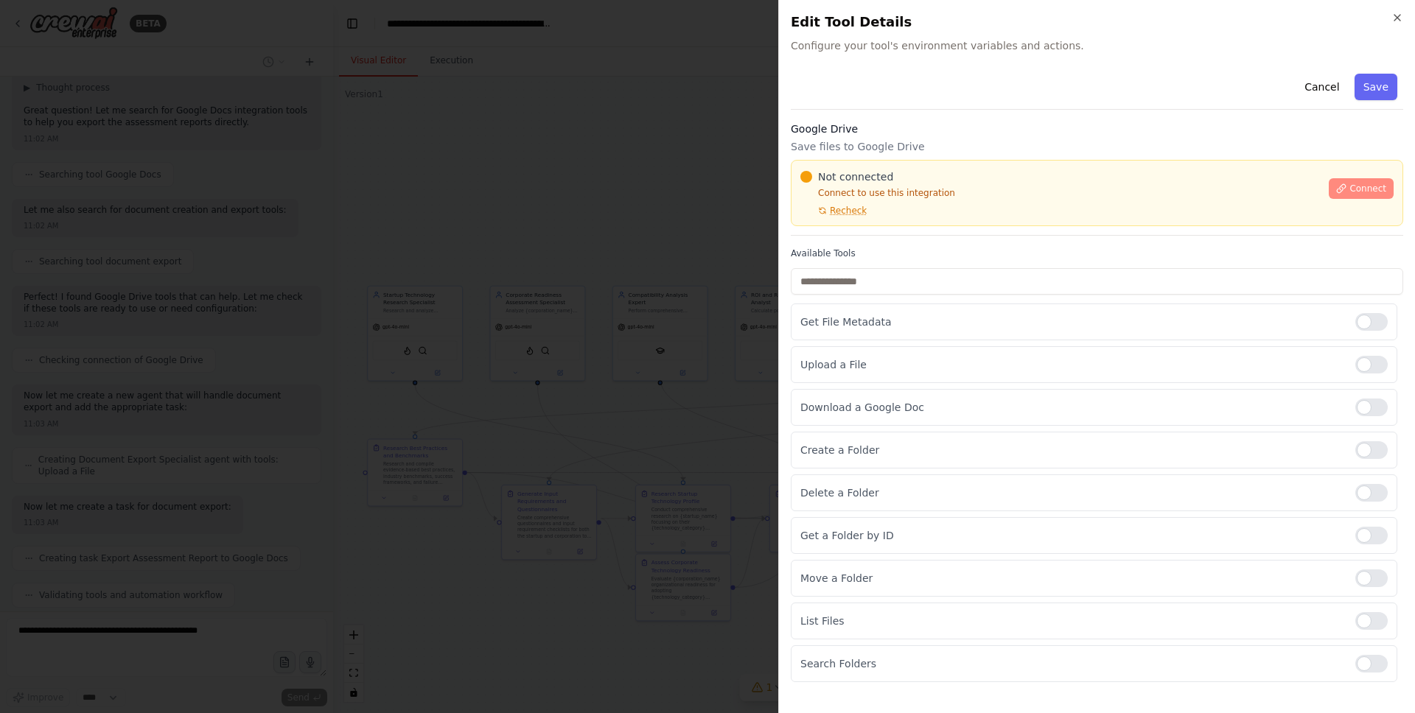
click at [1356, 189] on span "Connect" at bounding box center [1367, 189] width 37 height 12
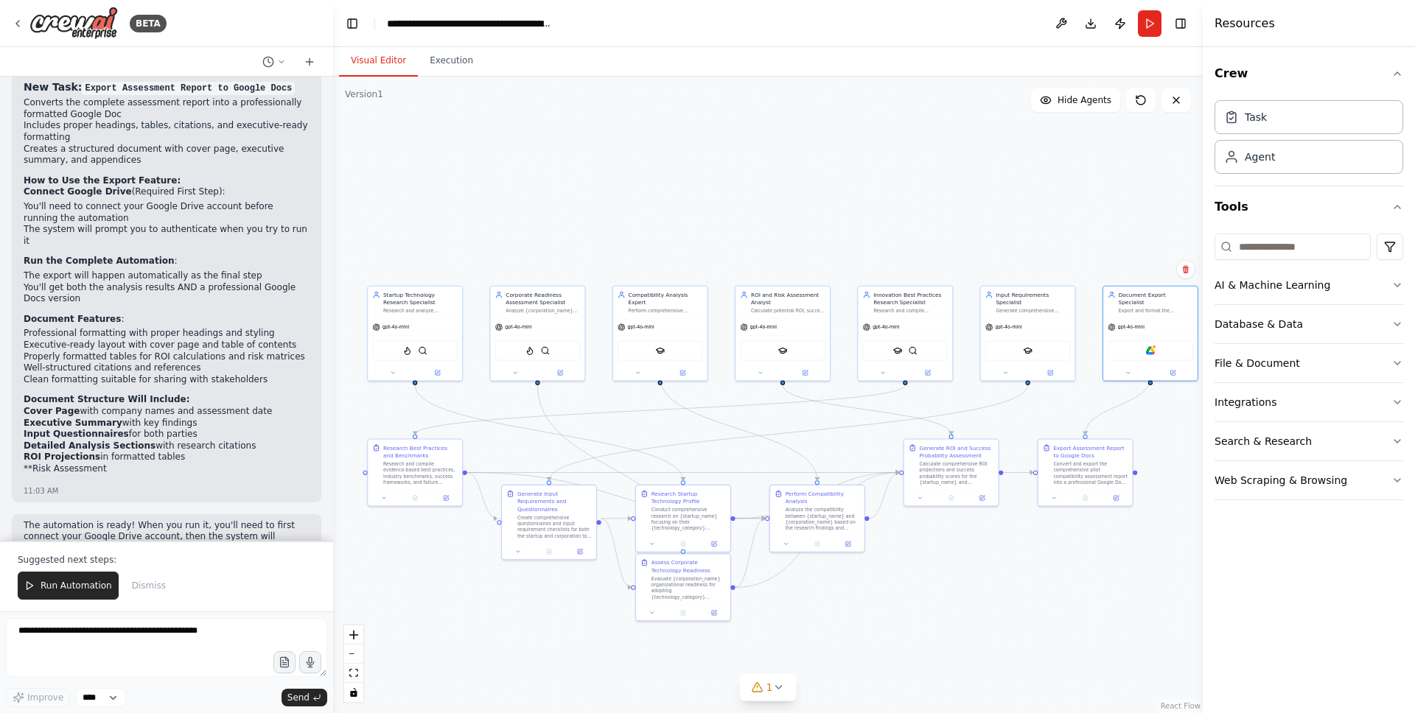
scroll to position [4384, 0]
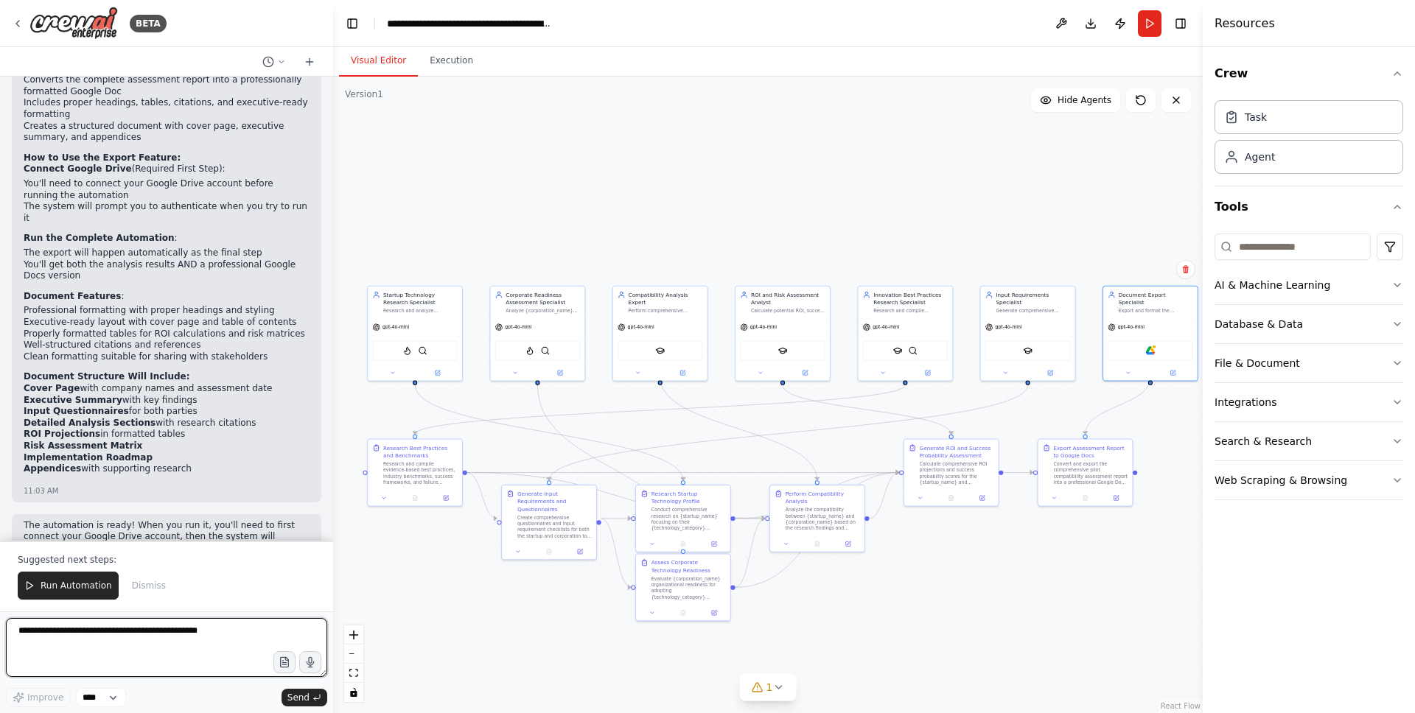
click at [98, 645] on textarea "**********" at bounding box center [166, 647] width 321 height 59
type textarea "**********"
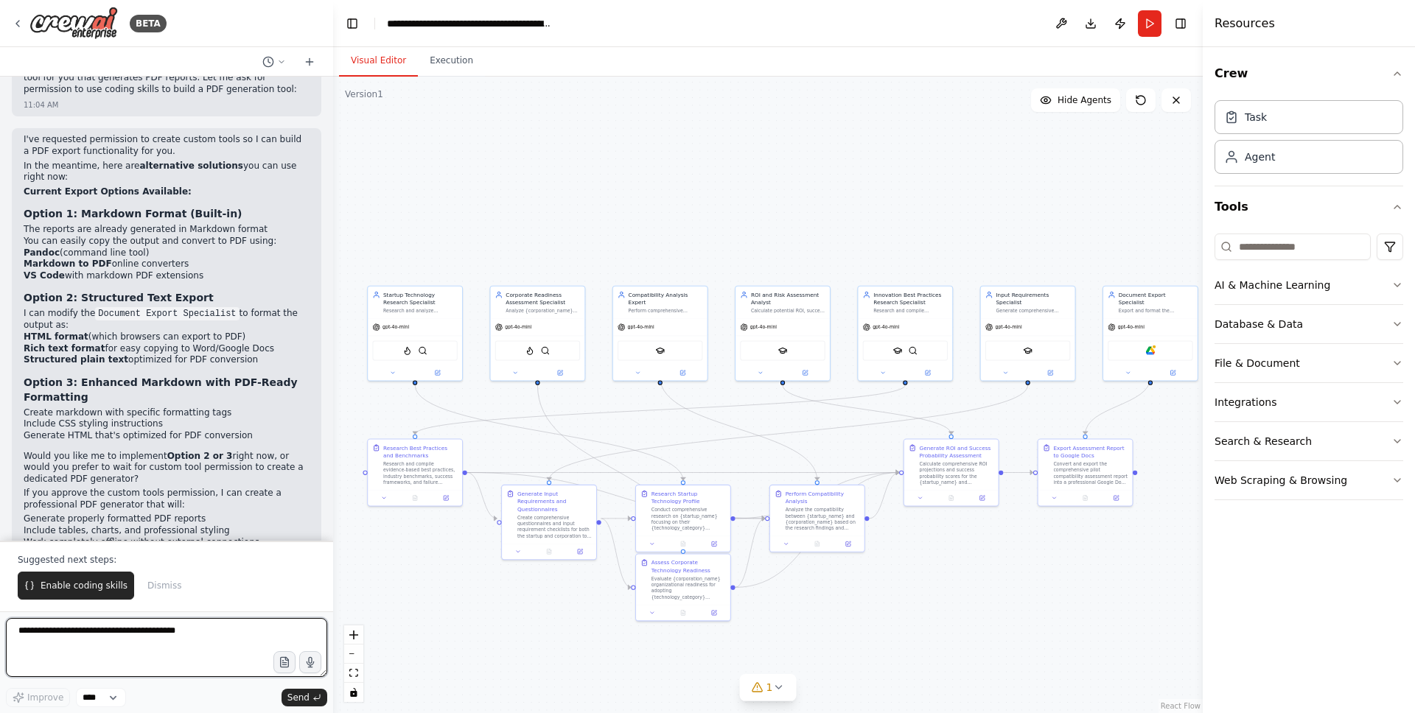
scroll to position [5302, 0]
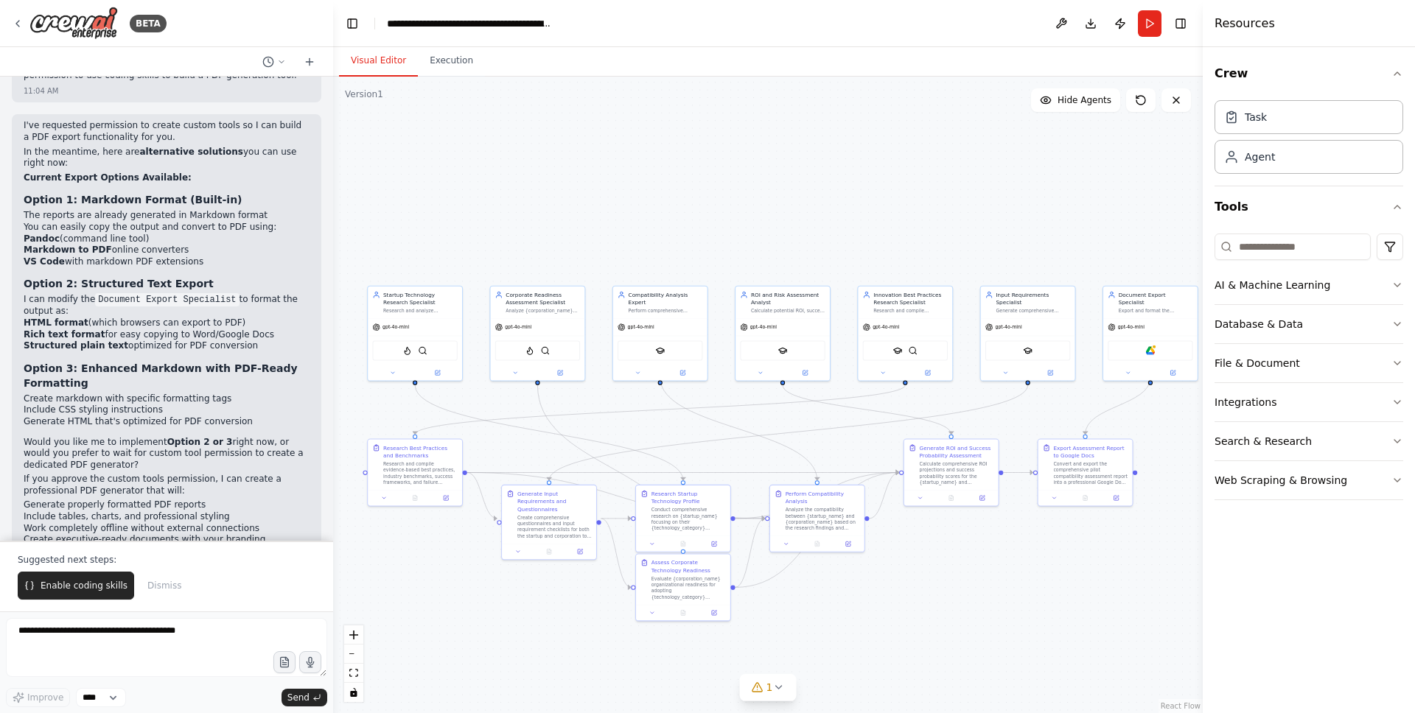
click at [77, 210] on li "The reports are already generated in Markdown format" at bounding box center [167, 216] width 286 height 12
click at [89, 222] on li "You can easily copy the output and convert to PDF using: Pandoc (command line t…" at bounding box center [167, 245] width 286 height 46
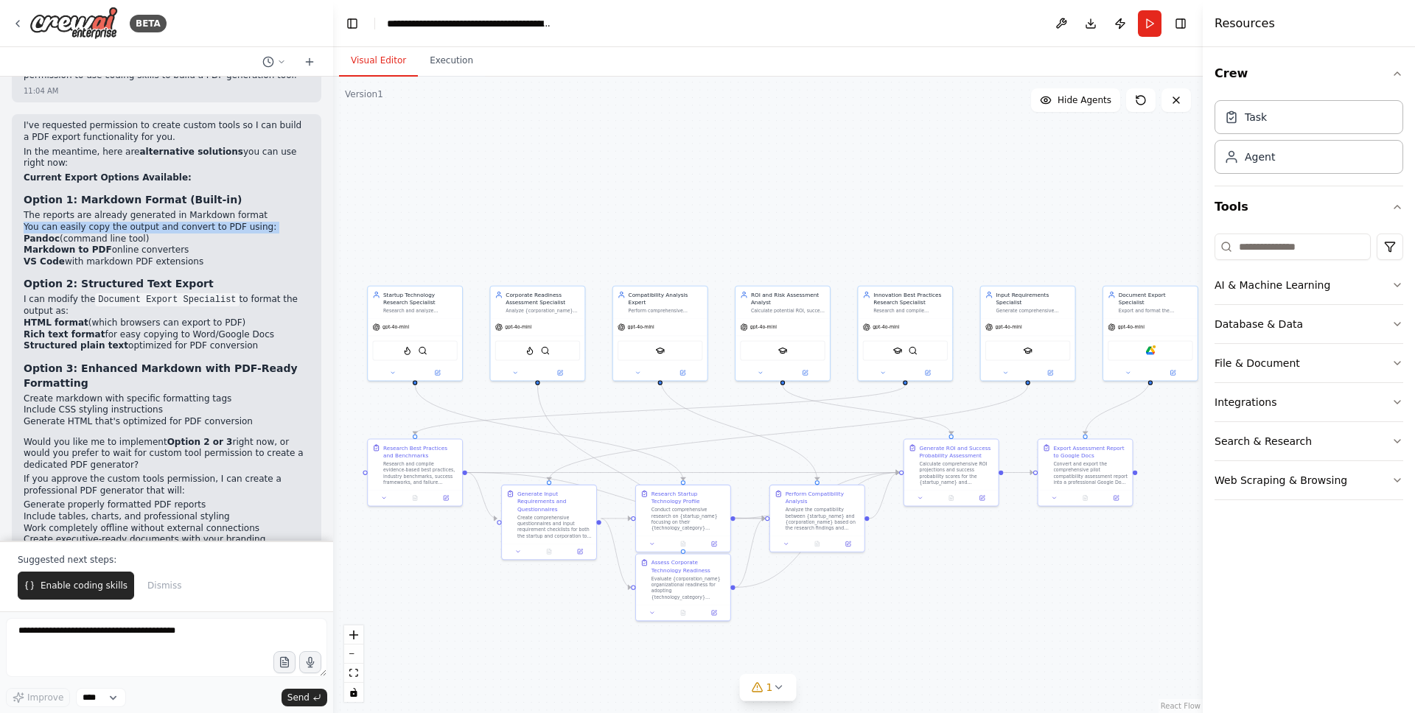
click at [89, 222] on li "You can easily copy the output and convert to PDF using: Pandoc (command line t…" at bounding box center [167, 245] width 286 height 46
click at [88, 234] on li "Pandoc (command line tool)" at bounding box center [167, 240] width 286 height 12
click at [87, 234] on li "Pandoc (command line tool)" at bounding box center [167, 240] width 286 height 12
click at [85, 222] on li "You can easily copy the output and convert to PDF using: Pandoc (command line t…" at bounding box center [167, 245] width 286 height 46
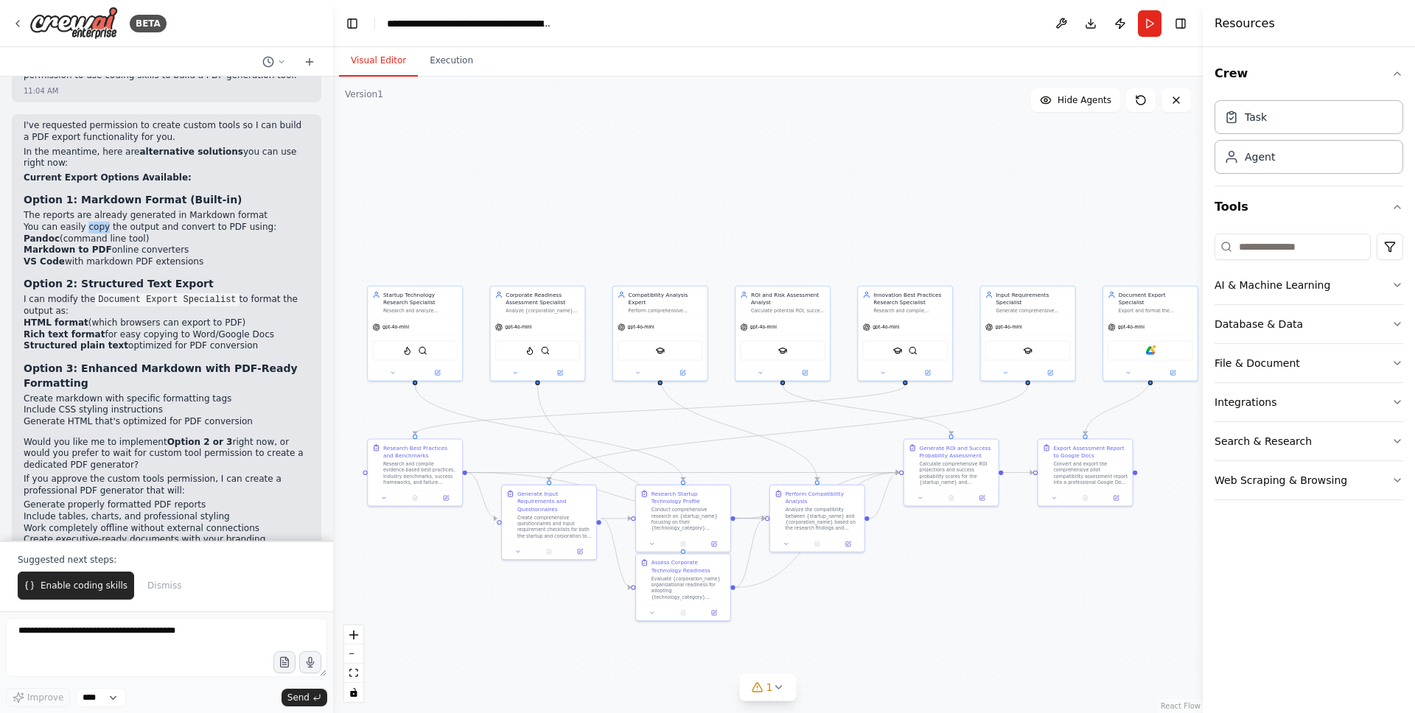
click at [85, 222] on li "You can easily copy the output and convert to PDF using: Pandoc (command line t…" at bounding box center [167, 245] width 286 height 46
click at [89, 234] on li "Pandoc (command line tool)" at bounding box center [167, 240] width 286 height 12
click at [125, 234] on li "Pandoc (command line tool)" at bounding box center [167, 240] width 286 height 12
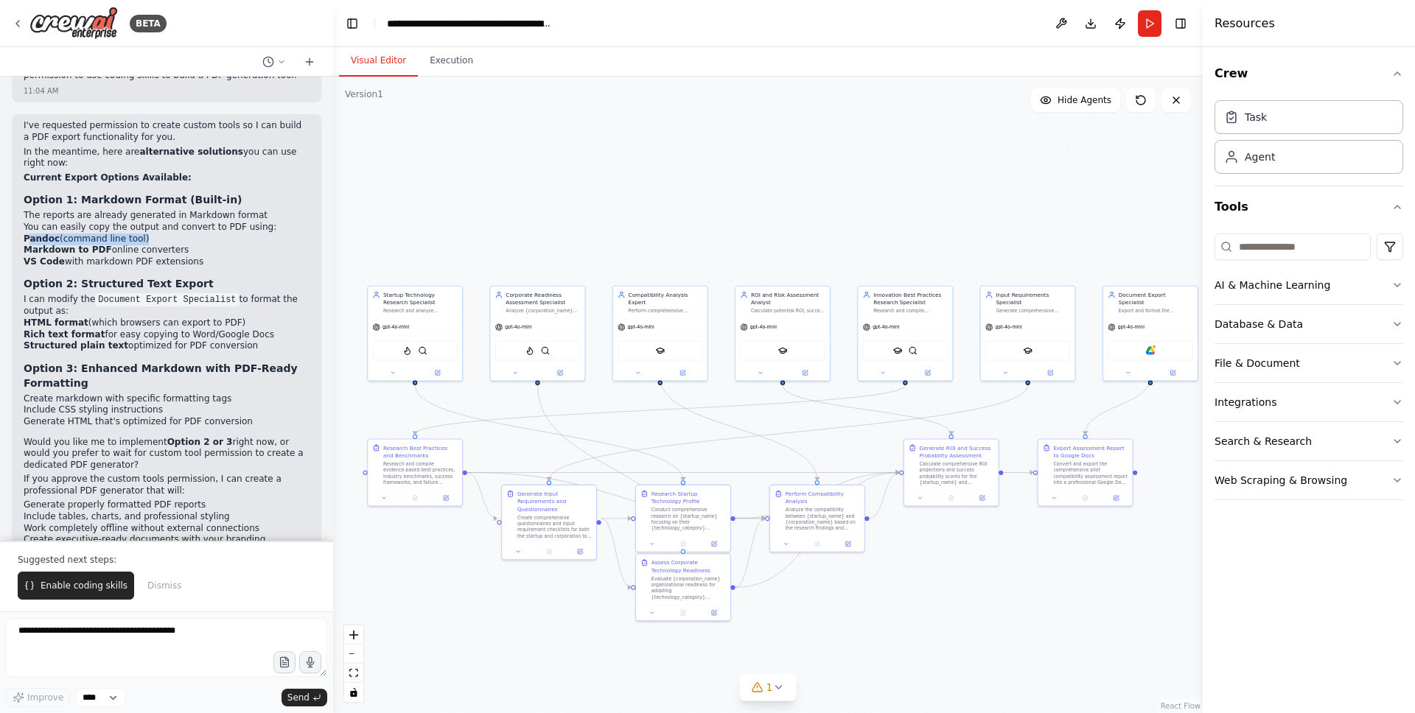
drag, startPoint x: 138, startPoint y: 186, endPoint x: 29, endPoint y: 184, distance: 109.1
click at [29, 234] on li "Pandoc (command line tool)" at bounding box center [167, 240] width 286 height 12
click at [81, 245] on strong "Markdown to PDF" at bounding box center [68, 250] width 88 height 10
drag, startPoint x: 113, startPoint y: 195, endPoint x: 192, endPoint y: 194, distance: 79.6
click at [192, 245] on li "Markdown to PDF online converters" at bounding box center [167, 251] width 286 height 12
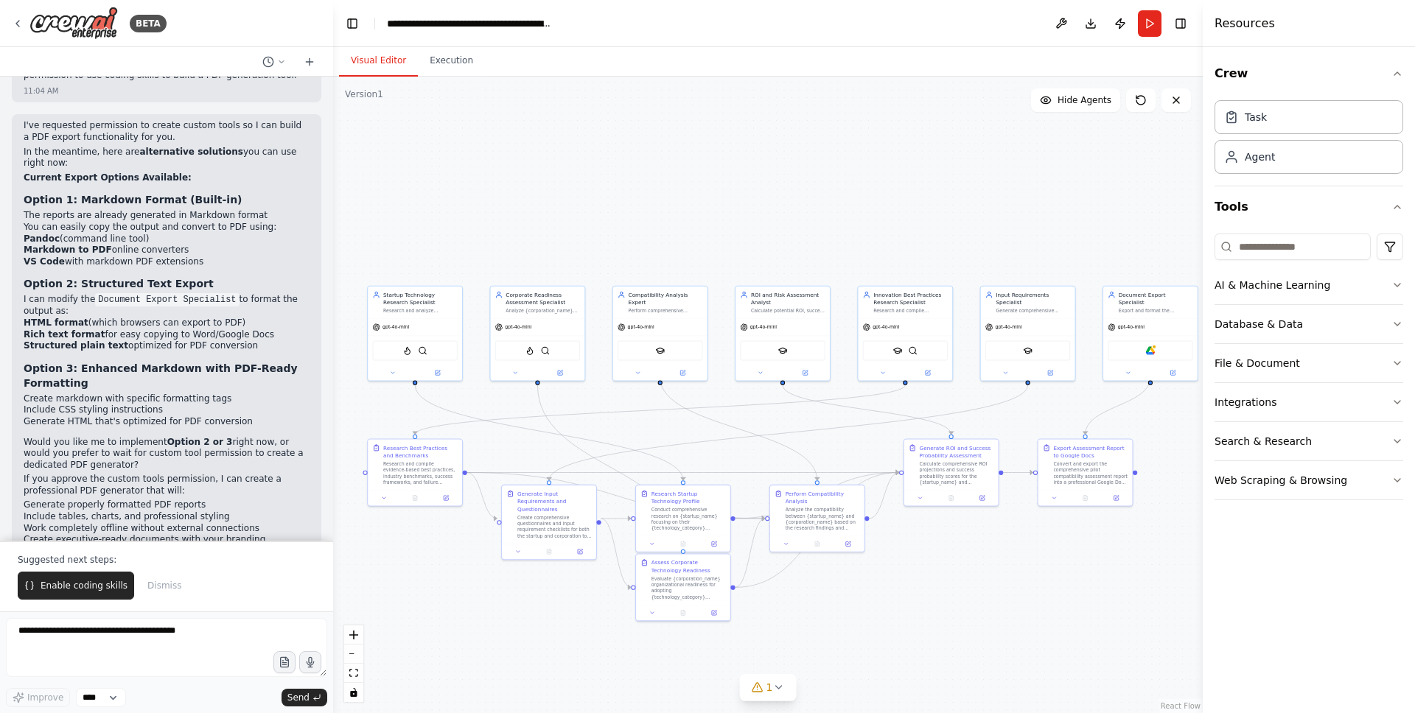
click at [181, 245] on li "Markdown to PDF online converters" at bounding box center [167, 251] width 286 height 12
drag, startPoint x: 181, startPoint y: 193, endPoint x: 66, endPoint y: 194, distance: 115.7
click at [66, 245] on li "Markdown to PDF online converters" at bounding box center [167, 251] width 286 height 12
click at [99, 256] on li "VS Code with markdown PDF extensions" at bounding box center [167, 262] width 286 height 12
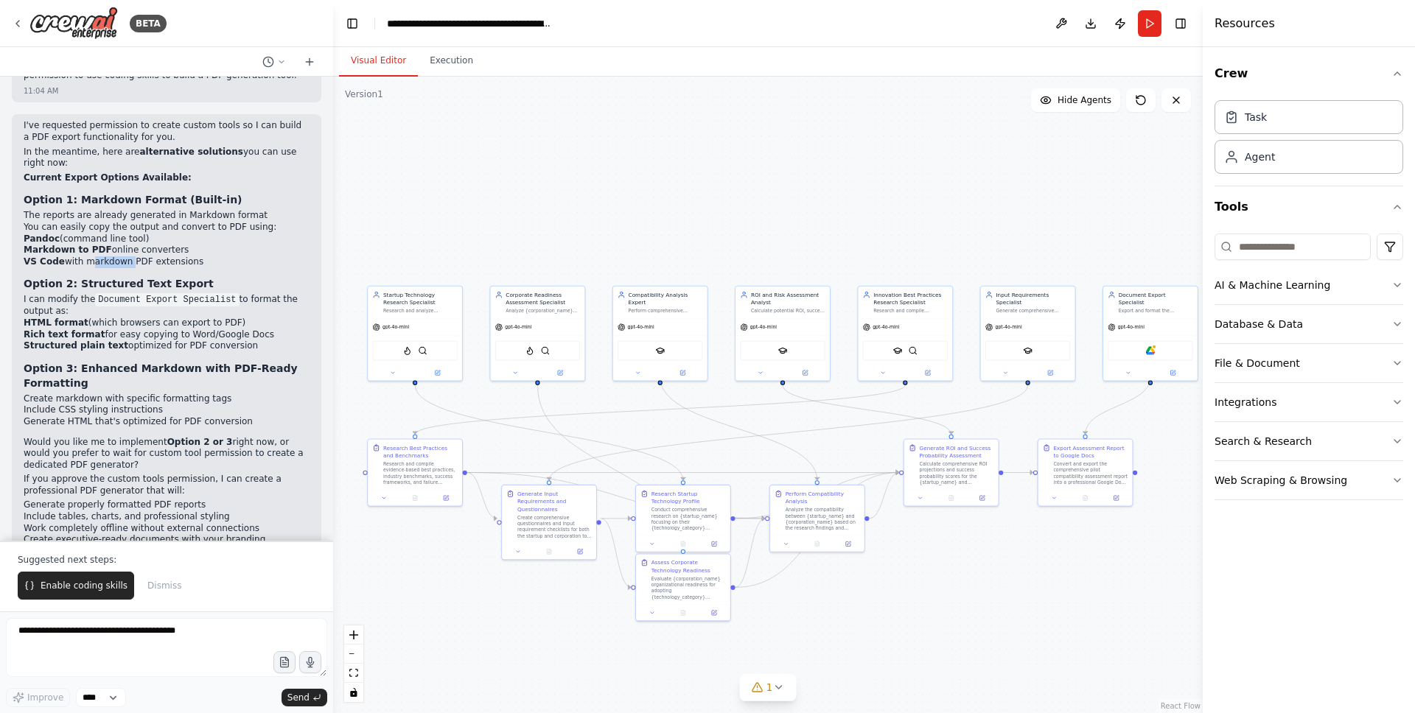
click at [99, 256] on li "VS Code with markdown PDF extensions" at bounding box center [167, 262] width 286 height 12
drag, startPoint x: 172, startPoint y: 208, endPoint x: 69, endPoint y: 214, distance: 103.3
click at [69, 214] on div "I've requested permission to create custom tools so I can build a PDF export fu…" at bounding box center [167, 344] width 286 height 449
click at [81, 294] on li "I can modify the Document Export Specialist to format the output as: HTML forma…" at bounding box center [167, 322] width 286 height 57
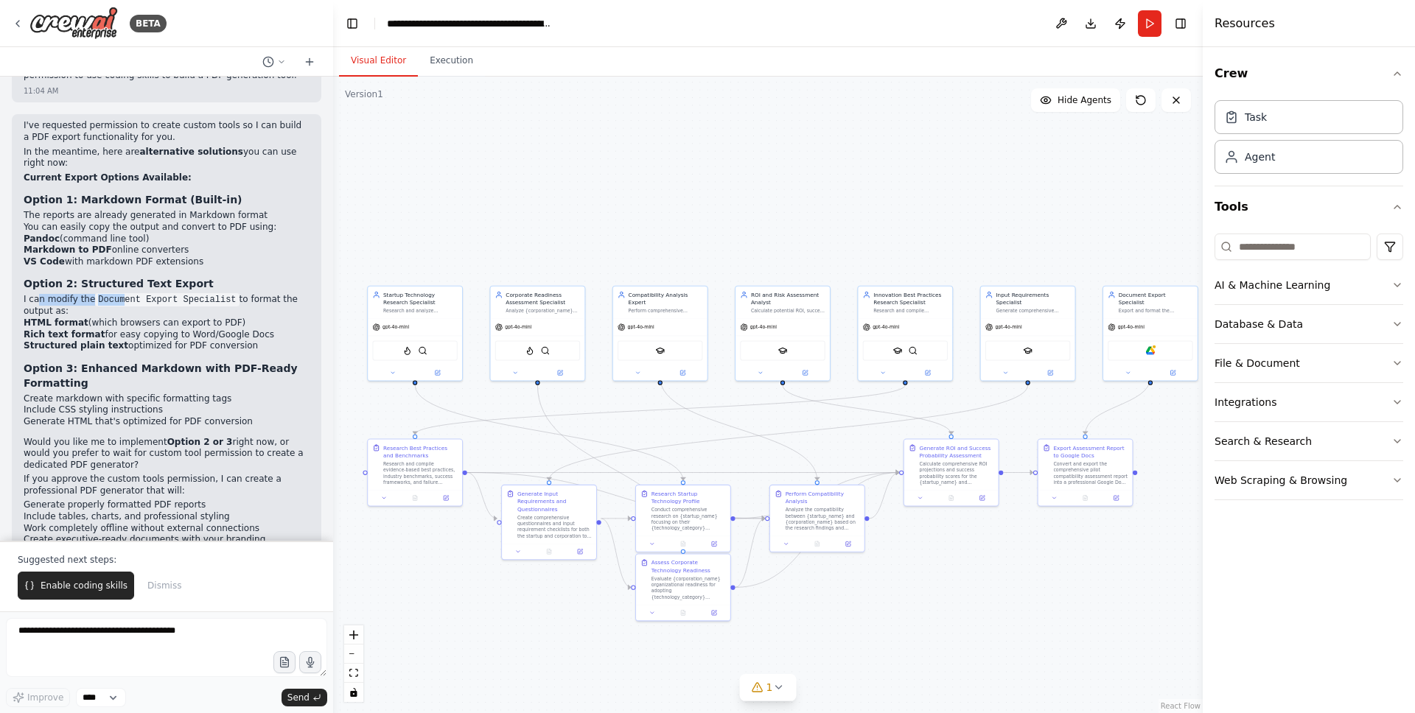
drag, startPoint x: 38, startPoint y: 245, endPoint x: 120, endPoint y: 248, distance: 82.6
click at [120, 294] on li "I can modify the Document Export Specialist to format the output as: HTML forma…" at bounding box center [167, 322] width 286 height 57
click at [104, 294] on li "I can modify the Document Export Specialist to format the output as: HTML forma…" at bounding box center [167, 322] width 286 height 57
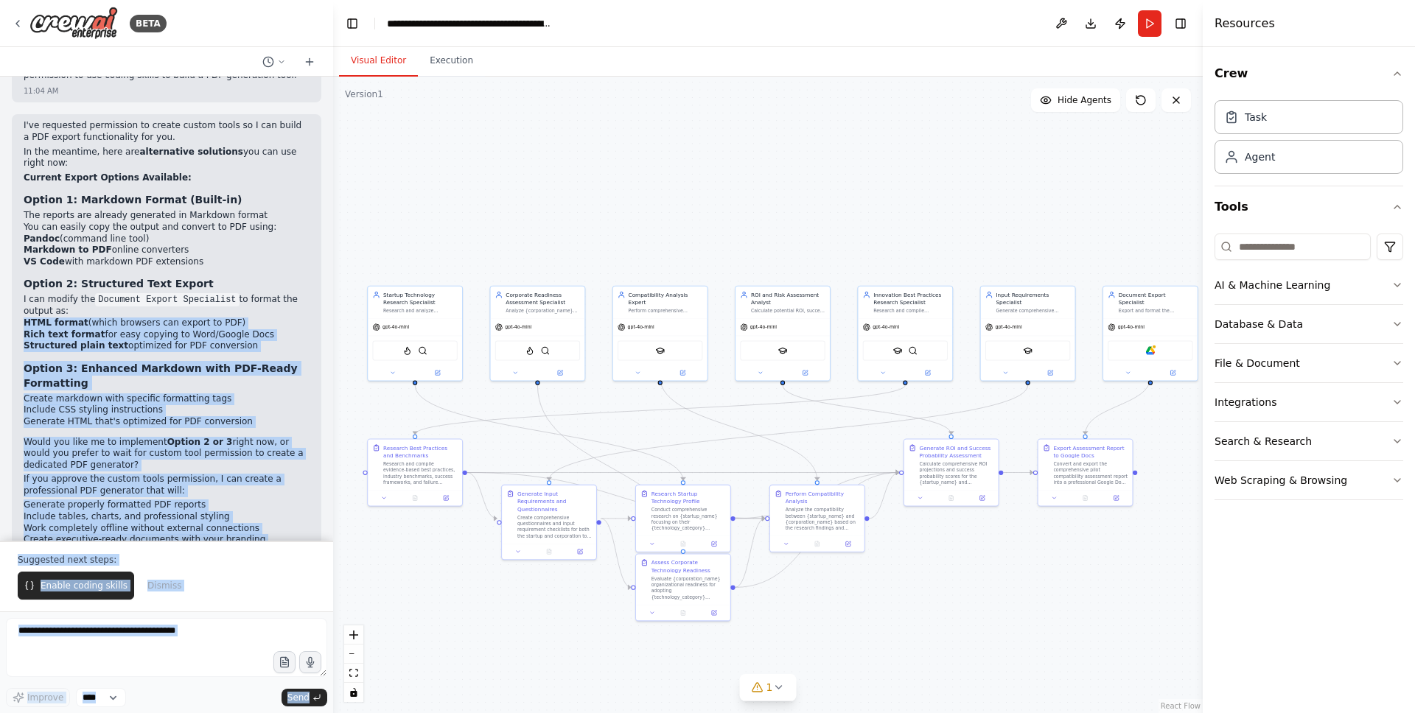
drag, startPoint x: 91, startPoint y: 250, endPoint x: 1, endPoint y: 239, distance: 90.5
click at [0, 240] on div "BETA I want to build product that helps to determine the success rate or provid…" at bounding box center [166, 356] width 333 height 713
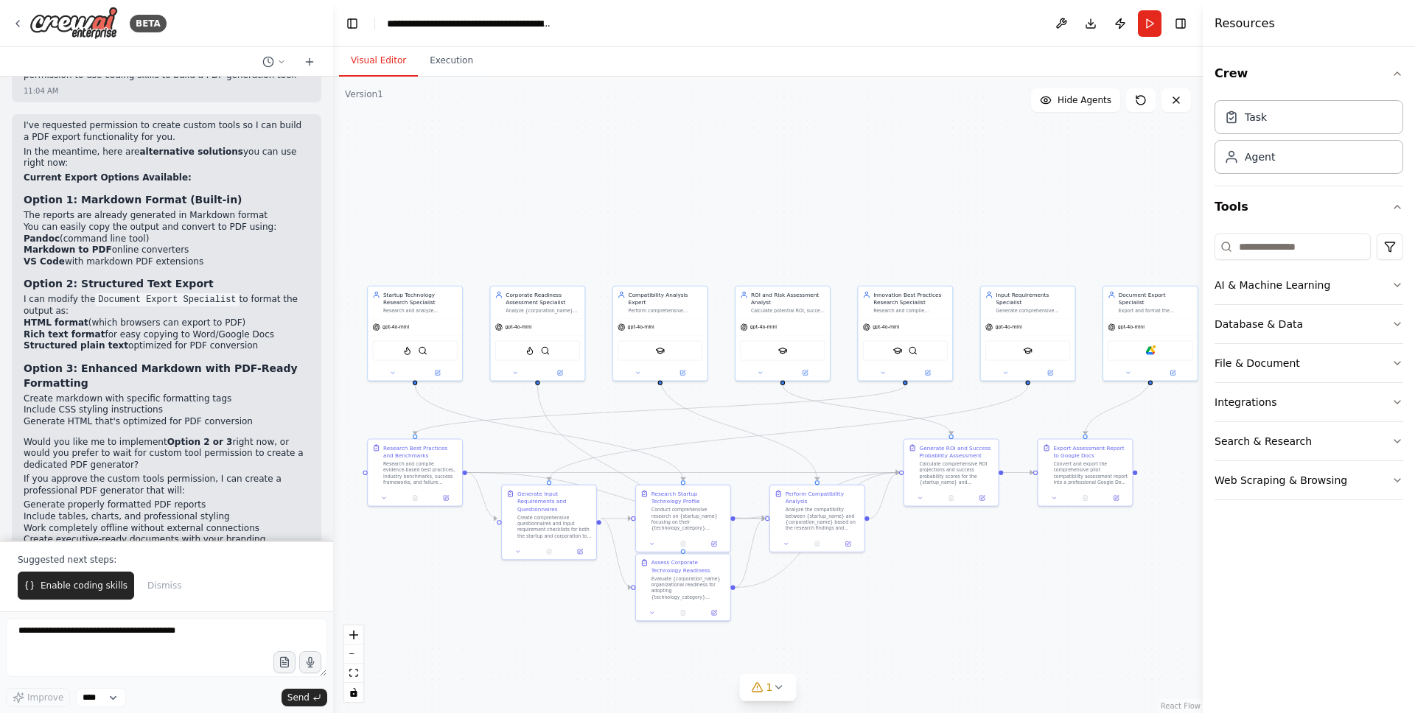
click at [52, 294] on li "I can modify the Document Export Specialist to format the output as: HTML forma…" at bounding box center [167, 322] width 286 height 57
drag, startPoint x: 97, startPoint y: 264, endPoint x: 197, endPoint y: 265, distance: 99.5
click at [193, 318] on li "HTML format (which browsers can export to PDF)" at bounding box center [167, 324] width 286 height 12
drag, startPoint x: 29, startPoint y: 313, endPoint x: 132, endPoint y: 326, distance: 104.0
click at [132, 361] on h3 "Option 3: Enhanced Markdown with PDF-Ready Formatting" at bounding box center [167, 375] width 286 height 29
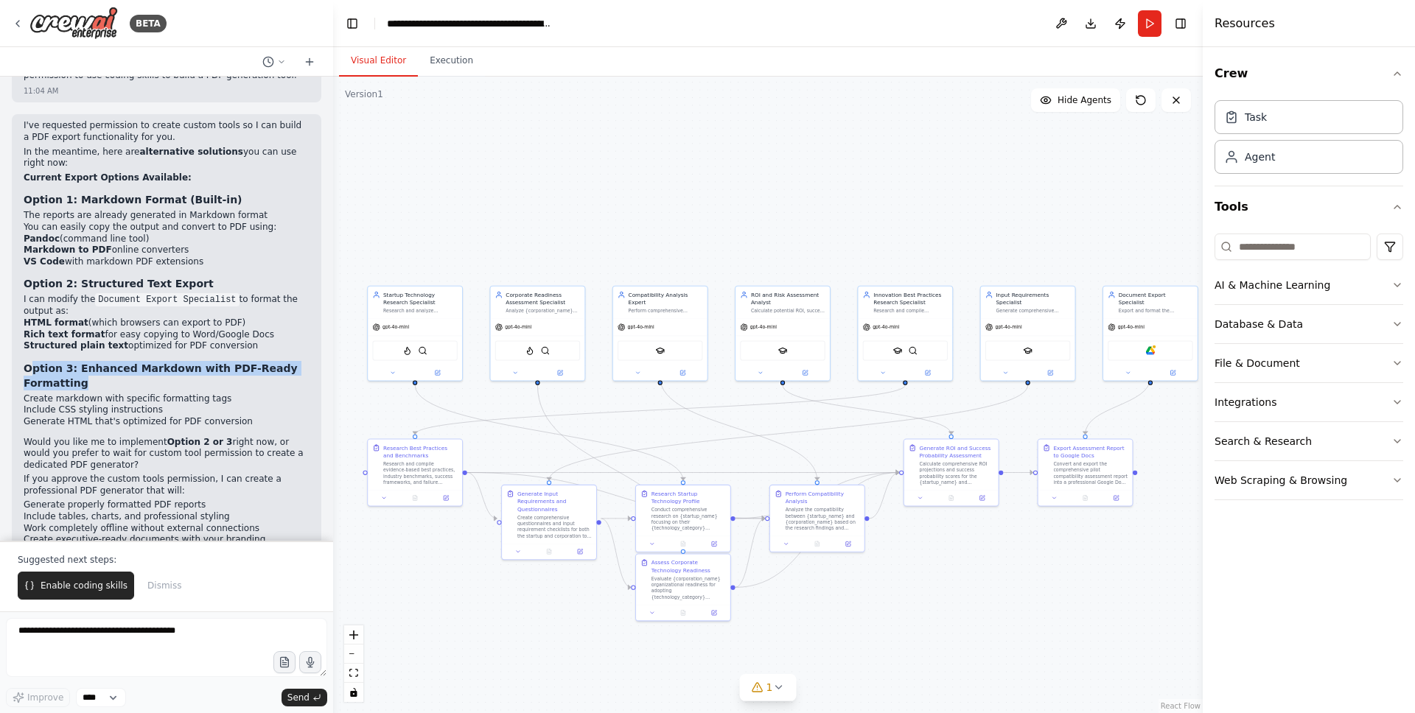
click at [117, 361] on h3 "Option 3: Enhanced Markdown with PDF-Ready Formatting" at bounding box center [167, 375] width 286 height 29
drag, startPoint x: 92, startPoint y: 325, endPoint x: 24, endPoint y: 315, distance: 68.5
click at [24, 361] on h3 "Option 3: Enhanced Markdown with PDF-Ready Formatting" at bounding box center [167, 375] width 286 height 29
click at [56, 404] on li "Include CSS styling instructions" at bounding box center [167, 410] width 286 height 12
drag, startPoint x: 52, startPoint y: 390, endPoint x: 225, endPoint y: 402, distance: 174.3
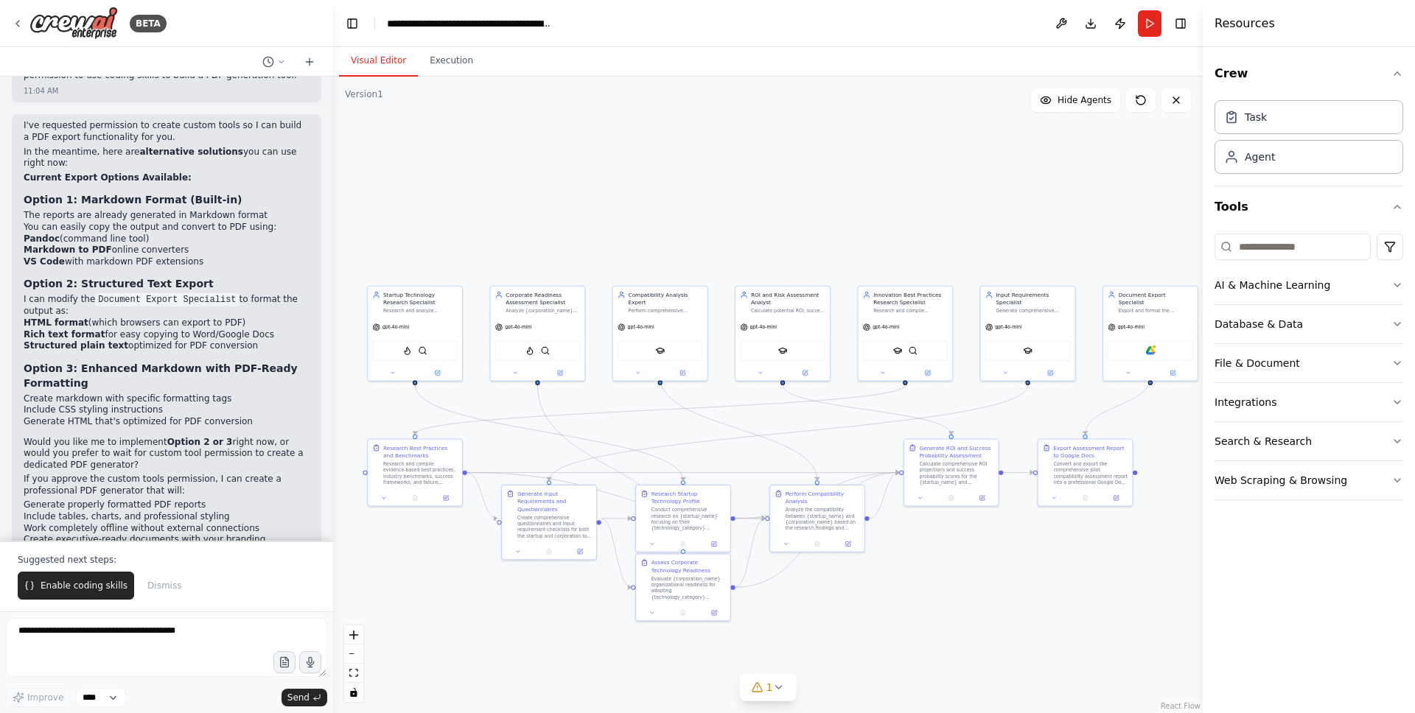
click at [243, 437] on p "Would you like me to implement Option 2 or 3 right now, or would you prefer to …" at bounding box center [167, 454] width 286 height 35
click at [180, 437] on strong "Option 2 or 3" at bounding box center [200, 442] width 66 height 10
click at [80, 645] on textarea at bounding box center [166, 647] width 321 height 59
type textarea "********"
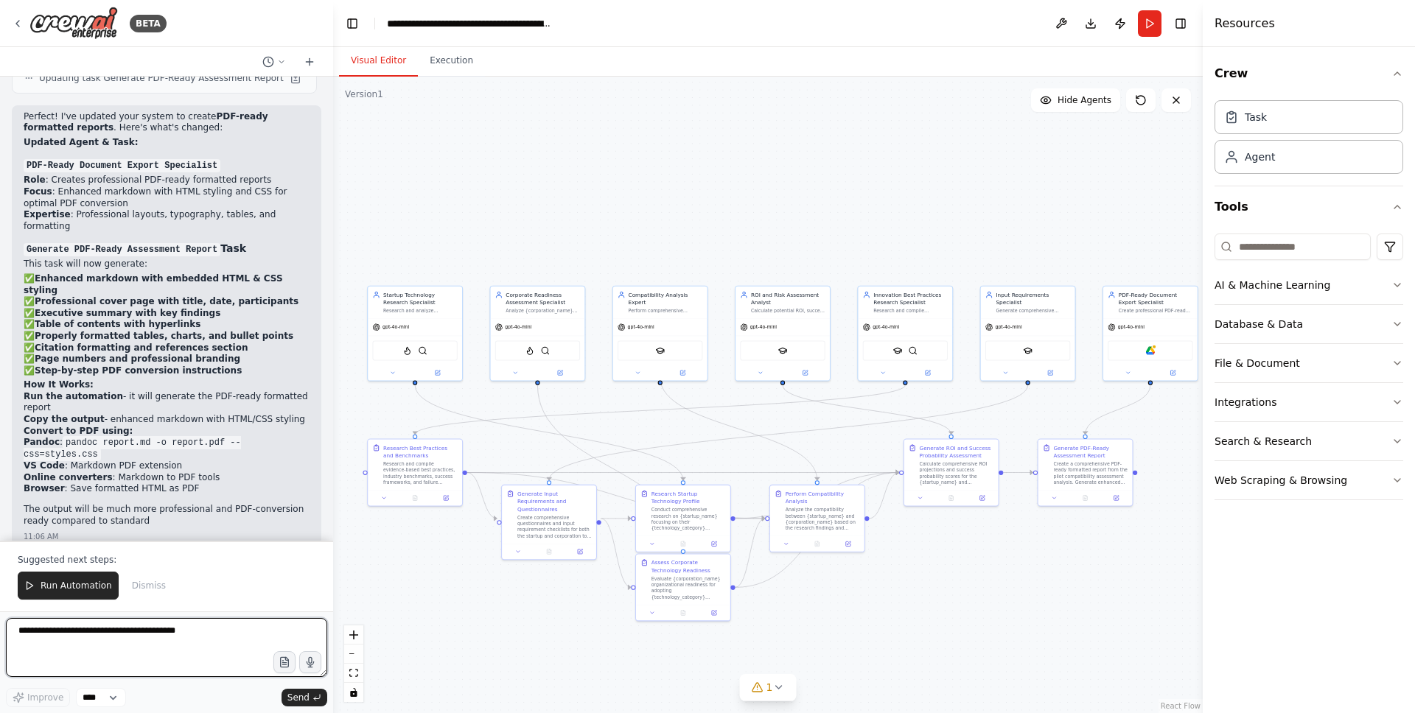
scroll to position [6217, 0]
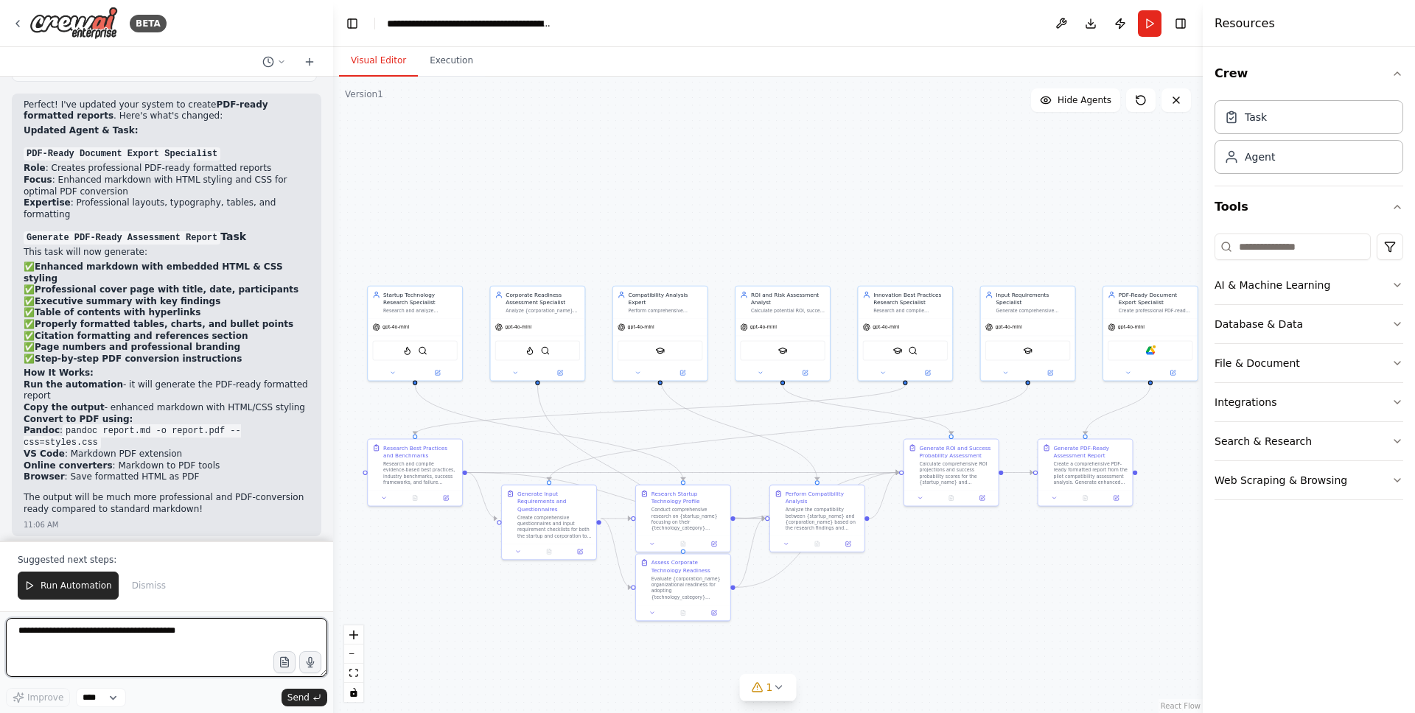
click at [108, 639] on textarea at bounding box center [166, 647] width 321 height 59
type textarea "***"
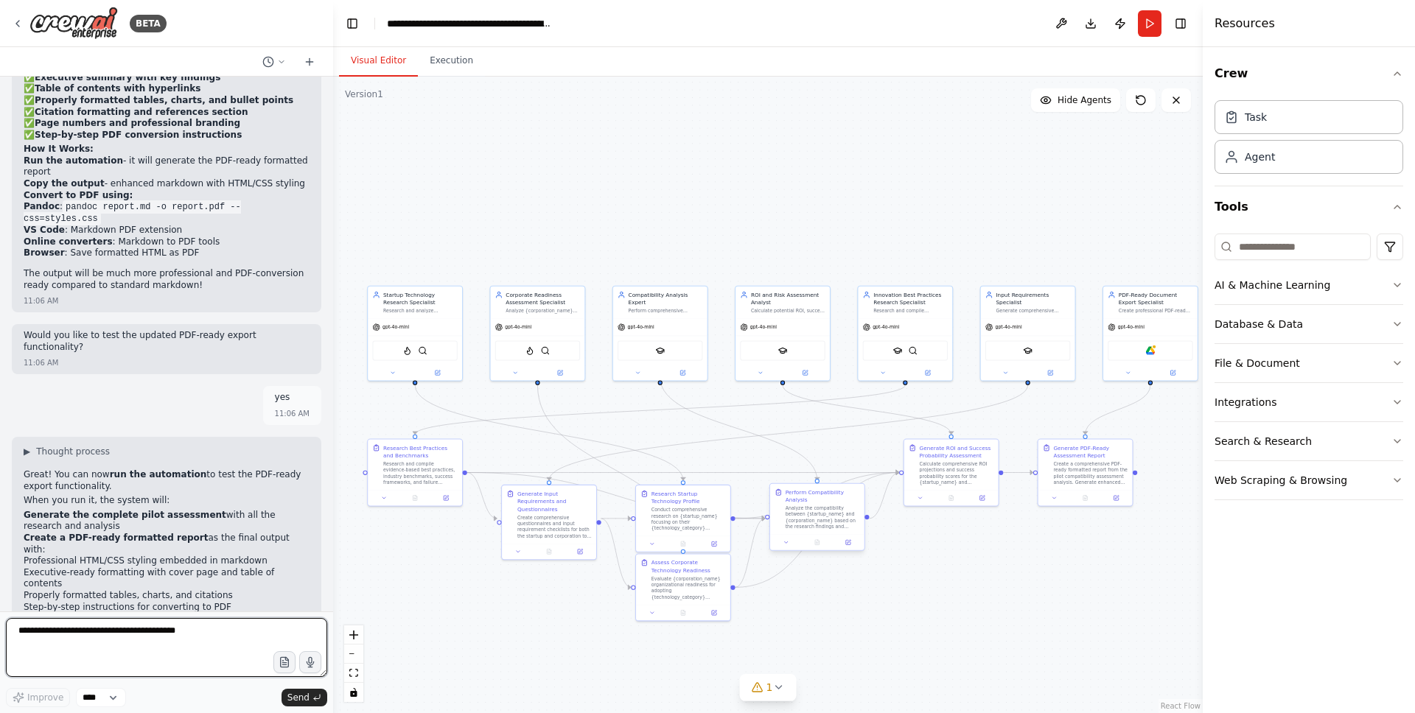
scroll to position [6452, 0]
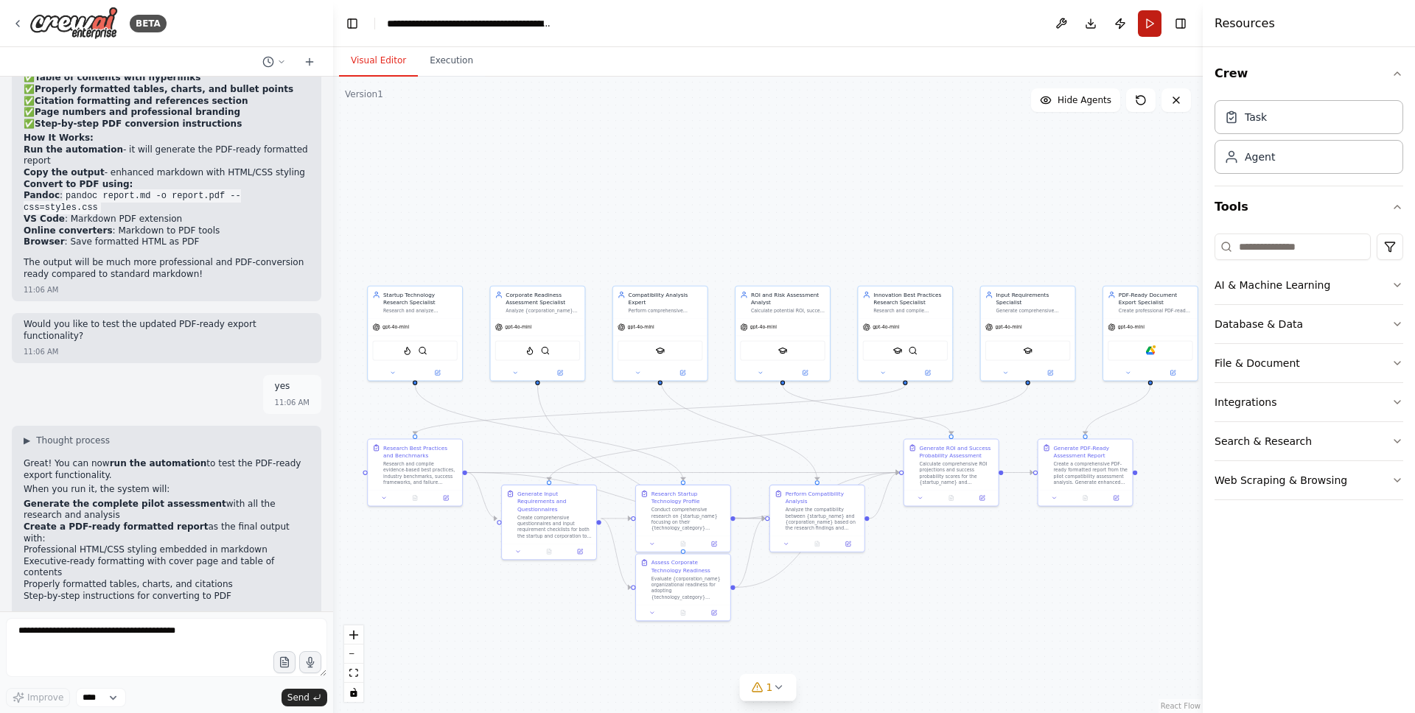
click at [1143, 31] on button "Run" at bounding box center [1150, 23] width 24 height 27
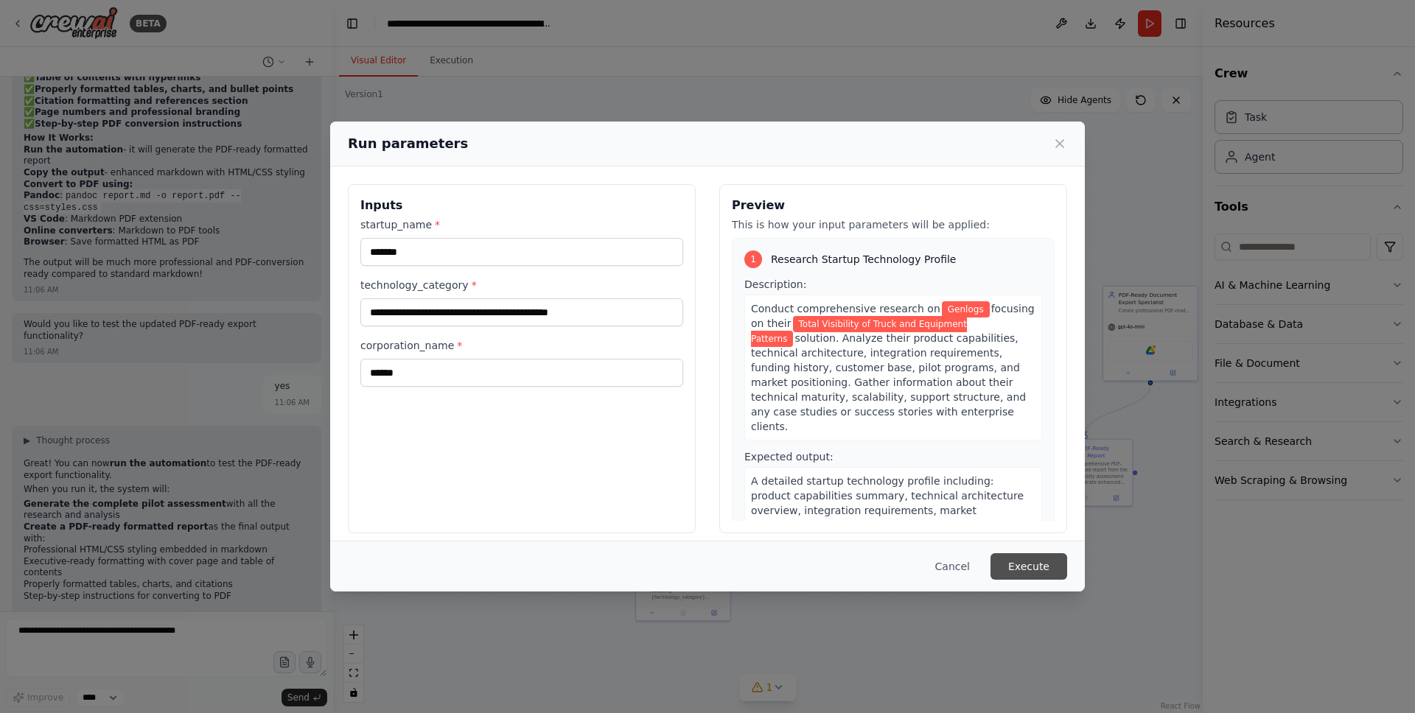
click at [1029, 567] on button "Execute" at bounding box center [1028, 566] width 77 height 27
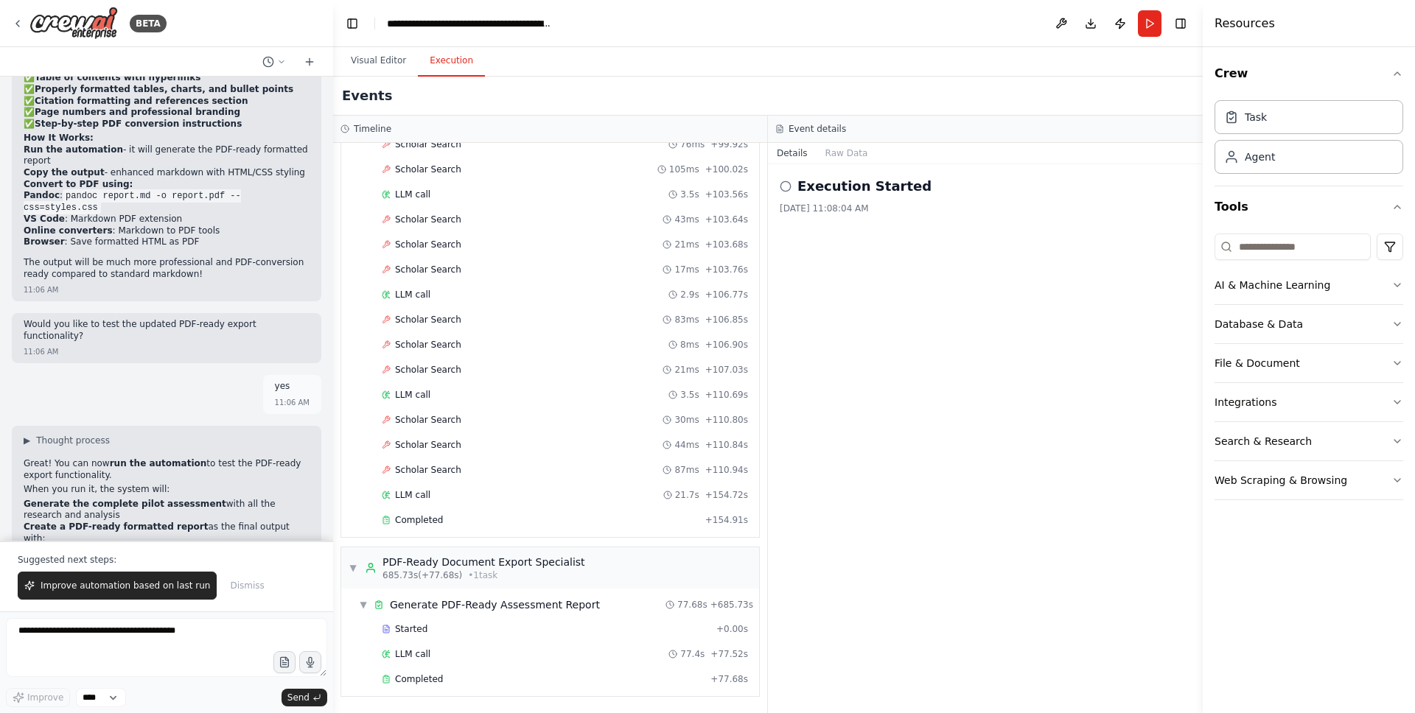
scroll to position [6523, 0]
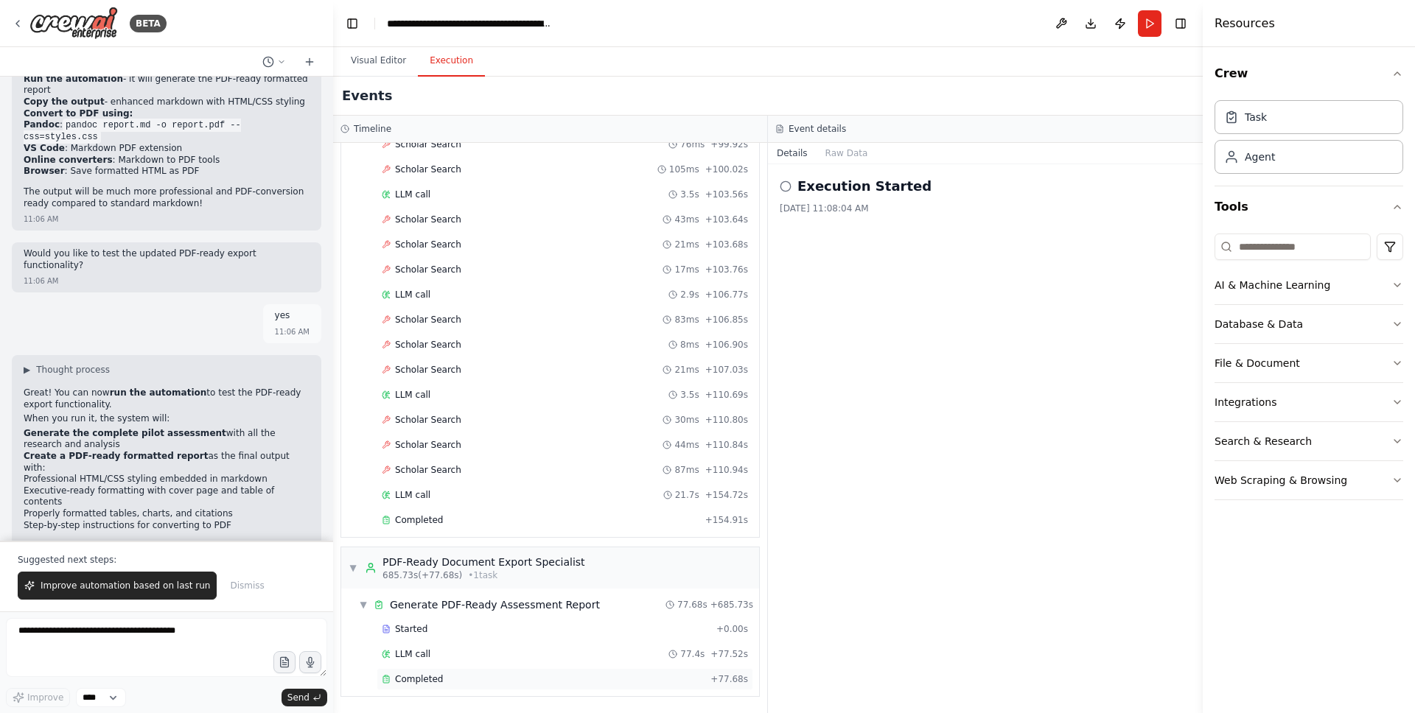
click at [419, 676] on span "Completed" at bounding box center [419, 679] width 48 height 12
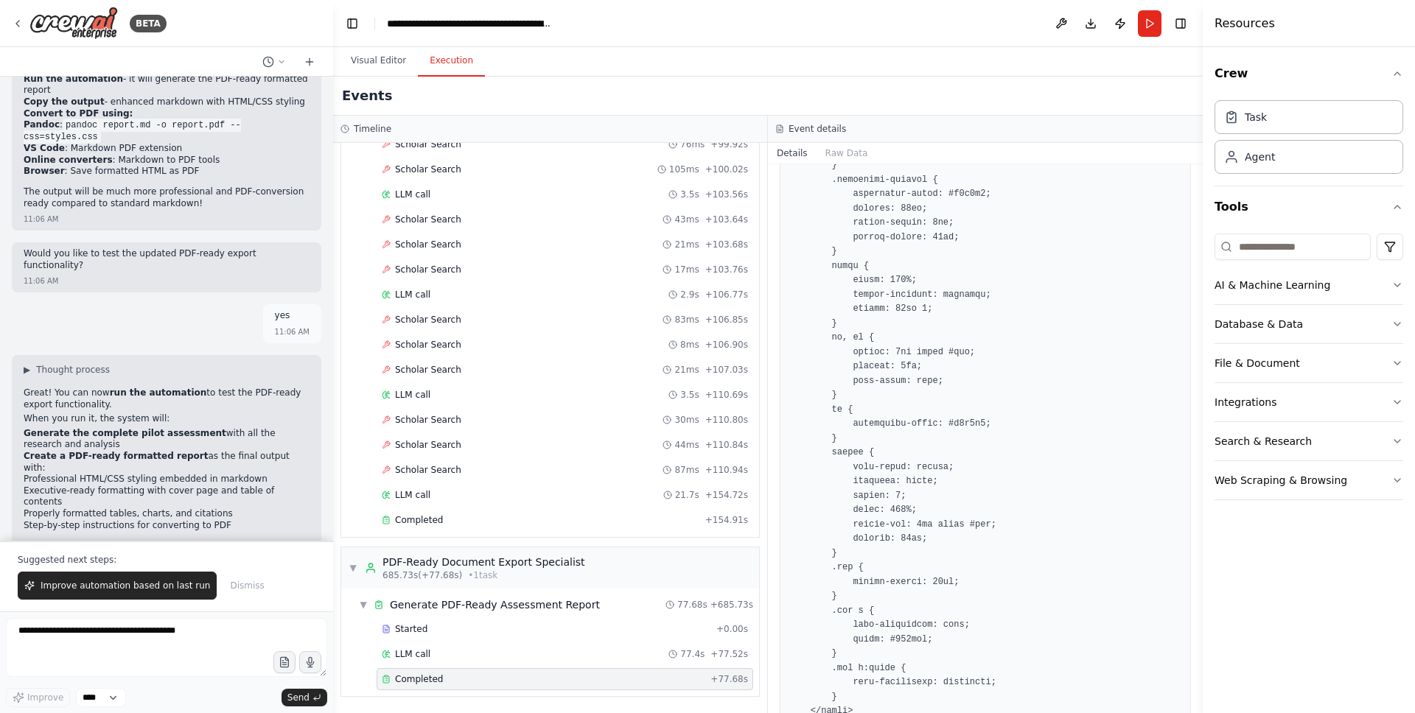
scroll to position [0, 0]
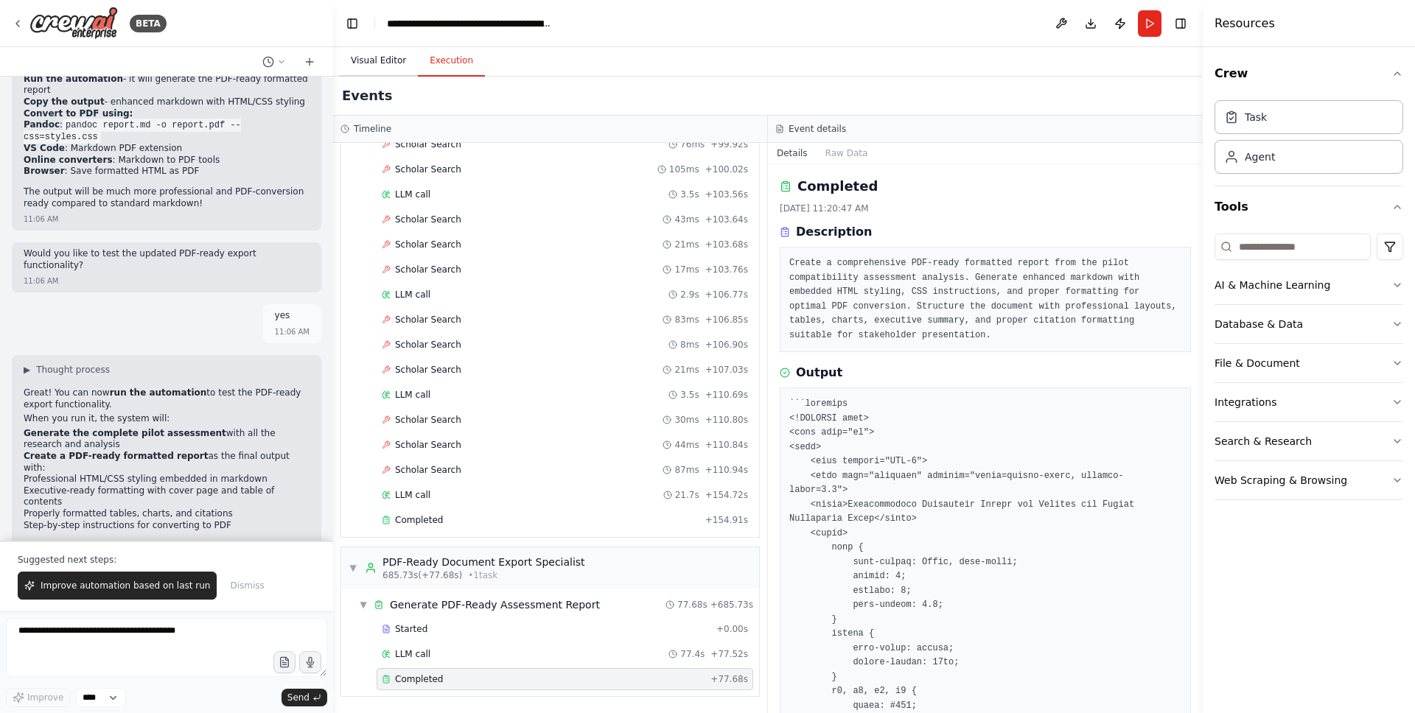
click at [370, 56] on button "Visual Editor" at bounding box center [378, 61] width 79 height 31
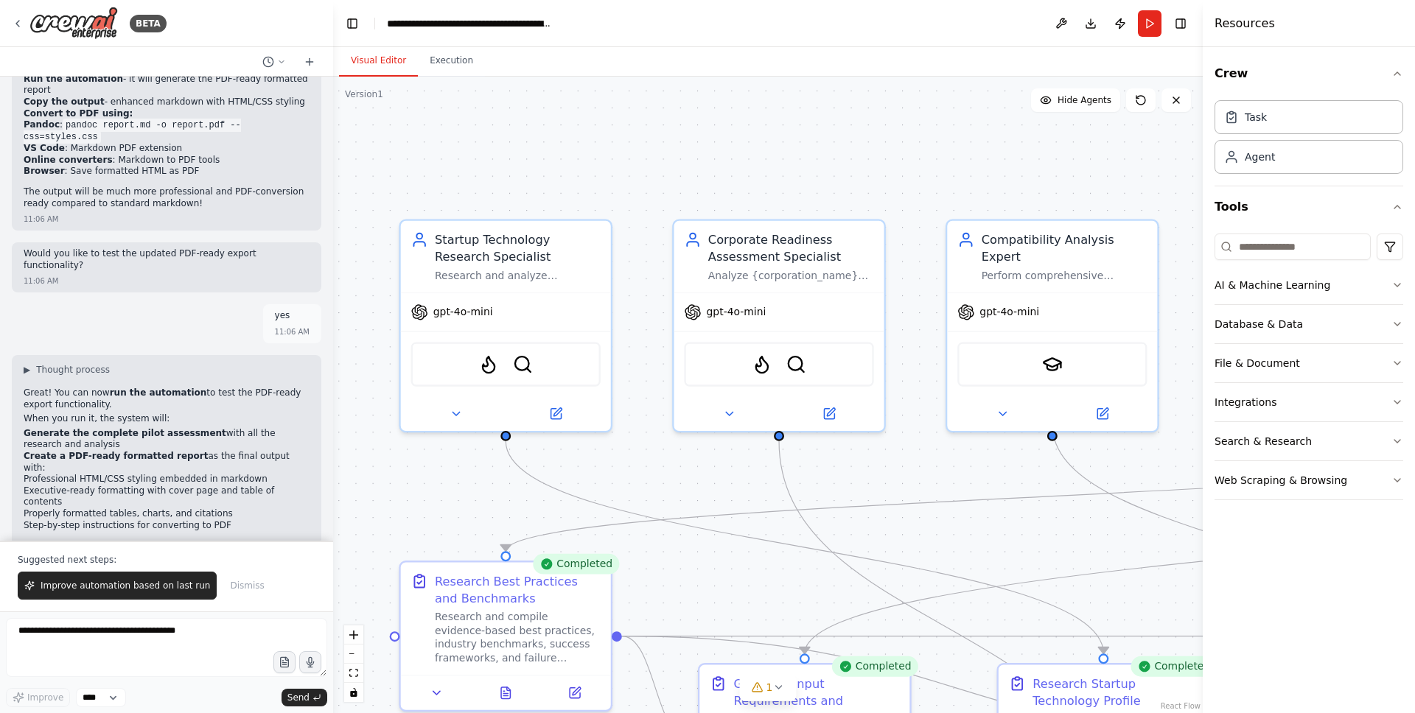
drag, startPoint x: 610, startPoint y: 490, endPoint x: 656, endPoint y: 478, distance: 47.9
click at [655, 476] on div ".deletable-edge-delete-btn { width: 20px; height: 20px; border: 0px solid #ffff…" at bounding box center [767, 395] width 869 height 637
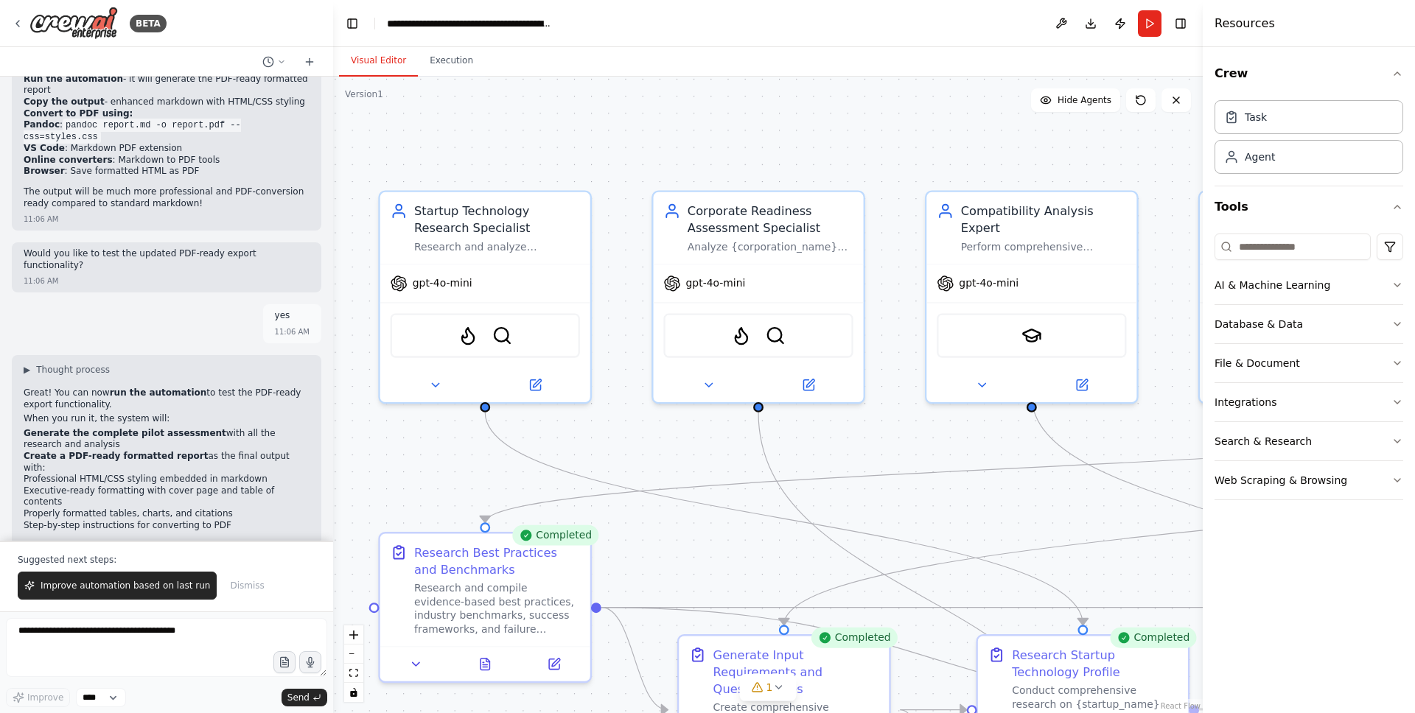
drag, startPoint x: 645, startPoint y: 477, endPoint x: 597, endPoint y: 421, distance: 74.2
click at [597, 421] on div ".deletable-edge-delete-btn { width: 20px; height: 20px; border: 0px solid #ffff…" at bounding box center [767, 395] width 869 height 637
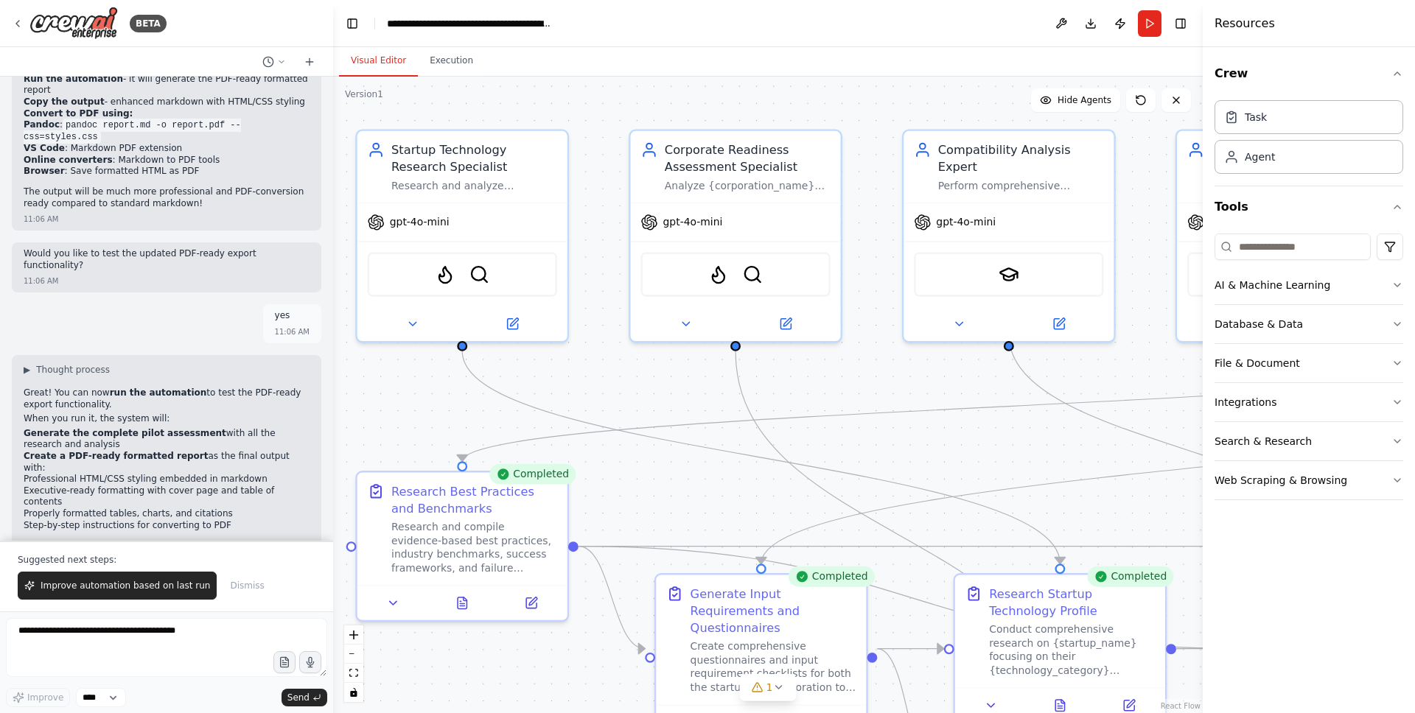
drag, startPoint x: 623, startPoint y: 446, endPoint x: 620, endPoint y: 410, distance: 36.3
click at [617, 410] on div ".deletable-edge-delete-btn { width: 20px; height: 20px; border: 0px solid #ffff…" at bounding box center [767, 395] width 869 height 637
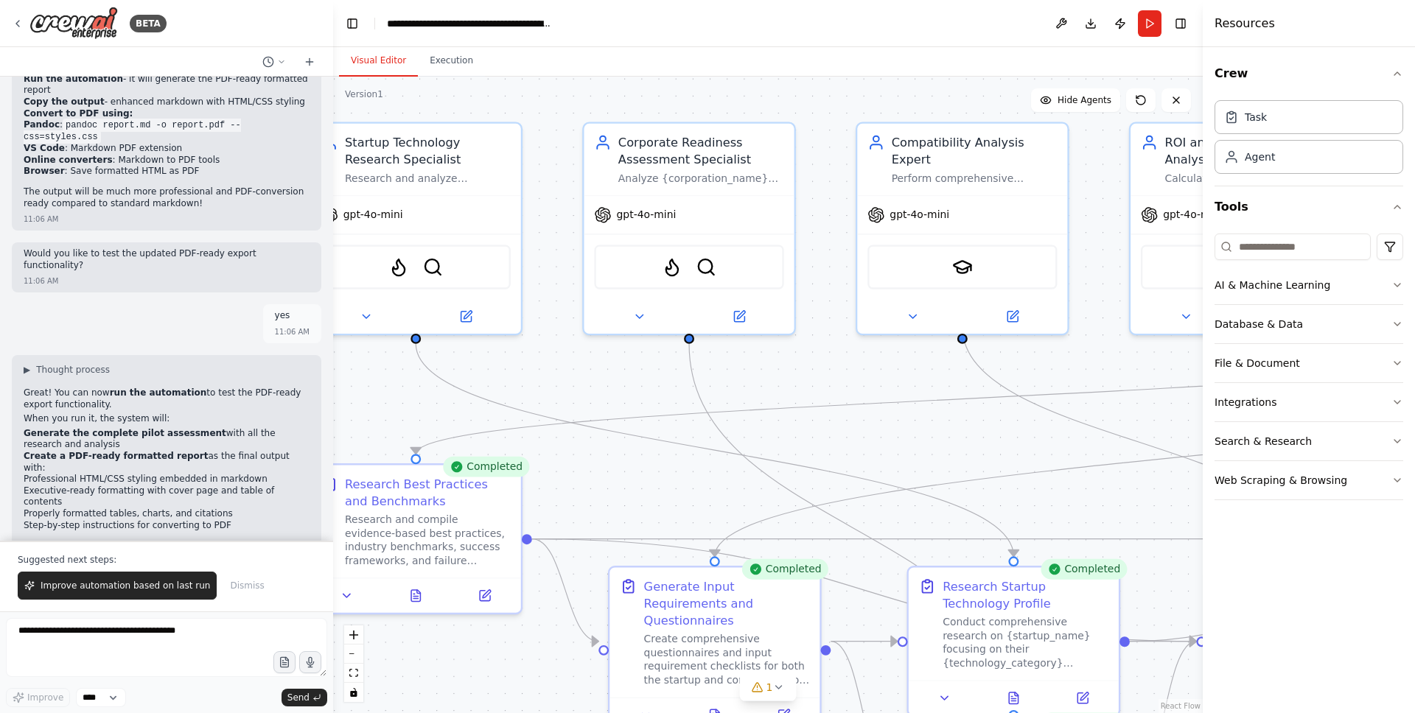
drag, startPoint x: 712, startPoint y: 398, endPoint x: 665, endPoint y: 390, distance: 47.0
click at [665, 390] on div ".deletable-edge-delete-btn { width: 20px; height: 20px; border: 0px solid #ffff…" at bounding box center [767, 395] width 869 height 637
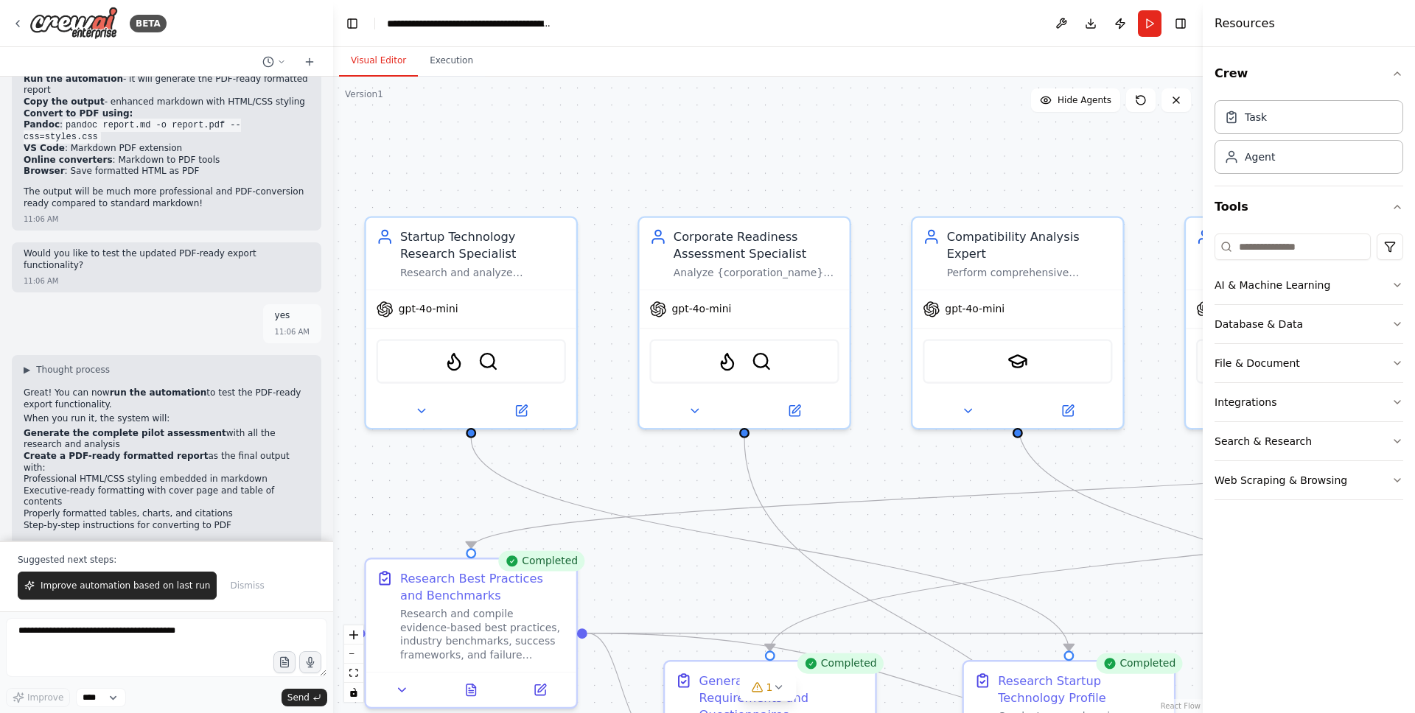
drag, startPoint x: 683, startPoint y: 424, endPoint x: 705, endPoint y: 516, distance: 94.7
click at [706, 517] on div ".deletable-edge-delete-btn { width: 20px; height: 20px; border: 0px solid #ffff…" at bounding box center [767, 395] width 869 height 637
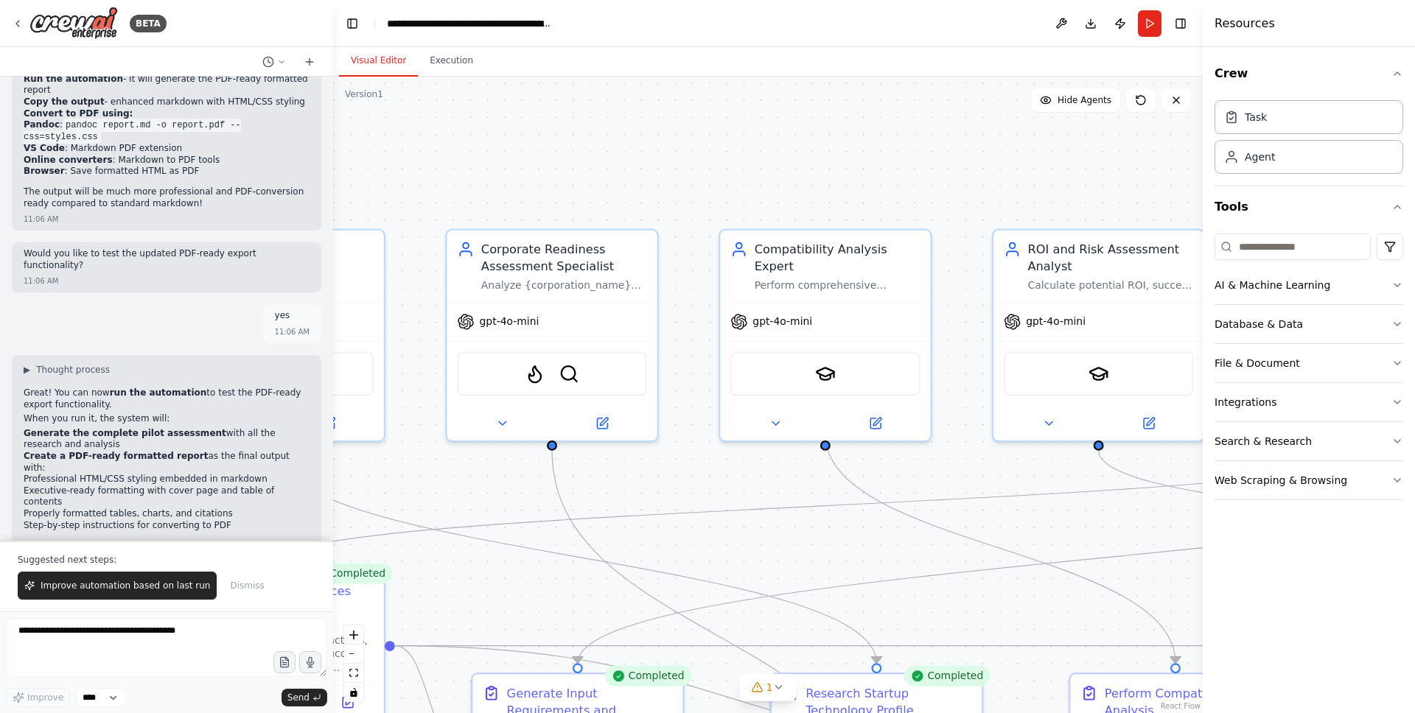
drag, startPoint x: 950, startPoint y: 525, endPoint x: 696, endPoint y: 536, distance: 254.4
click at [696, 537] on div ".deletable-edge-delete-btn { width: 20px; height: 20px; border: 0px solid #ffff…" at bounding box center [767, 395] width 869 height 637
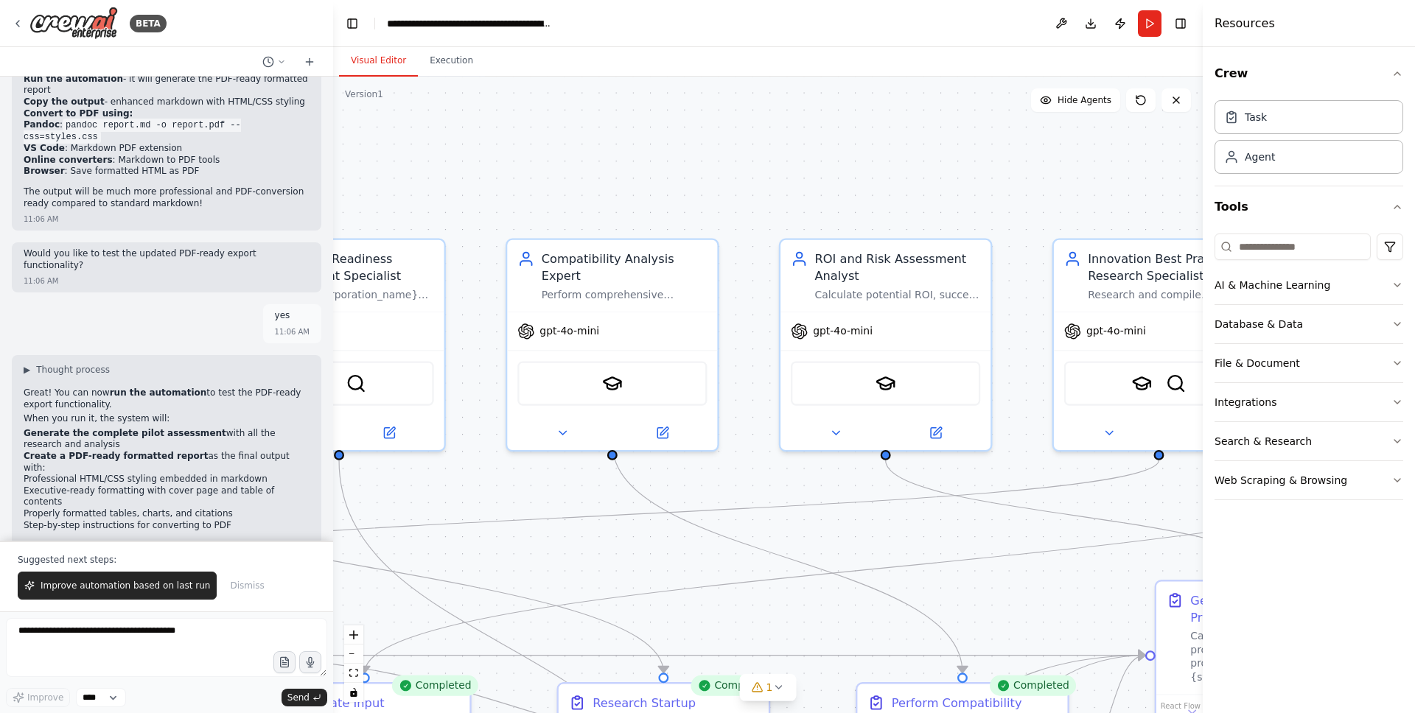
drag, startPoint x: 992, startPoint y: 512, endPoint x: 740, endPoint y: 508, distance: 252.0
click at [740, 508] on div ".deletable-edge-delete-btn { width: 20px; height: 20px; border: 0px solid #ffff…" at bounding box center [767, 395] width 869 height 637
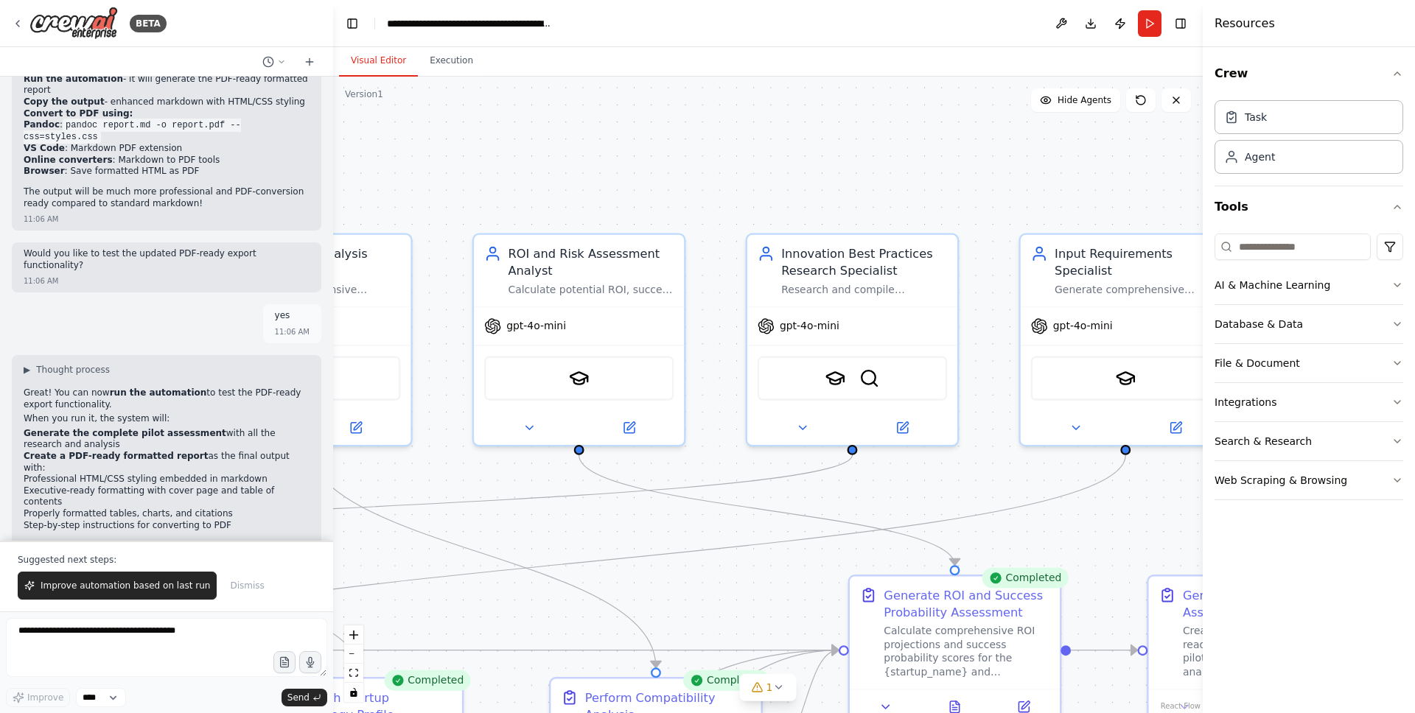
drag, startPoint x: 1010, startPoint y: 533, endPoint x: 768, endPoint y: 534, distance: 241.7
click at [767, 536] on div ".deletable-edge-delete-btn { width: 20px; height: 20px; border: 0px solid #ffff…" at bounding box center [767, 395] width 869 height 637
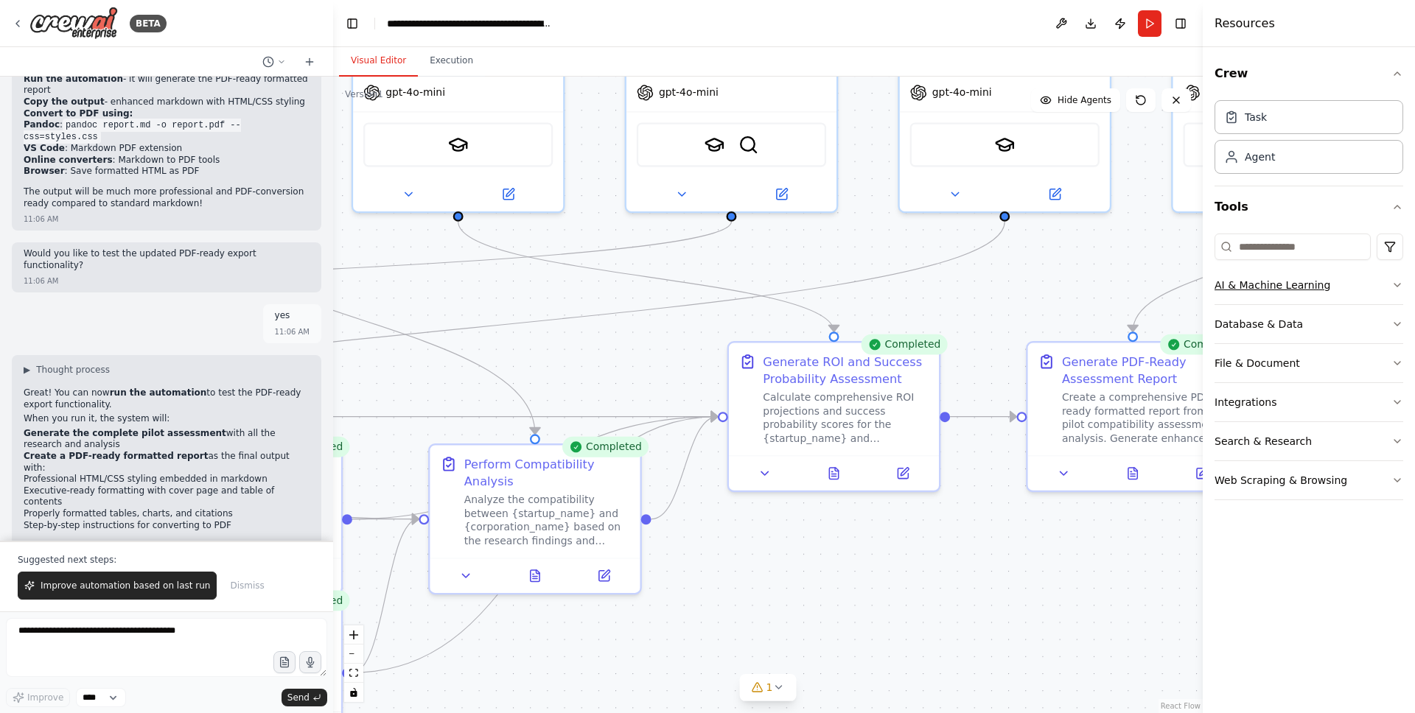
drag, startPoint x: 1100, startPoint y: 505, endPoint x: 1234, endPoint y: 296, distance: 248.5
click at [1235, 297] on div "BETA I want to build product that helps to determine the success rate or provid…" at bounding box center [707, 356] width 1415 height 713
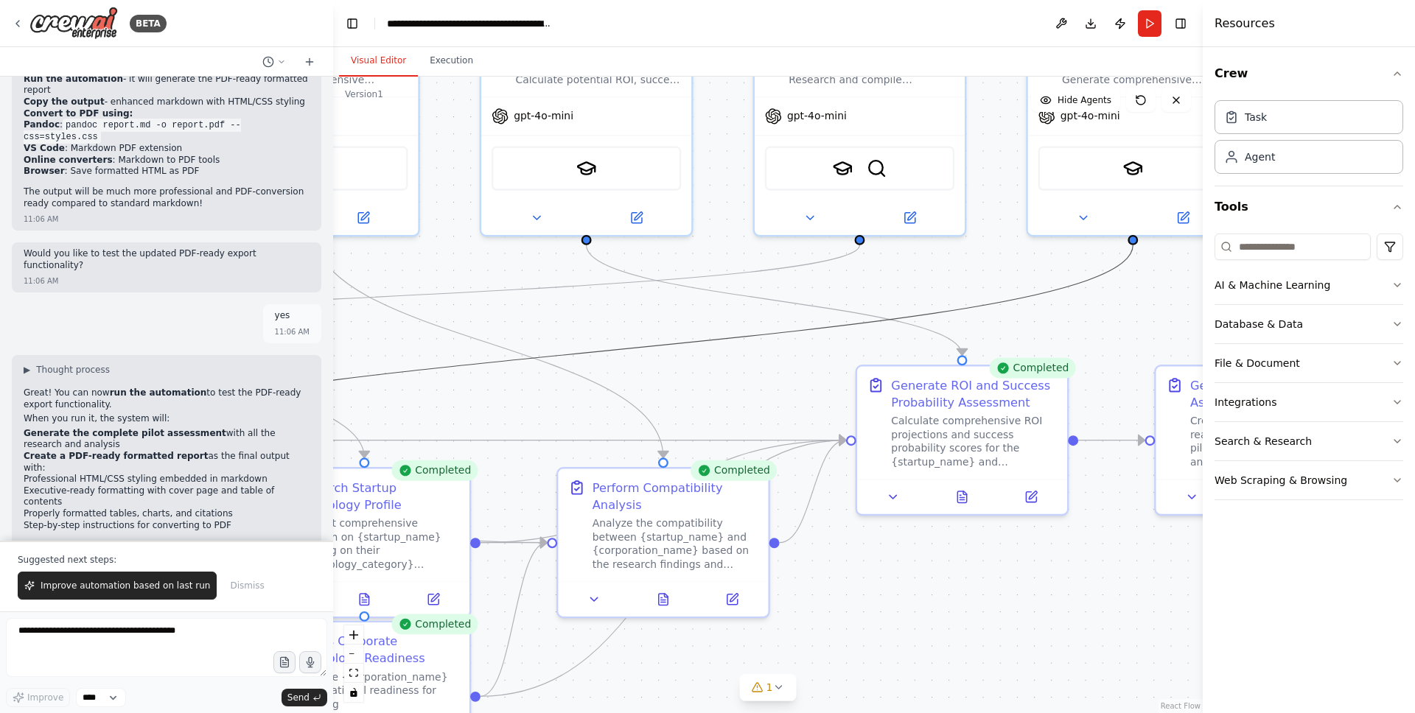
drag, startPoint x: 859, startPoint y: 314, endPoint x: 994, endPoint y: 307, distance: 135.0
click at [1112, 298] on div ".deletable-edge-delete-btn { width: 20px; height: 20px; border: 0px solid #ffff…" at bounding box center [767, 395] width 869 height 637
drag, startPoint x: 674, startPoint y: 340, endPoint x: 968, endPoint y: 349, distance: 294.1
click at [1002, 343] on div ".deletable-edge-delete-btn { width: 20px; height: 20px; border: 0px solid #ffff…" at bounding box center [767, 395] width 869 height 637
drag, startPoint x: 684, startPoint y: 353, endPoint x: 718, endPoint y: 413, distance: 69.0
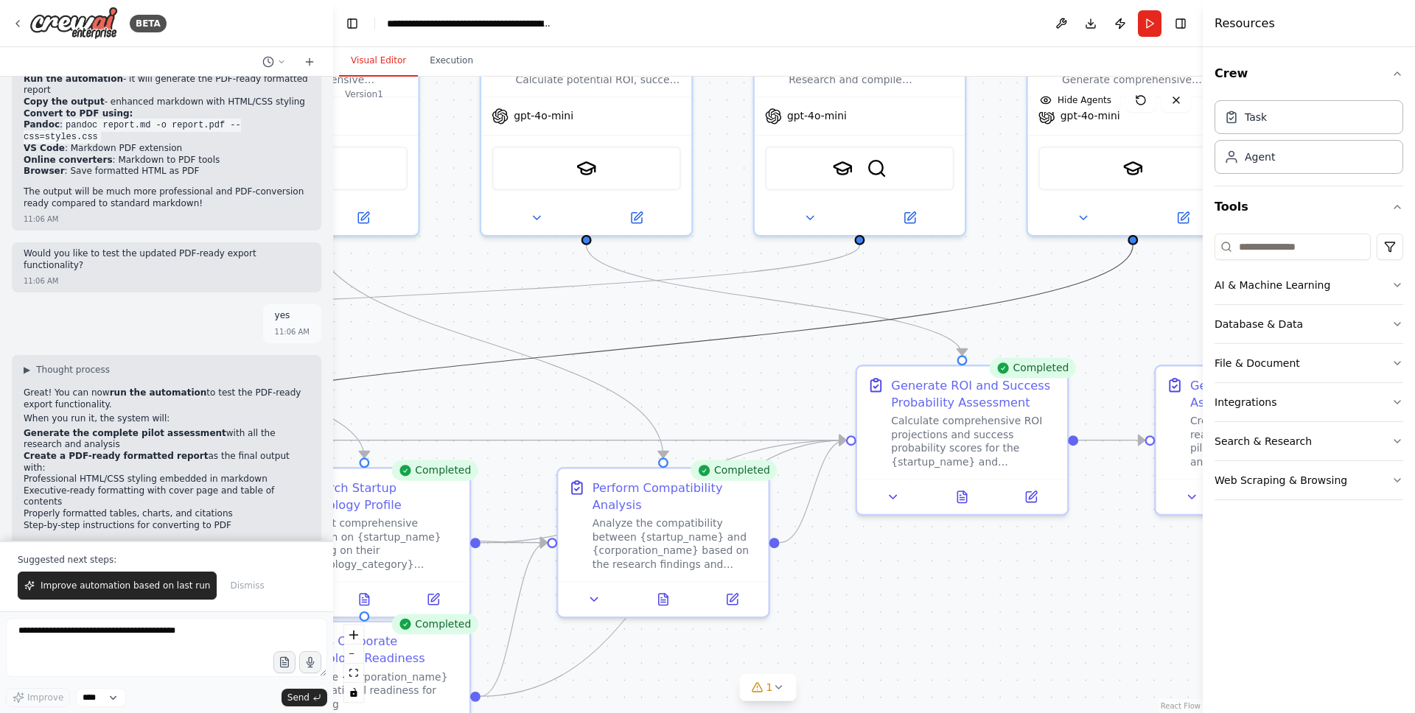
click at [737, 418] on div ".deletable-edge-delete-btn { width: 20px; height: 20px; border: 0px solid #ffff…" at bounding box center [767, 395] width 869 height 637
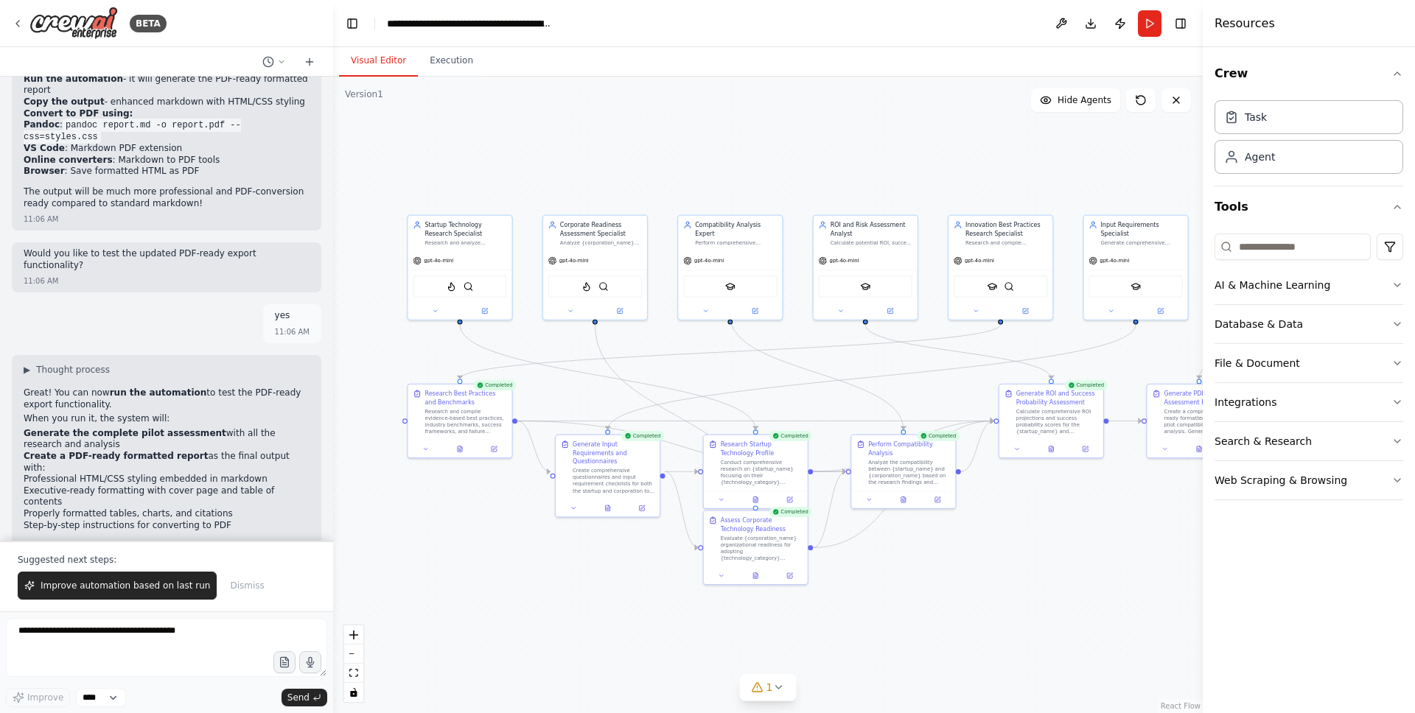
drag, startPoint x: 594, startPoint y: 407, endPoint x: 837, endPoint y: 392, distance: 243.6
click at [836, 390] on div ".deletable-edge-delete-btn { width: 20px; height: 20px; border: 0px solid #ffff…" at bounding box center [767, 395] width 869 height 637
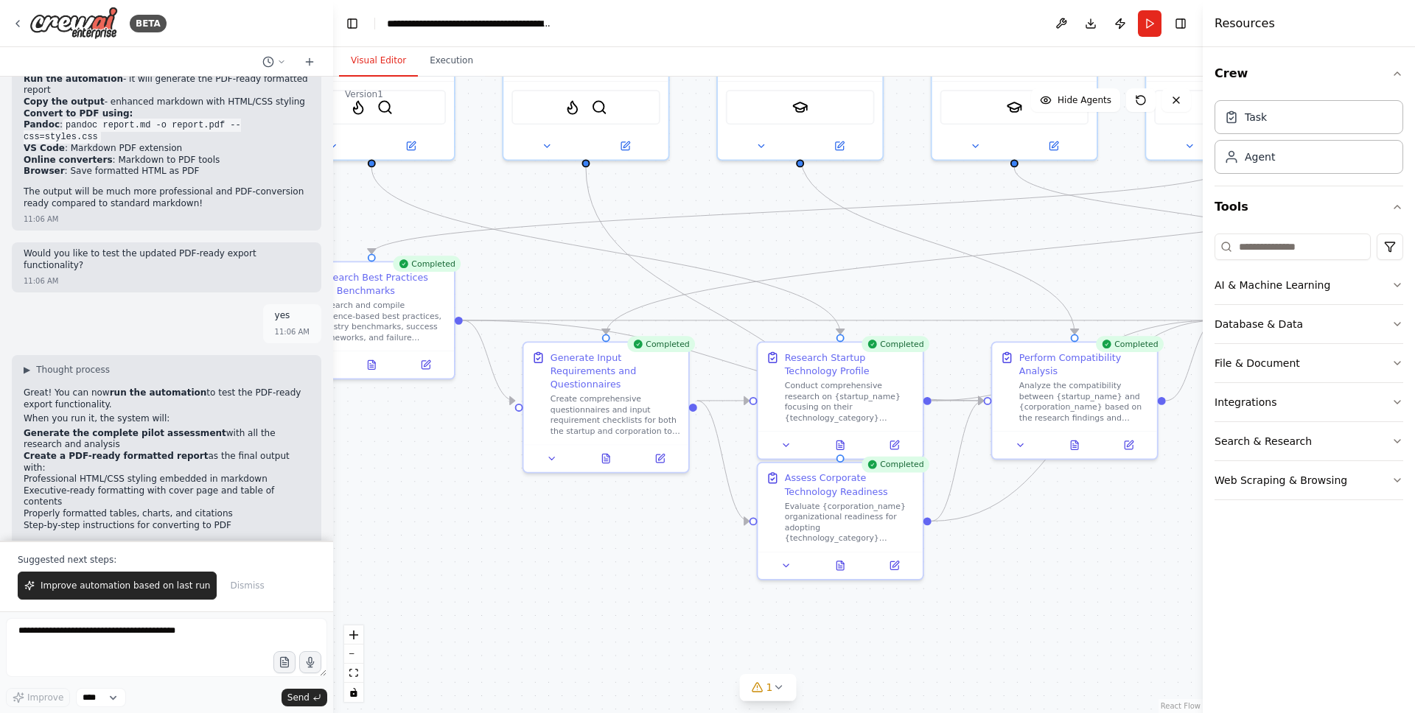
drag, startPoint x: 726, startPoint y: 340, endPoint x: 700, endPoint y: 253, distance: 90.0
click at [700, 251] on div ".deletable-edge-delete-btn { width: 20px; height: 20px; border: 0px solid #ffff…" at bounding box center [767, 395] width 869 height 637
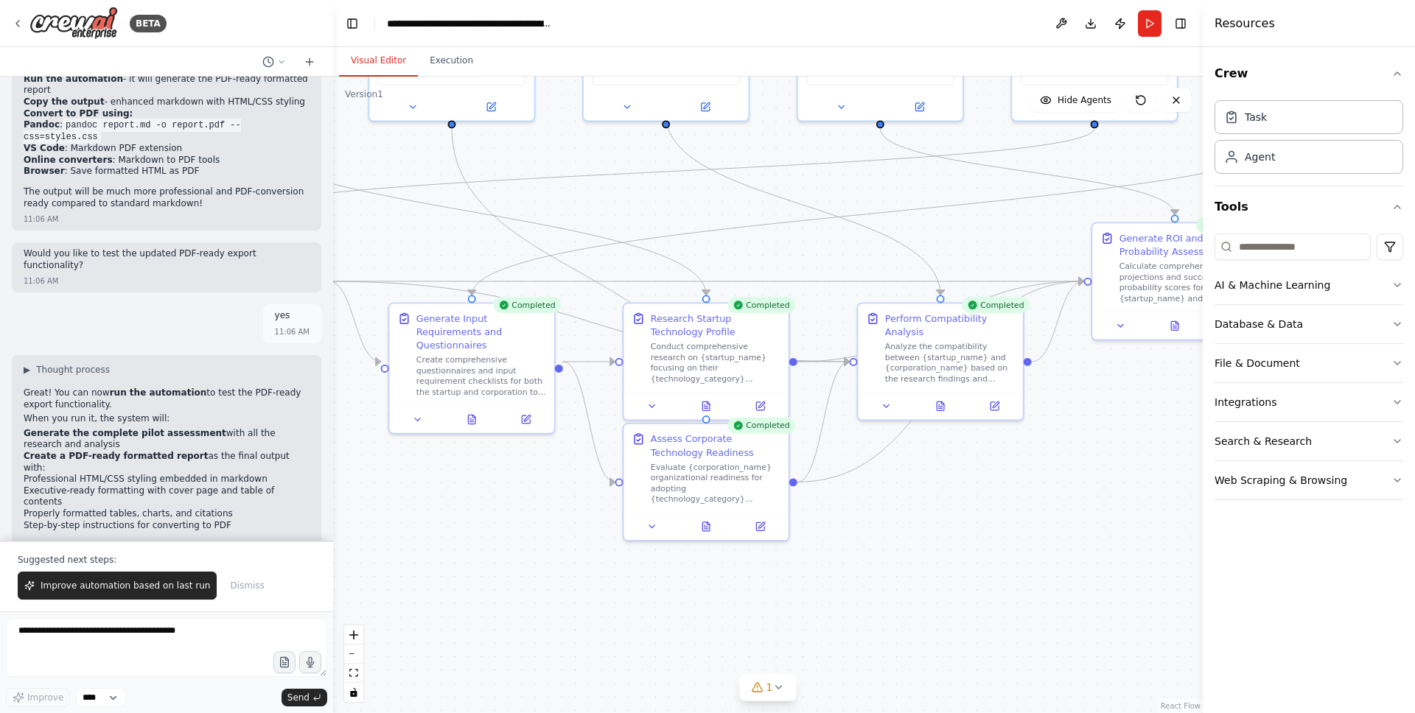
drag, startPoint x: 670, startPoint y: 519, endPoint x: 536, endPoint y: 484, distance: 138.7
click at [536, 484] on div ".deletable-edge-delete-btn { width: 20px; height: 20px; border: 0px solid #ffff…" at bounding box center [767, 395] width 869 height 637
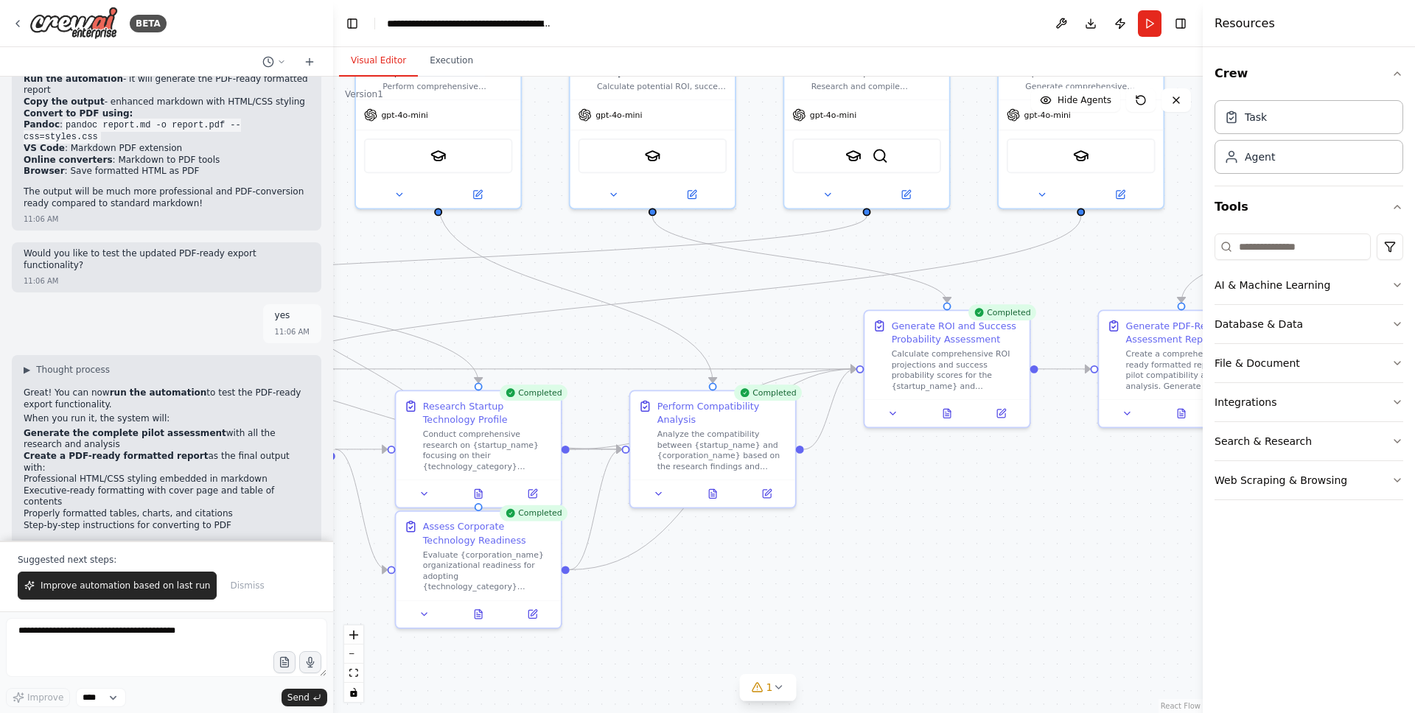
drag, startPoint x: 994, startPoint y: 477, endPoint x: 703, endPoint y: 523, distance: 294.7
click at [730, 570] on div ".deletable-edge-delete-btn { width: 20px; height: 20px; border: 0px solid #ffff…" at bounding box center [767, 395] width 869 height 637
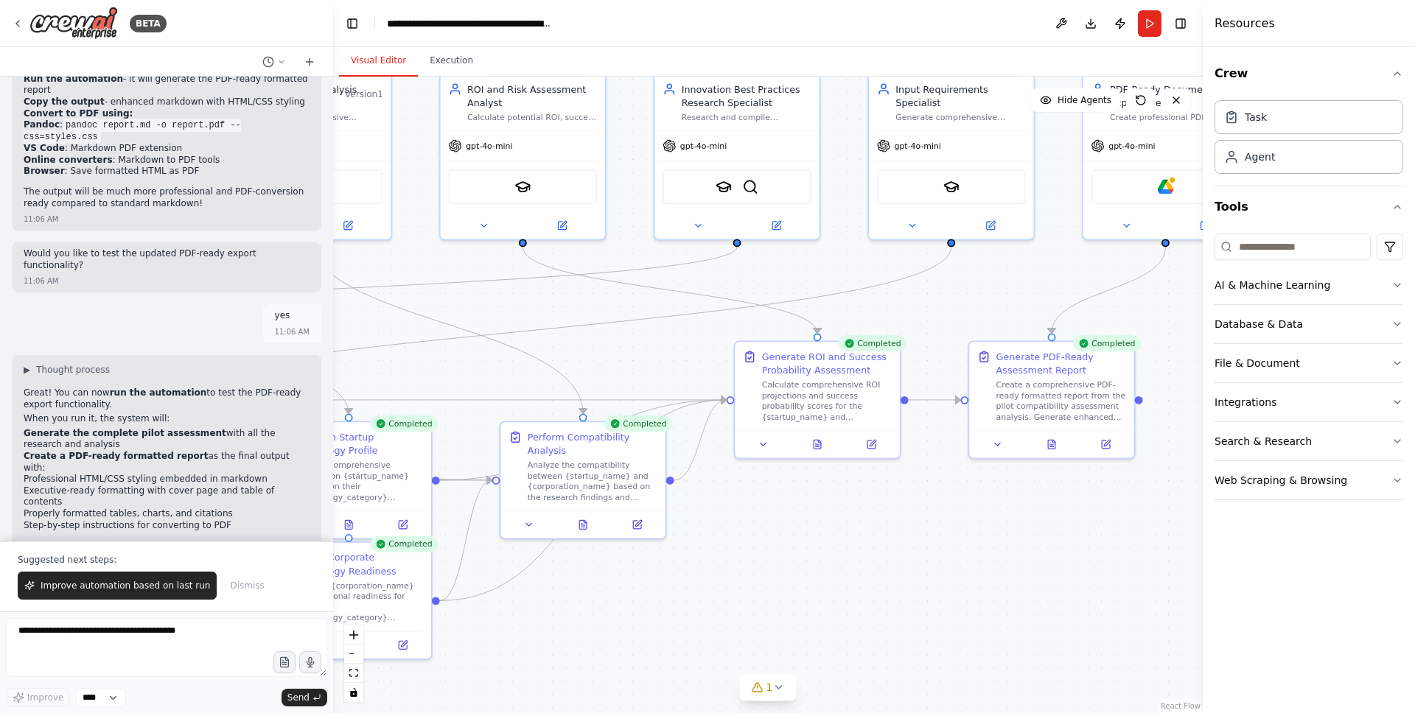
drag, startPoint x: 1004, startPoint y: 484, endPoint x: 783, endPoint y: 498, distance: 221.5
click at [785, 500] on div ".deletable-edge-delete-btn { width: 20px; height: 20px; border: 0px solid #ffff…" at bounding box center [767, 395] width 869 height 637
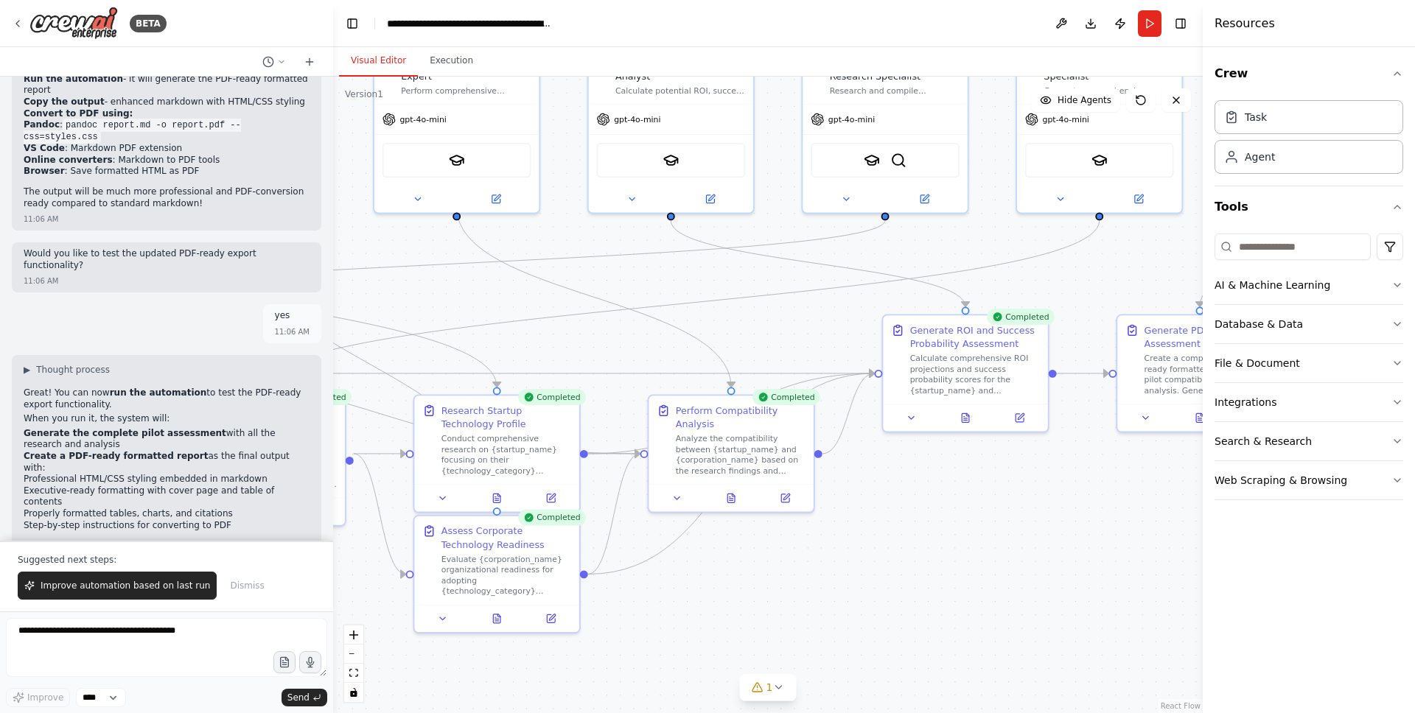
drag, startPoint x: 788, startPoint y: 511, endPoint x: 1059, endPoint y: 495, distance: 271.6
click at [1065, 493] on div ".deletable-edge-delete-btn { width: 20px; height: 20px; border: 0px solid #ffff…" at bounding box center [767, 395] width 869 height 637
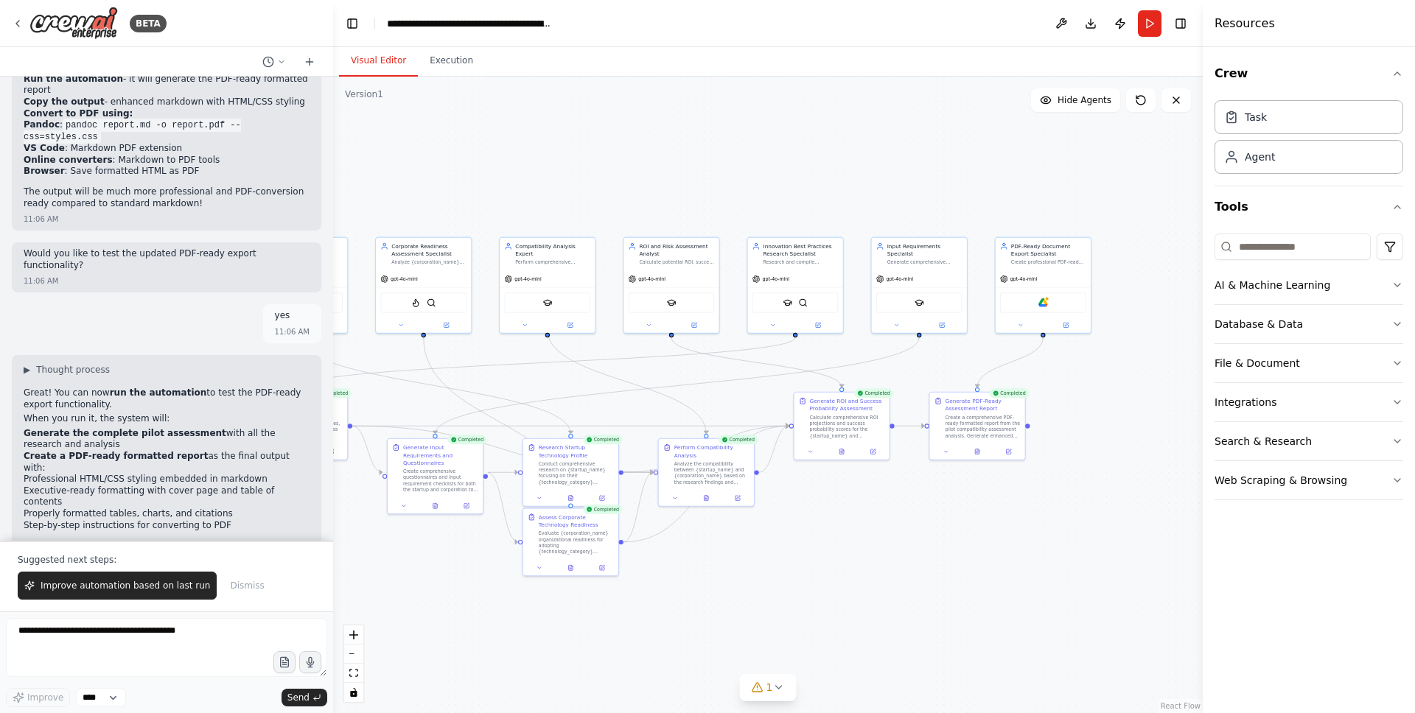
drag, startPoint x: 1051, startPoint y: 550, endPoint x: 897, endPoint y: 514, distance: 158.2
click at [905, 550] on div ".deletable-edge-delete-btn { width: 20px; height: 20px; border: 0px solid #ffff…" at bounding box center [767, 395] width 869 height 637
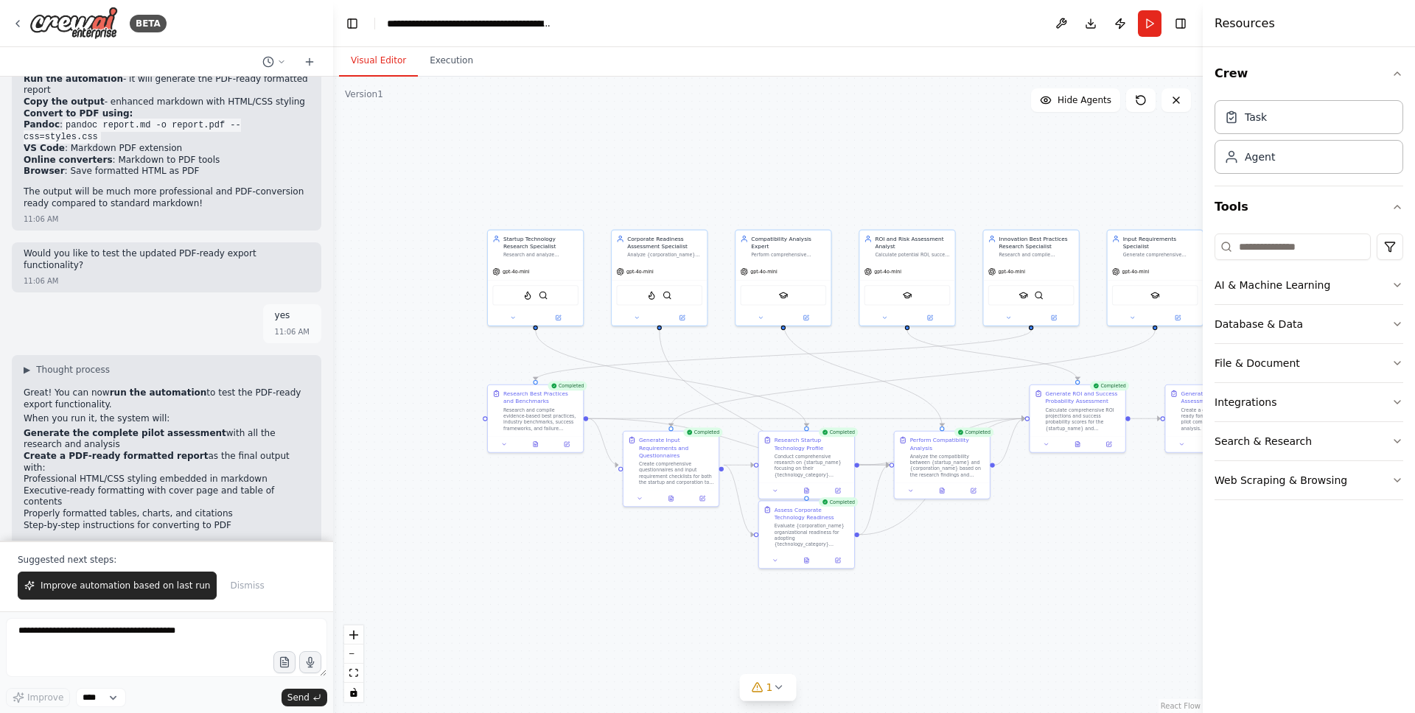
drag, startPoint x: 533, startPoint y: 393, endPoint x: 769, endPoint y: 386, distance: 236.6
click at [770, 386] on div ".deletable-edge-delete-btn { width: 20px; height: 20px; border: 0px solid #ffff…" at bounding box center [767, 395] width 869 height 637
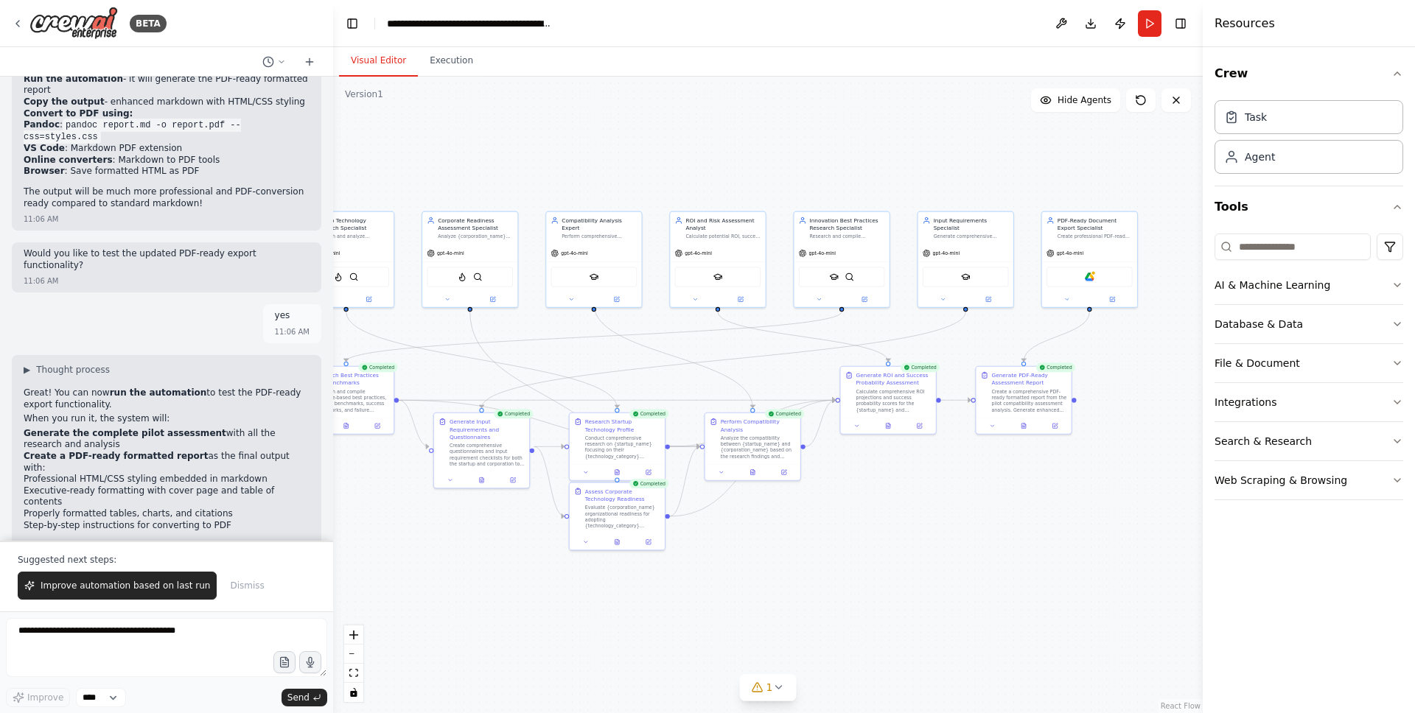
drag, startPoint x: 1033, startPoint y: 585, endPoint x: 837, endPoint y: 564, distance: 197.1
click at [837, 564] on div ".deletable-edge-delete-btn { width: 20px; height: 20px; border: 0px solid #ffff…" at bounding box center [767, 395] width 869 height 637
click at [1150, 24] on button "Run" at bounding box center [1150, 23] width 24 height 27
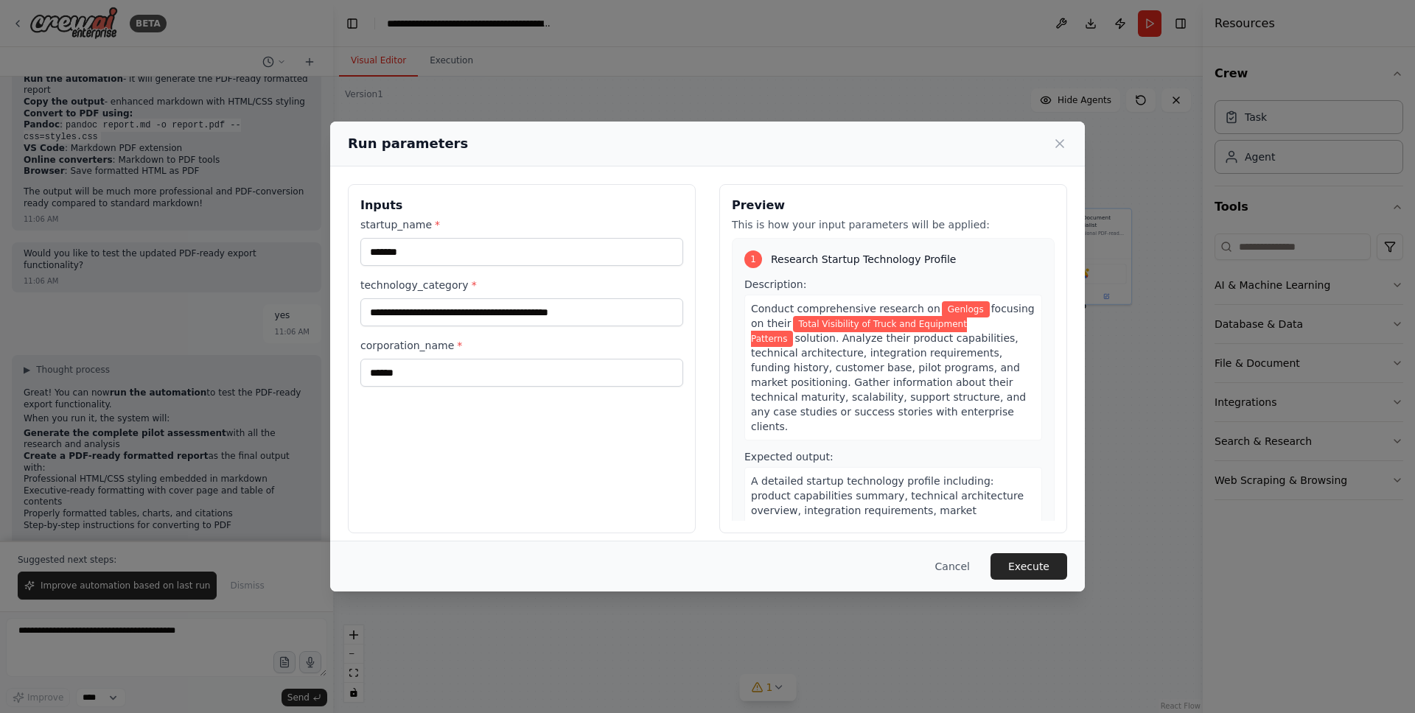
click at [961, 562] on button "Cancel" at bounding box center [952, 566] width 58 height 27
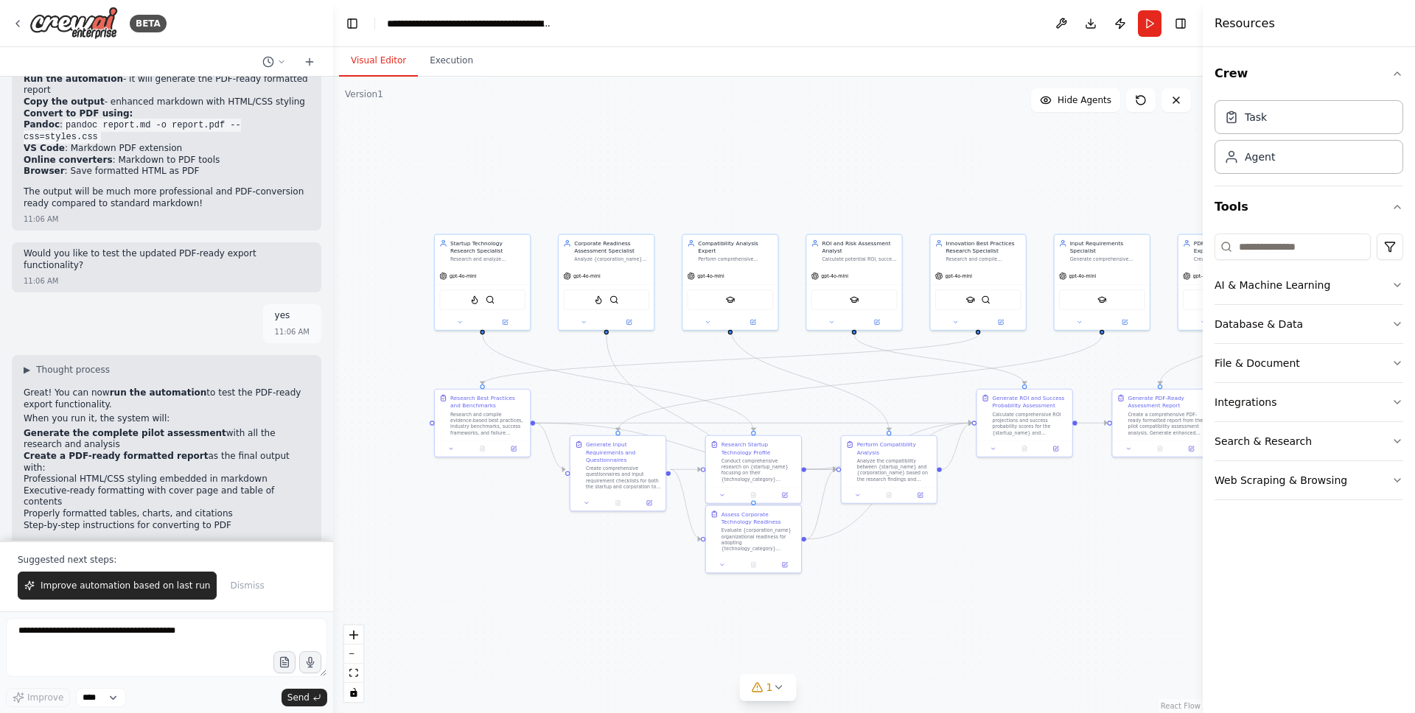
drag, startPoint x: 975, startPoint y: 540, endPoint x: 1110, endPoint y: 562, distance: 137.4
click at [1117, 566] on div ".deletable-edge-delete-btn { width: 20px; height: 20px; border: 0px solid #ffff…" at bounding box center [767, 395] width 869 height 637
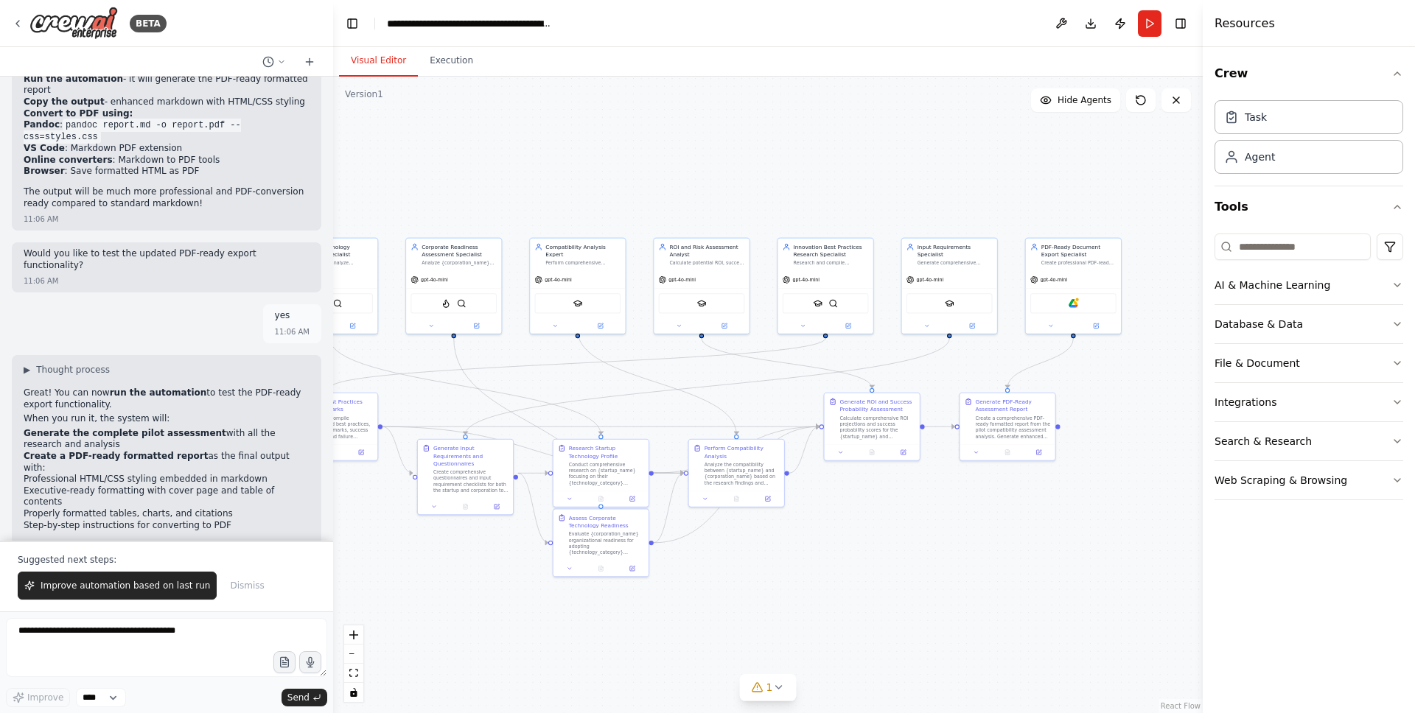
drag, startPoint x: 1102, startPoint y: 552, endPoint x: 943, endPoint y: 547, distance: 159.2
click at [941, 553] on div ".deletable-edge-delete-btn { width: 20px; height: 20px; border: 0px solid #ffff…" at bounding box center [767, 395] width 869 height 637
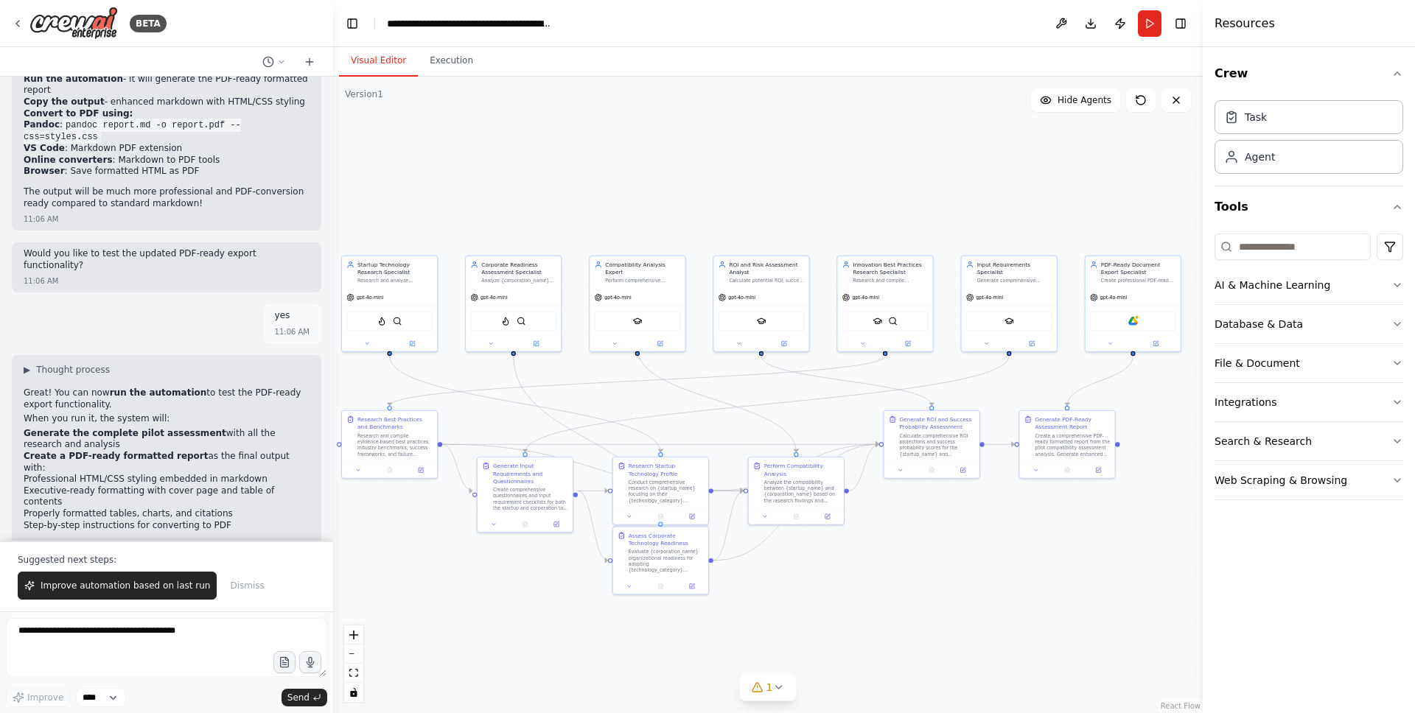
drag, startPoint x: 955, startPoint y: 547, endPoint x: 1018, endPoint y: 561, distance: 64.2
click at [1018, 561] on div ".deletable-edge-delete-btn { width: 20px; height: 20px; border: 0px solid #ffff…" at bounding box center [767, 395] width 869 height 637
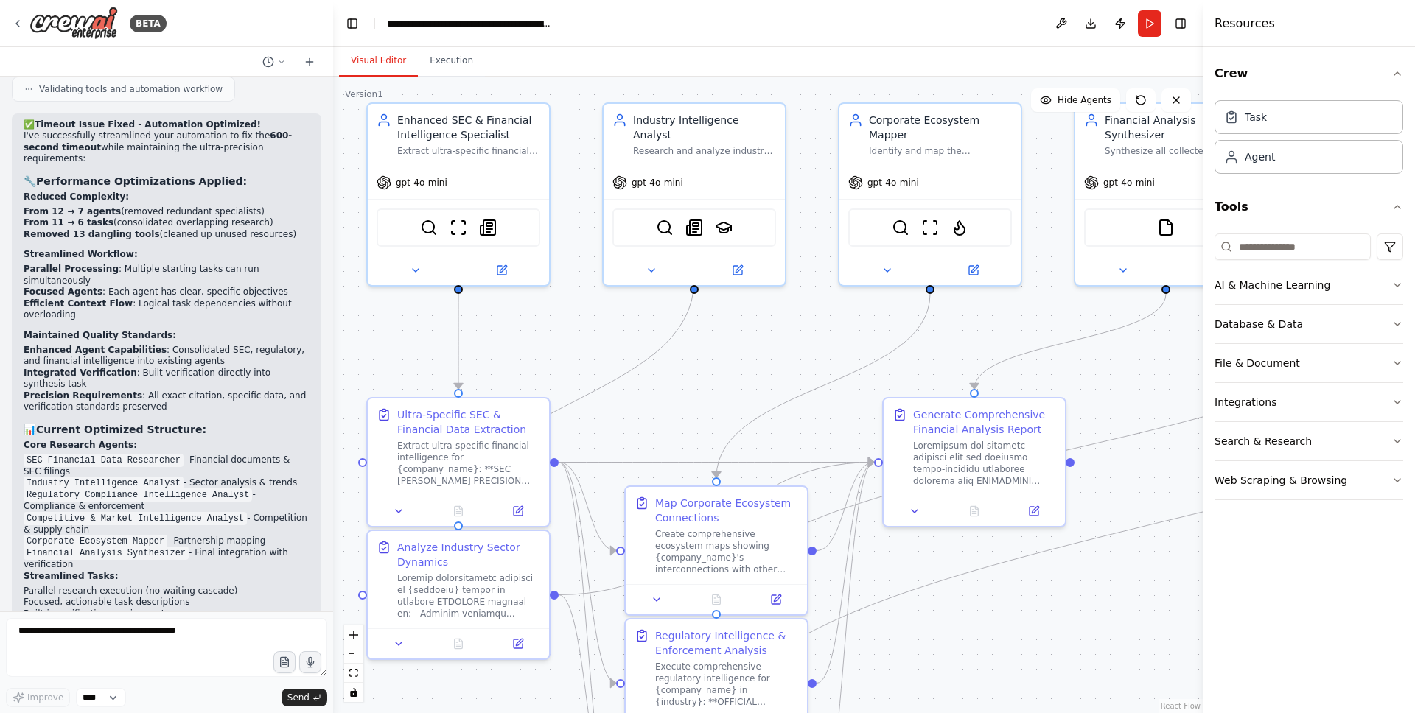
drag, startPoint x: 775, startPoint y: 427, endPoint x: 696, endPoint y: 348, distance: 111.5
click at [697, 348] on div ".deletable-edge-delete-btn { width: 20px; height: 20px; border: 0px solid #ffff…" at bounding box center [767, 395] width 869 height 637
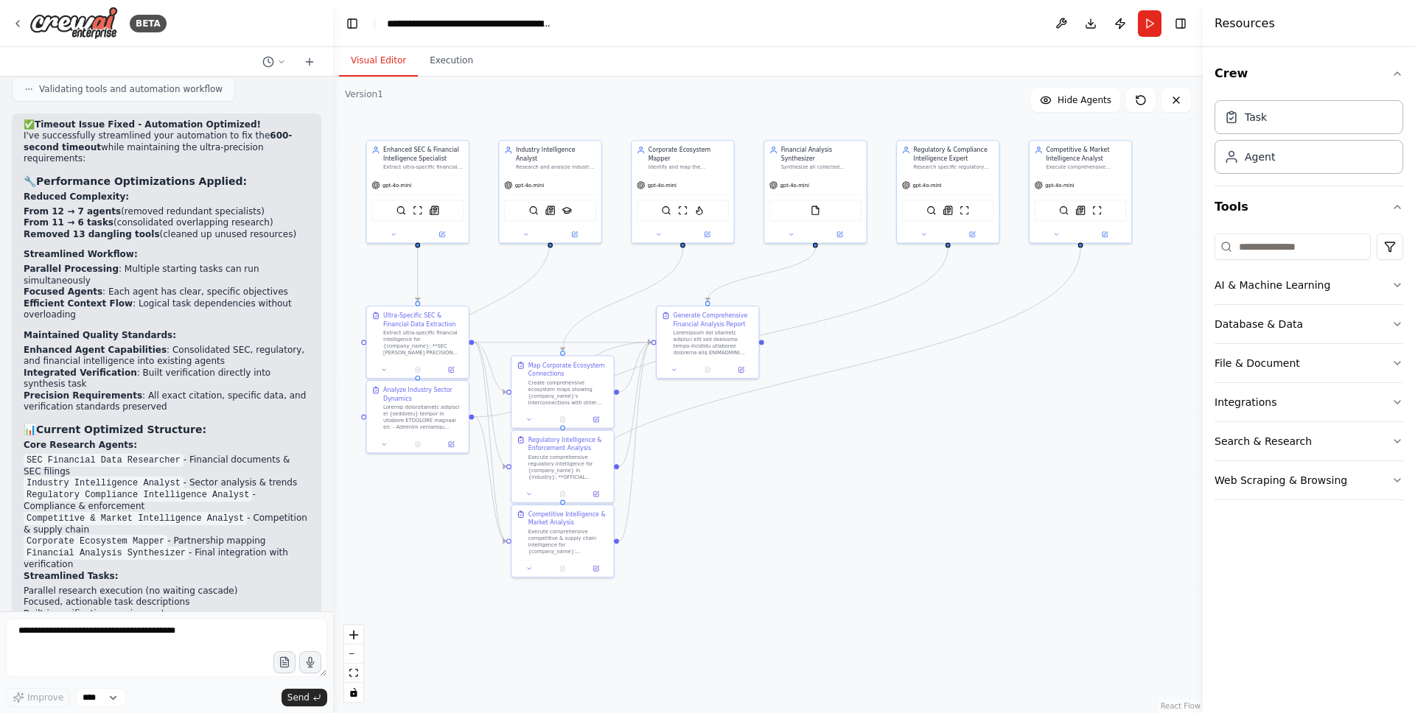
drag, startPoint x: 909, startPoint y: 460, endPoint x: 815, endPoint y: 413, distance: 105.1
click at [815, 413] on div ".deletable-edge-delete-btn { width: 20px; height: 20px; border: 0px solid #ffff…" at bounding box center [767, 395] width 869 height 637
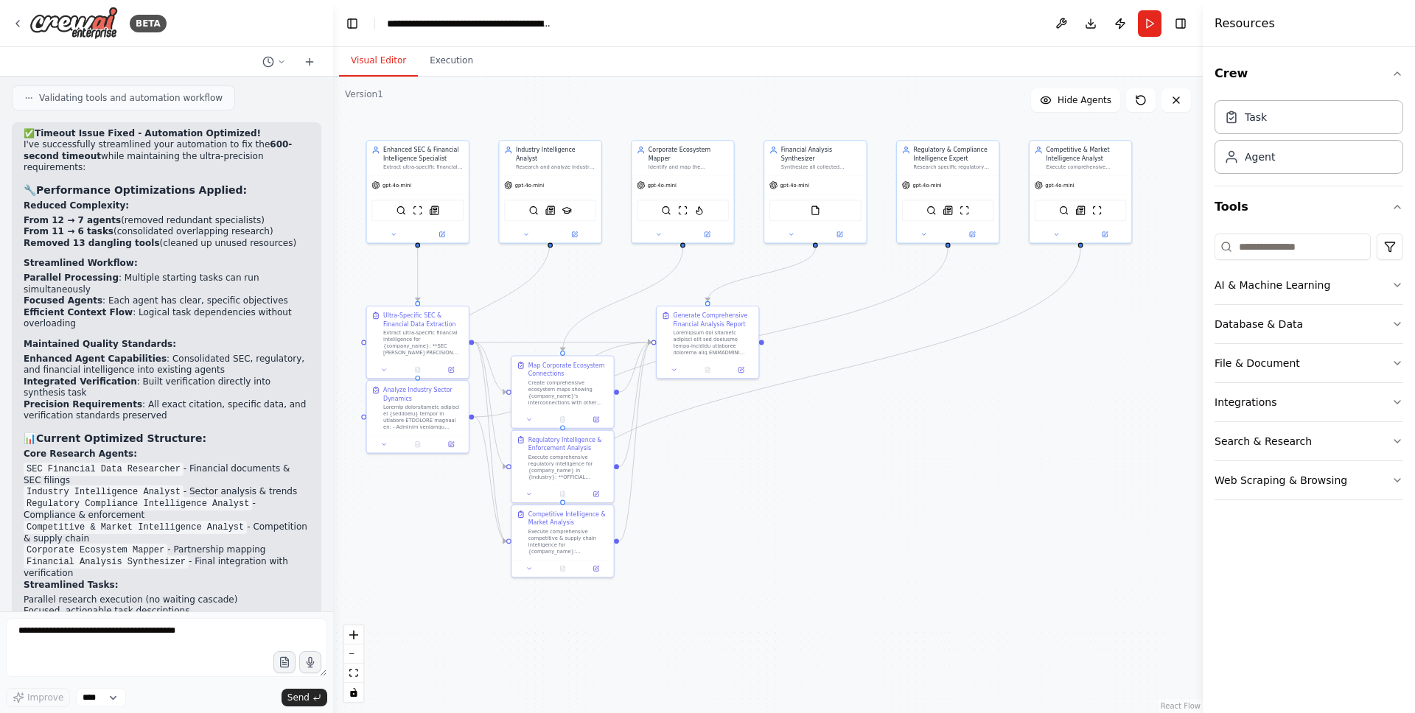
scroll to position [13001, 0]
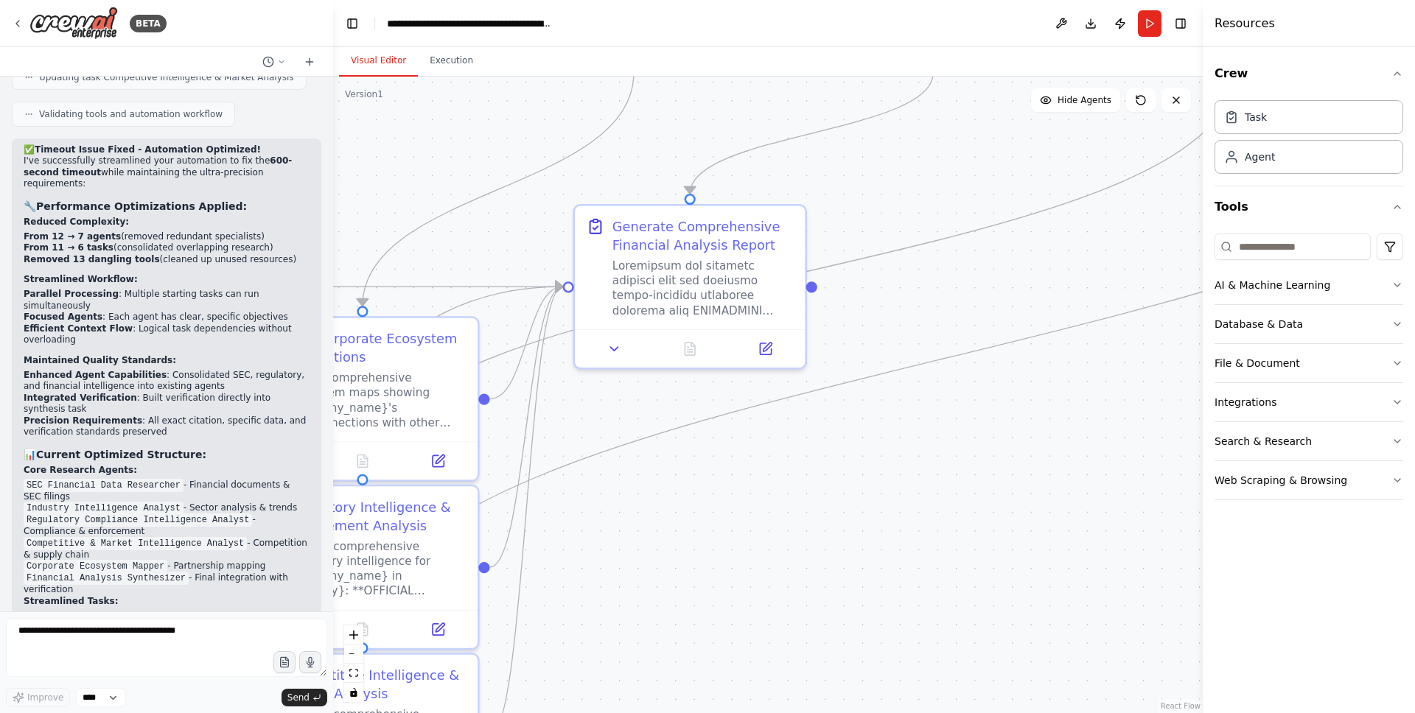
drag, startPoint x: 720, startPoint y: 441, endPoint x: 799, endPoint y: 511, distance: 106.0
click at [799, 511] on div ".deletable-edge-delete-btn { width: 20px; height: 20px; border: 0px solid #ffff…" at bounding box center [767, 395] width 869 height 637
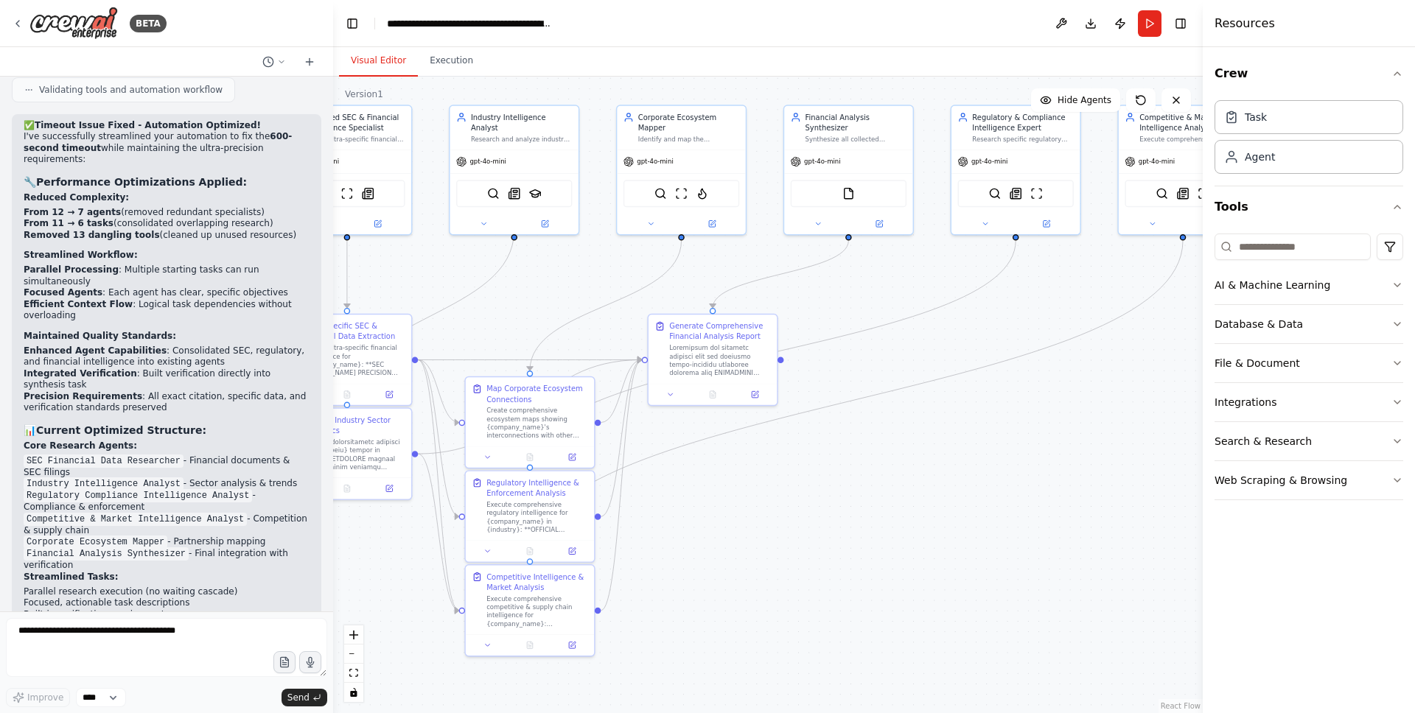
scroll to position [13026, 0]
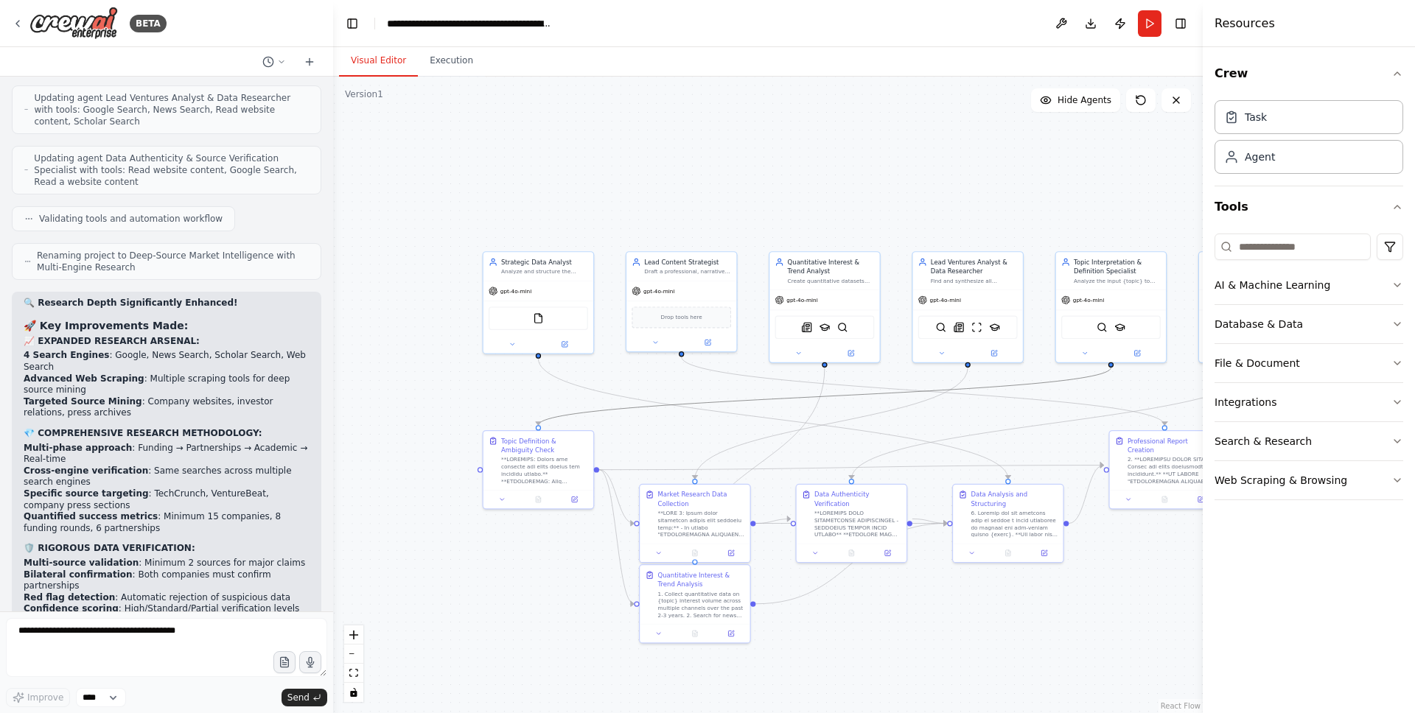
drag, startPoint x: 691, startPoint y: 402, endPoint x: 528, endPoint y: 371, distance: 166.3
click at [450, 360] on div ".deletable-edge-delete-btn { width: 20px; height: 20px; border: 0px solid #ffff…" at bounding box center [767, 395] width 869 height 637
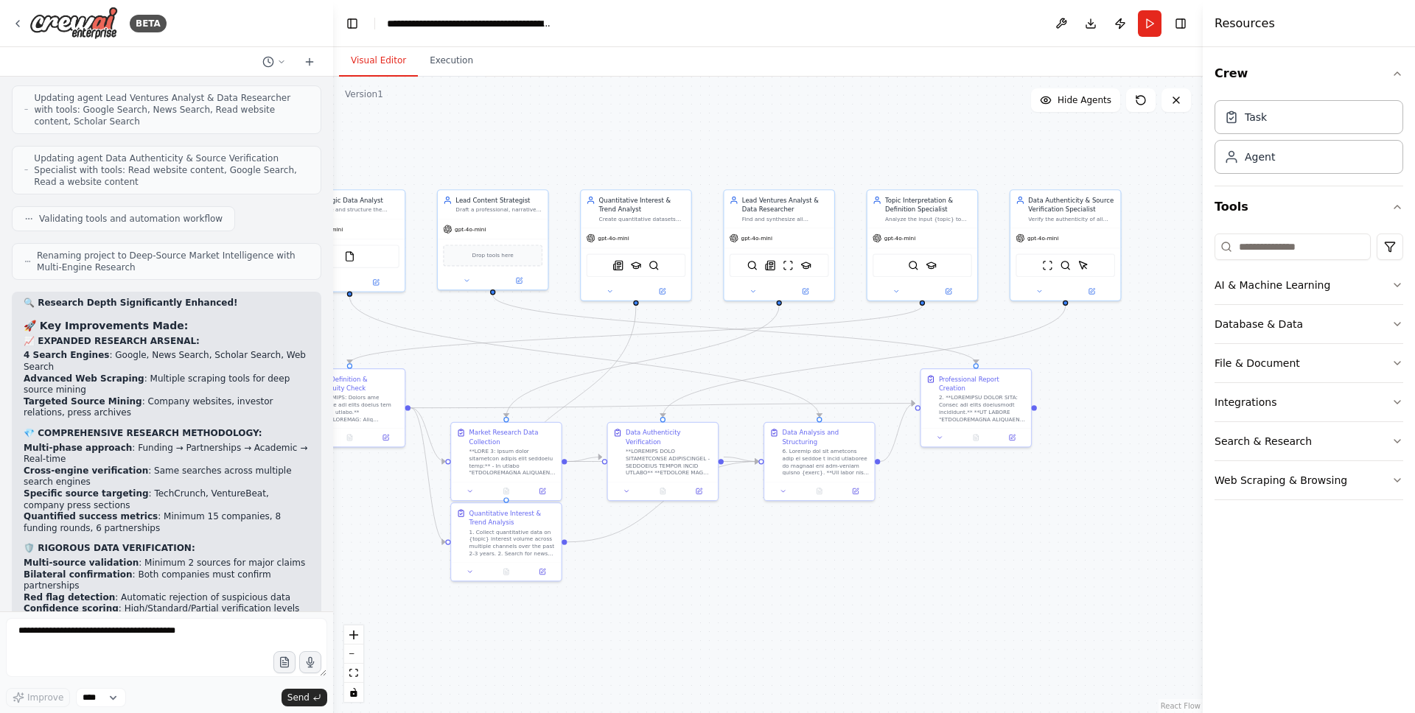
drag, startPoint x: 474, startPoint y: 382, endPoint x: 282, endPoint y: 295, distance: 210.7
click at [282, 295] on div "BETA I want to build a web scraping tool that will help me generate reports on …" at bounding box center [707, 356] width 1415 height 713
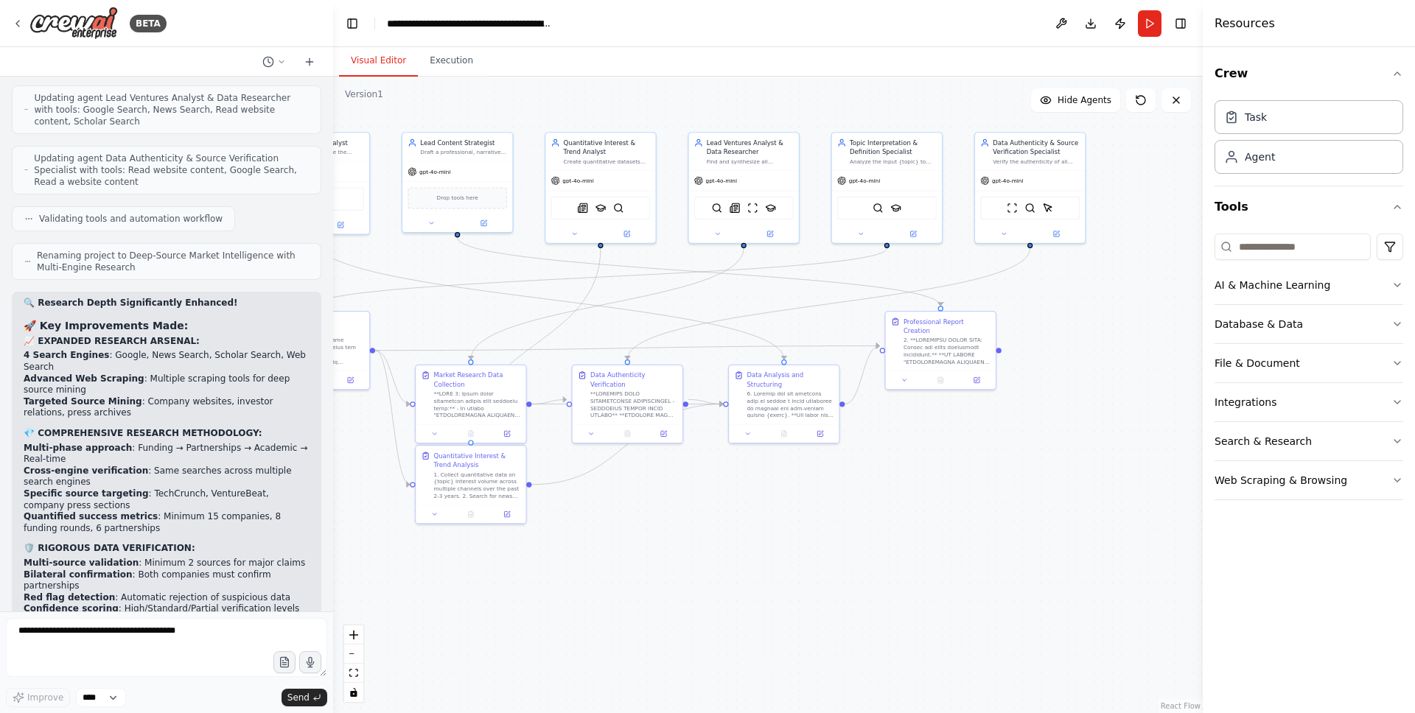
drag, startPoint x: 739, startPoint y: 491, endPoint x: 732, endPoint y: 441, distance: 50.6
click at [732, 442] on div ".deletable-edge-delete-btn { width: 20px; height: 20px; border: 0px solid #ffff…" at bounding box center [767, 395] width 869 height 637
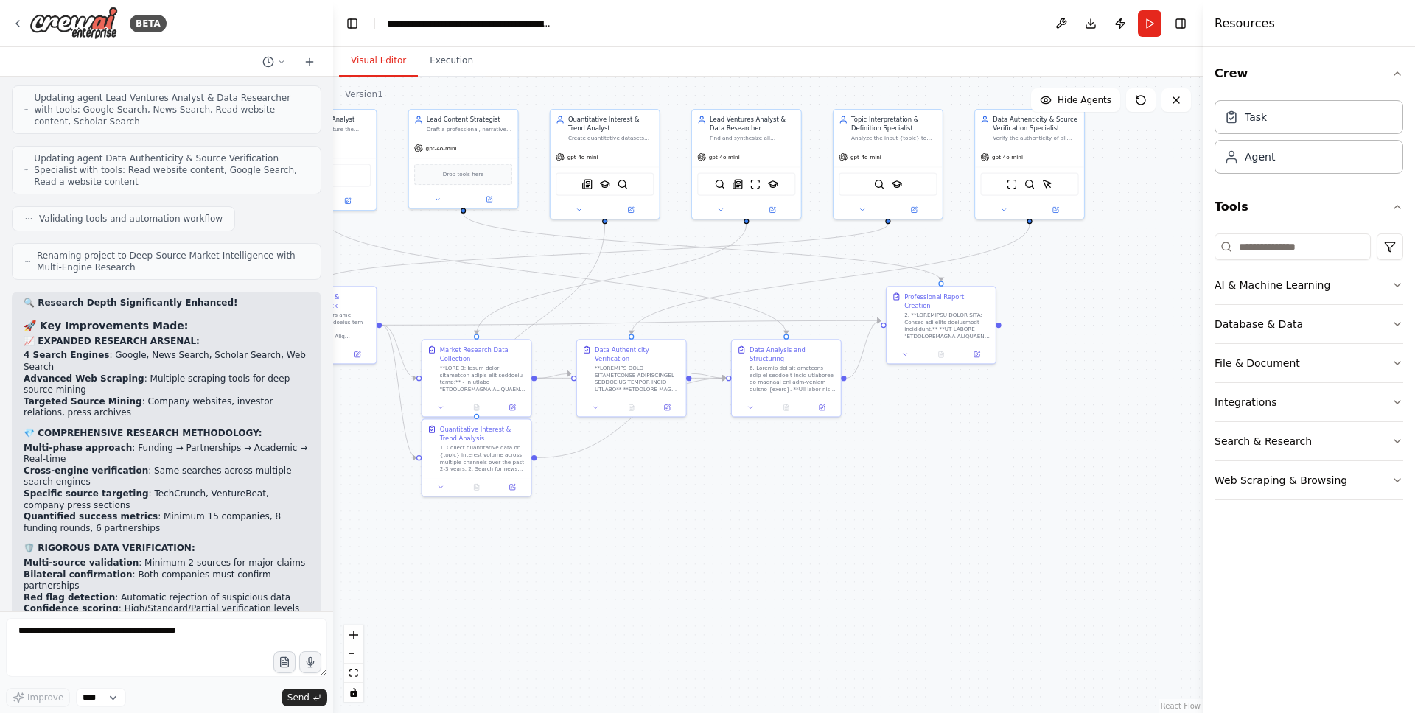
click at [1243, 411] on button "Integrations" at bounding box center [1308, 402] width 189 height 38
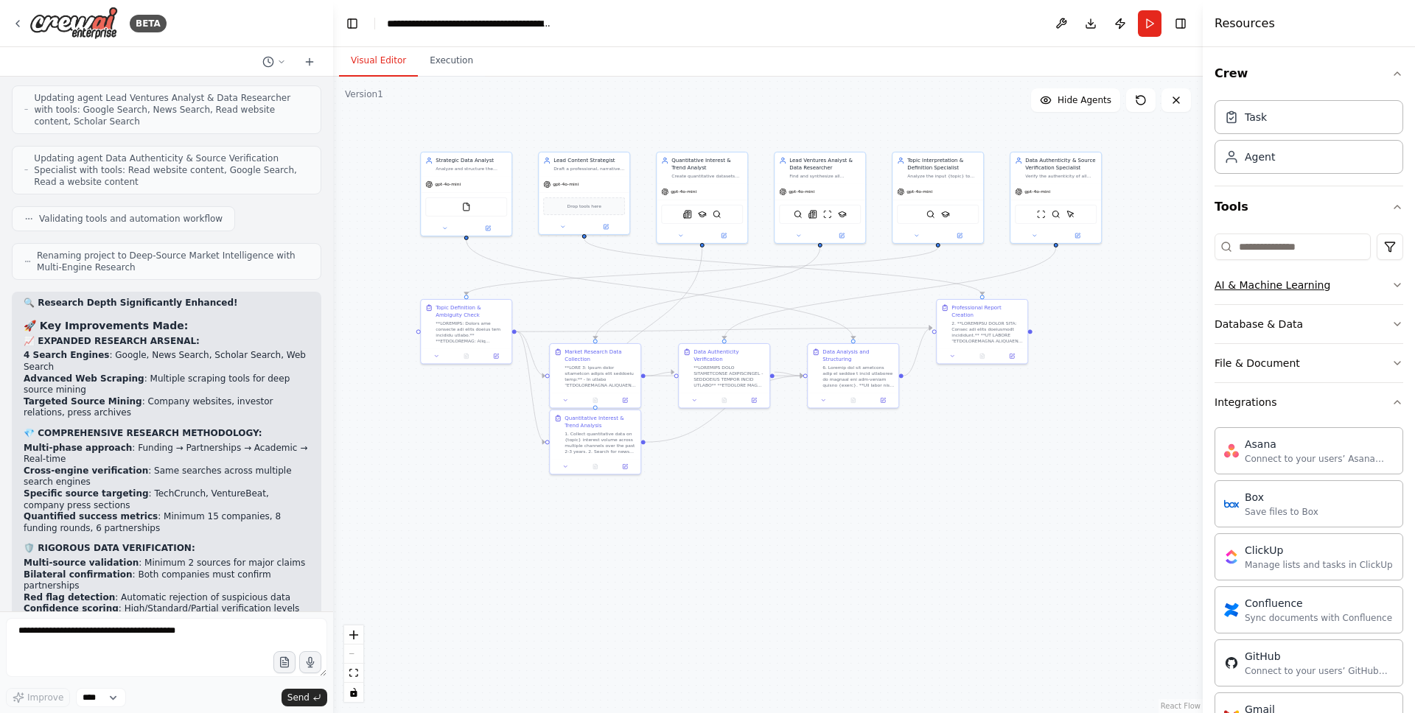
click at [1249, 295] on button "AI & Machine Learning" at bounding box center [1308, 285] width 189 height 38
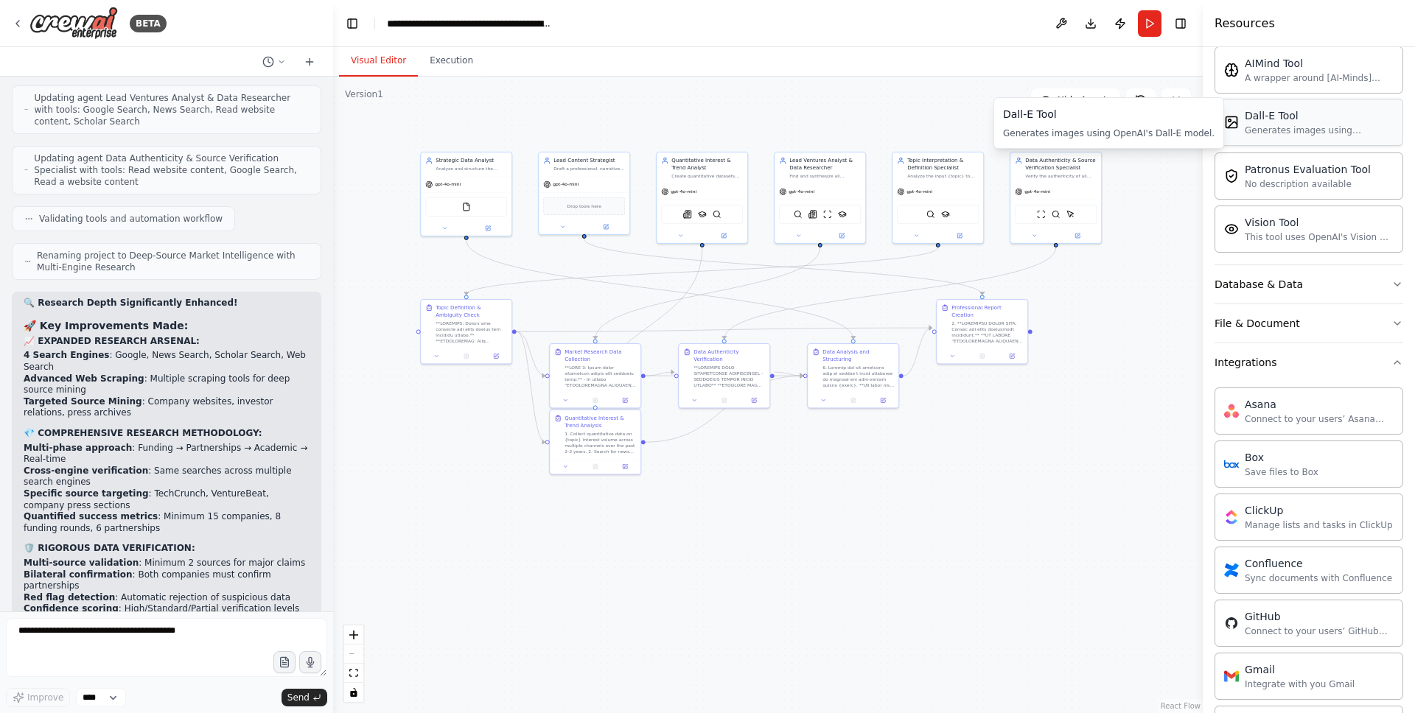
scroll to position [265, 0]
